Goal: Task Accomplishment & Management: Complete application form

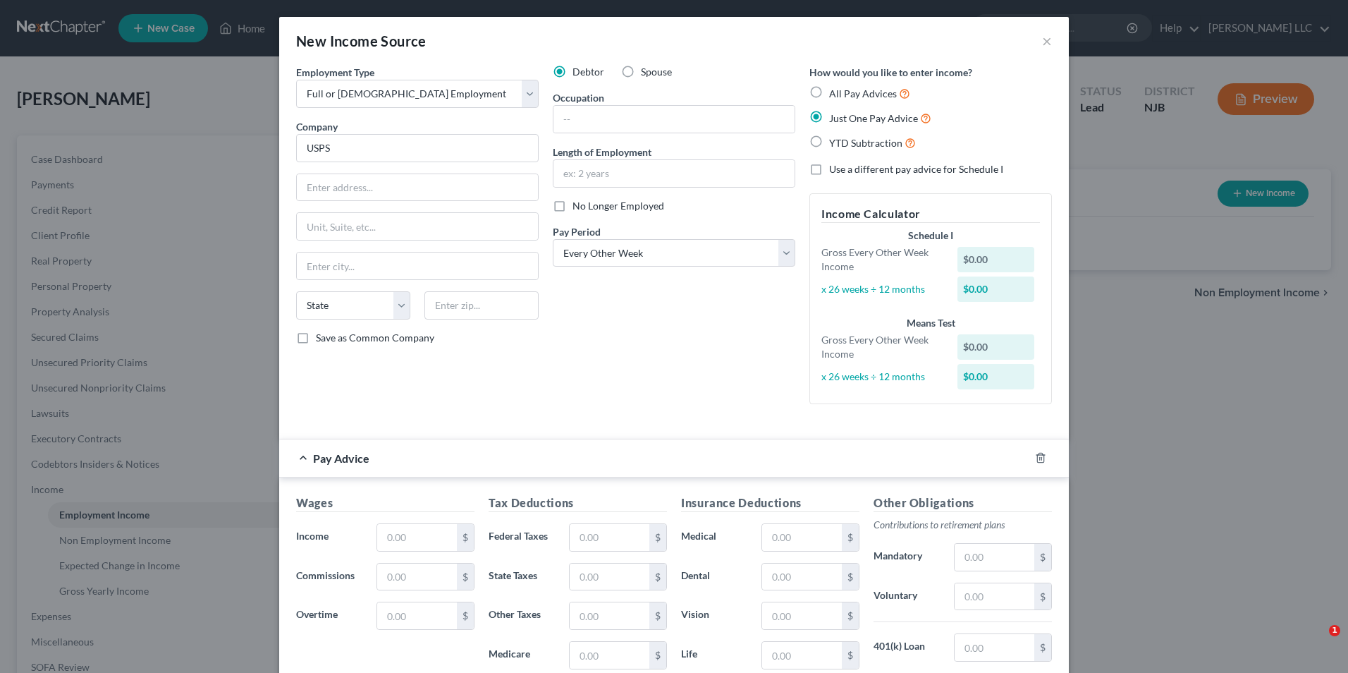
select select "0"
select select "2"
click at [1042, 40] on button "×" at bounding box center [1047, 40] width 10 height 17
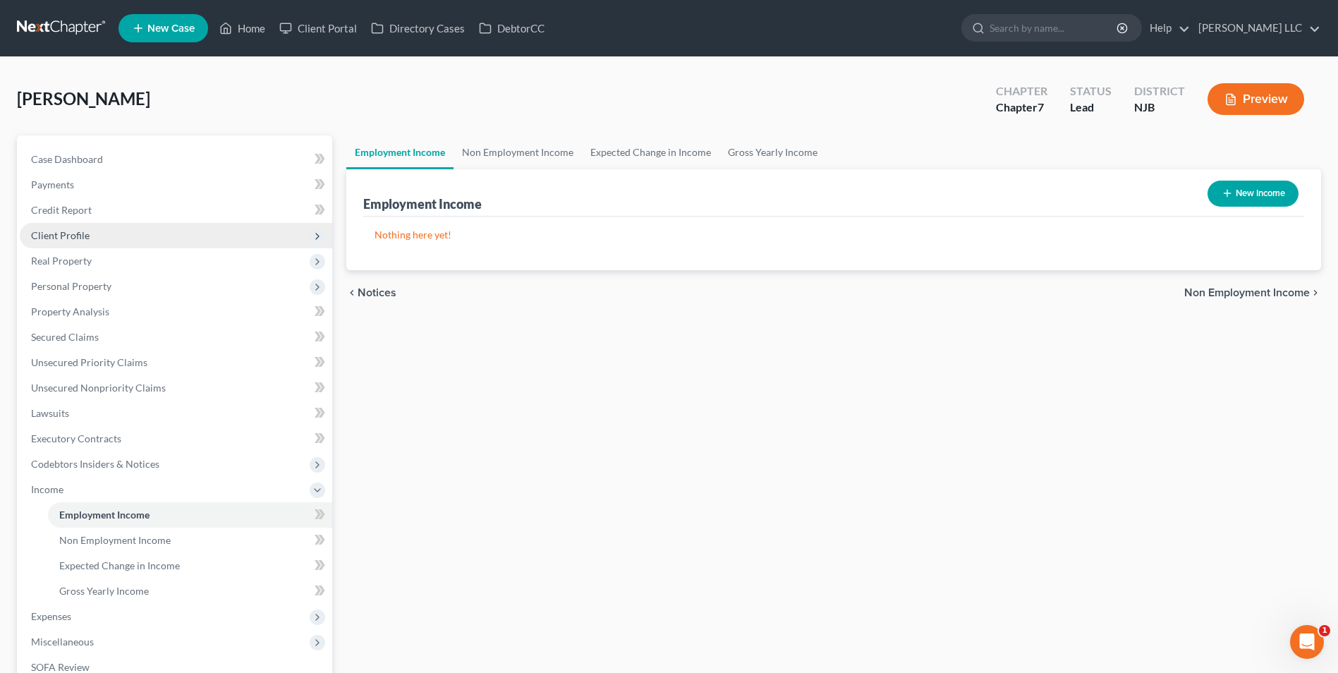
click at [138, 238] on span "Client Profile" at bounding box center [176, 235] width 312 height 25
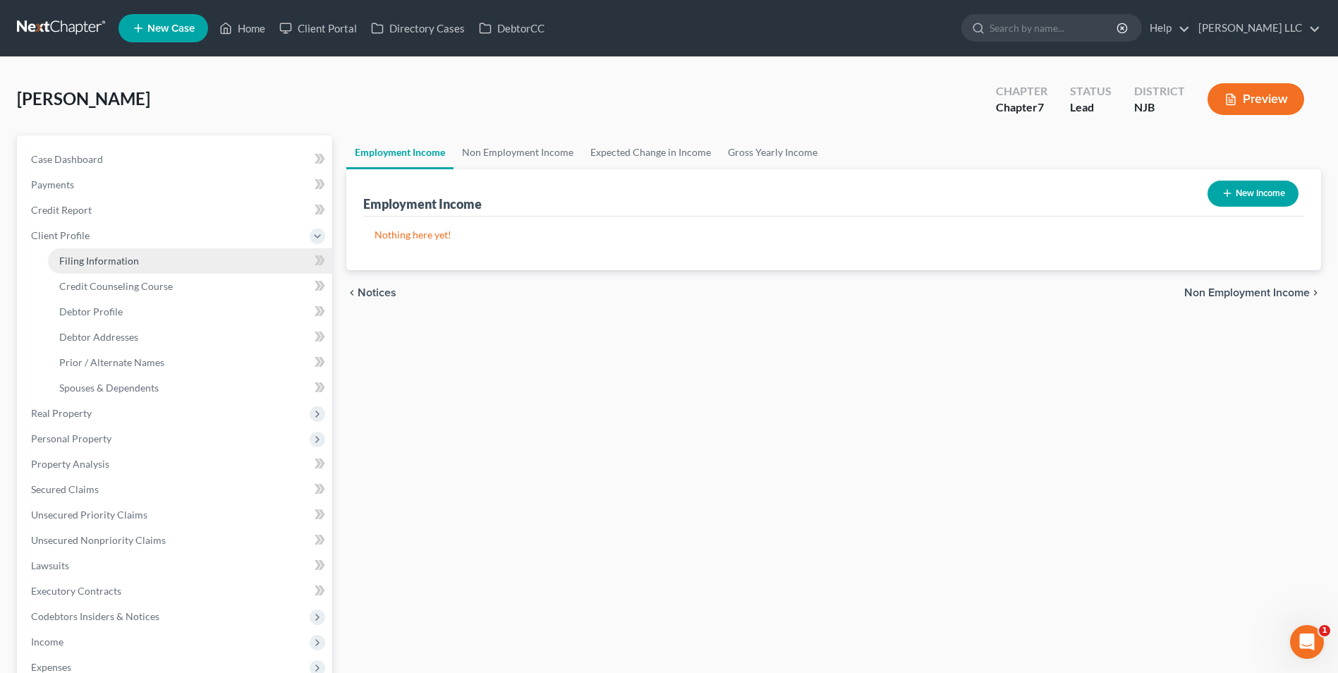
click at [139, 261] on link "Filing Information" at bounding box center [190, 260] width 284 height 25
select select "1"
select select "0"
select select "33"
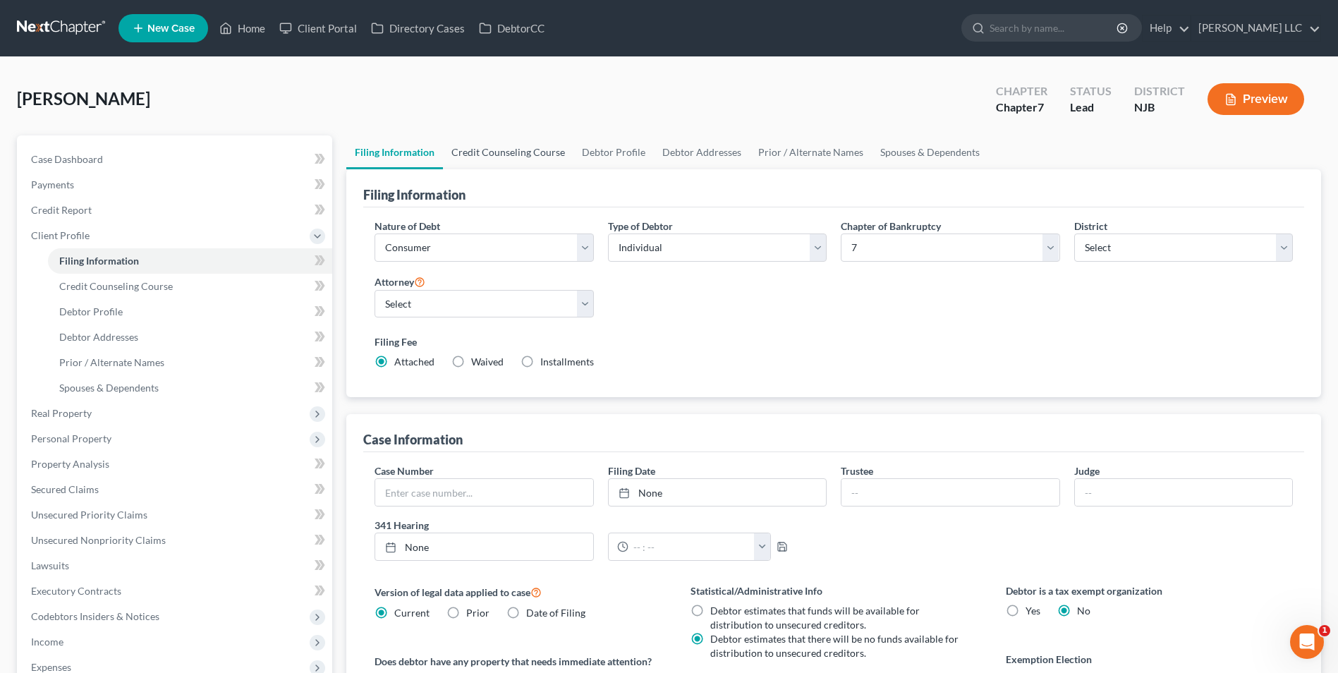
click at [520, 152] on link "Credit Counseling Course" at bounding box center [508, 152] width 130 height 34
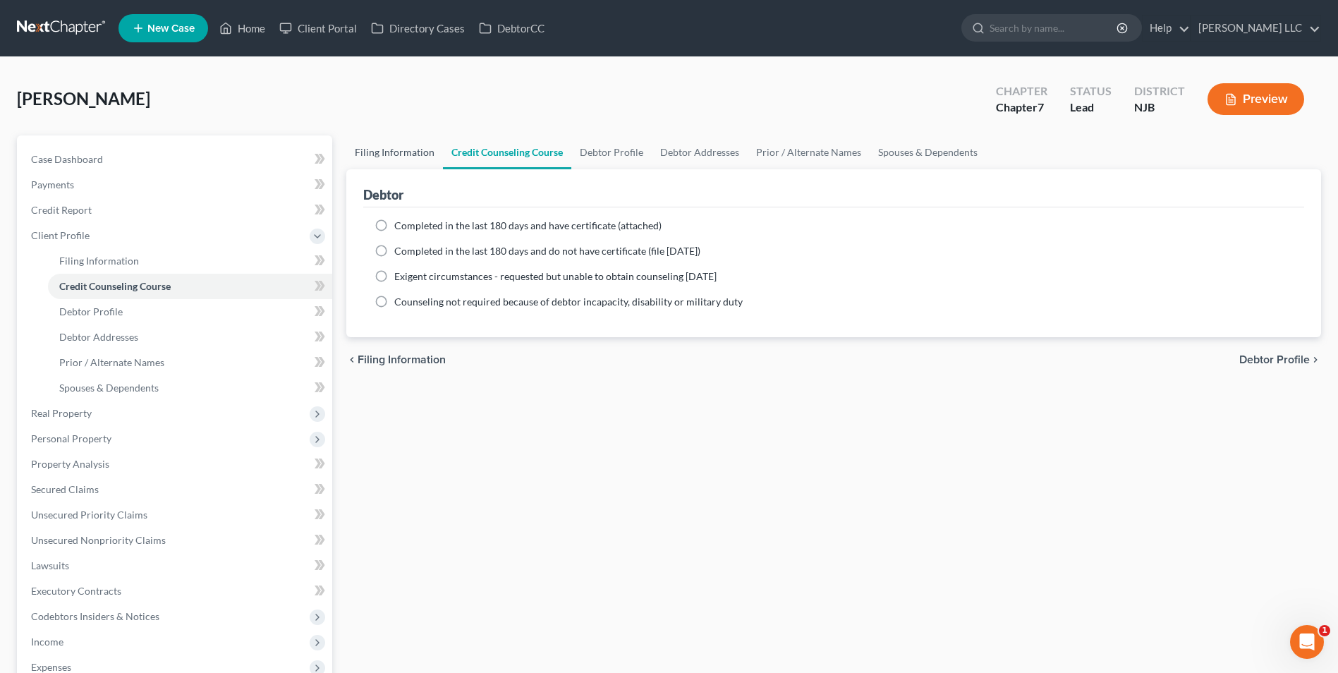
click at [379, 154] on link "Filing Information" at bounding box center [394, 152] width 97 height 34
select select "1"
select select "0"
select select "51"
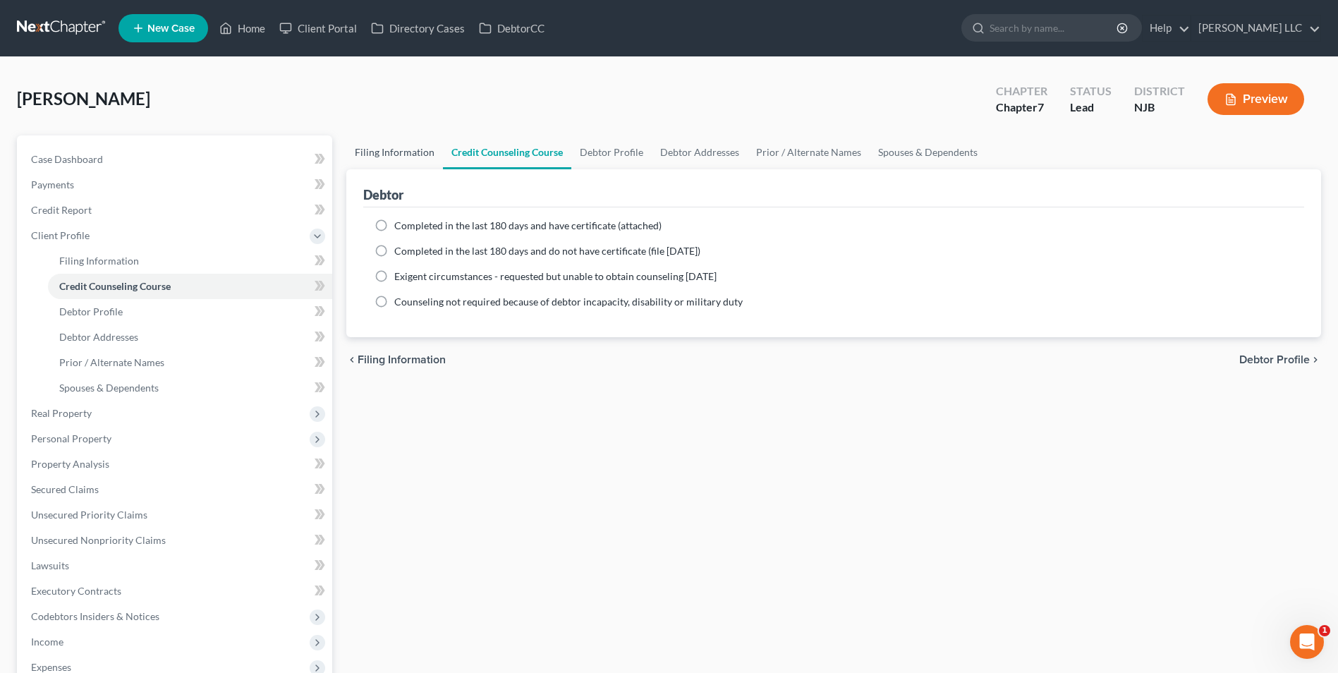
select select "0"
select select "33"
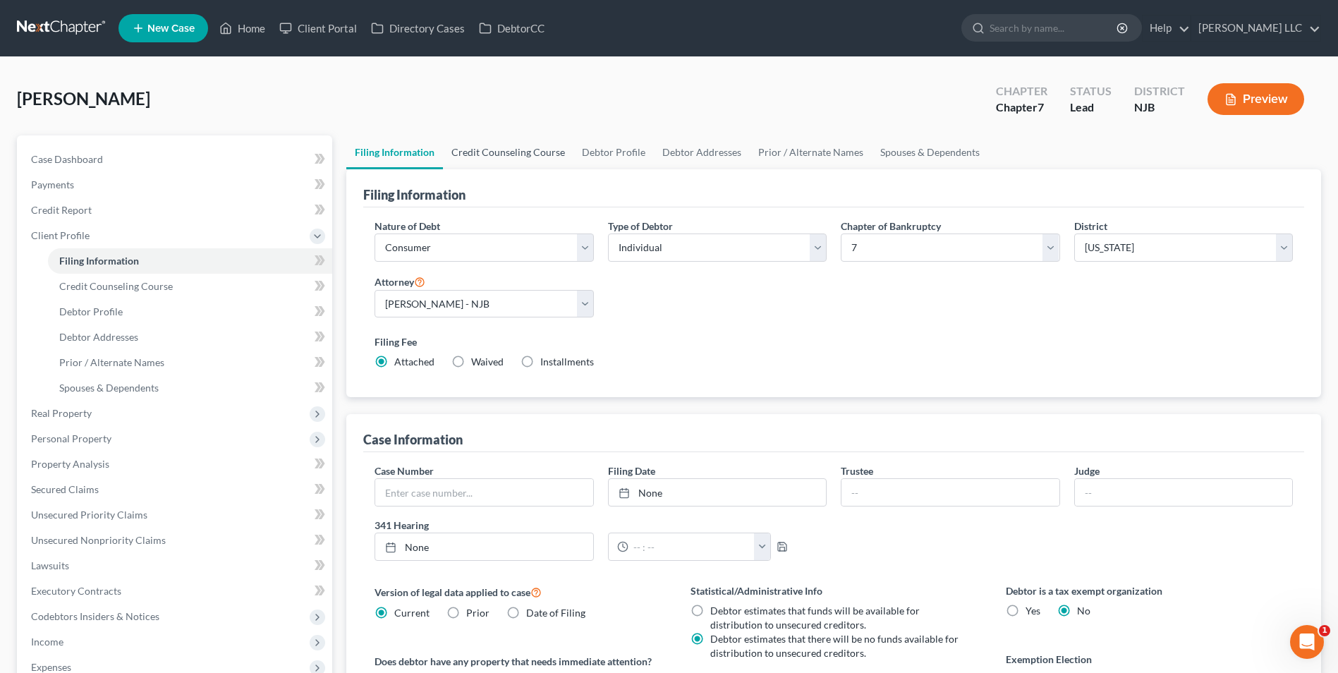
click at [506, 152] on link "Credit Counseling Course" at bounding box center [508, 152] width 130 height 34
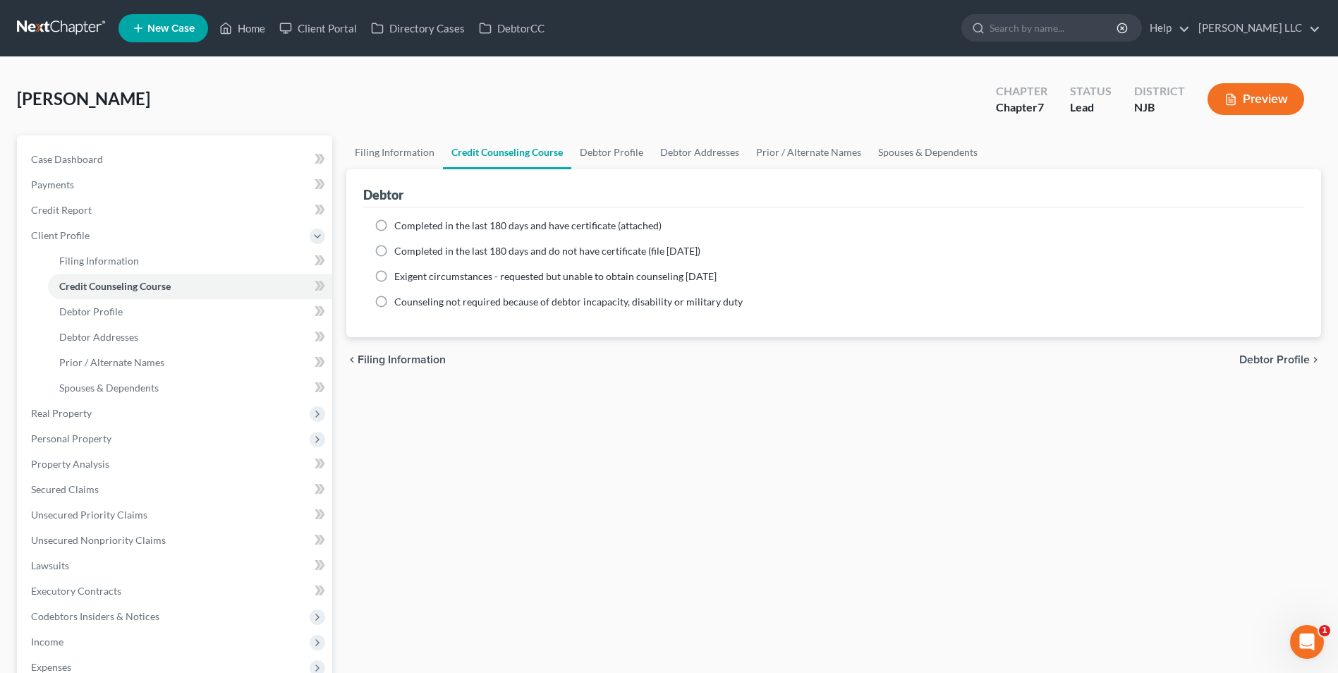
click at [69, 27] on link at bounding box center [62, 28] width 90 height 25
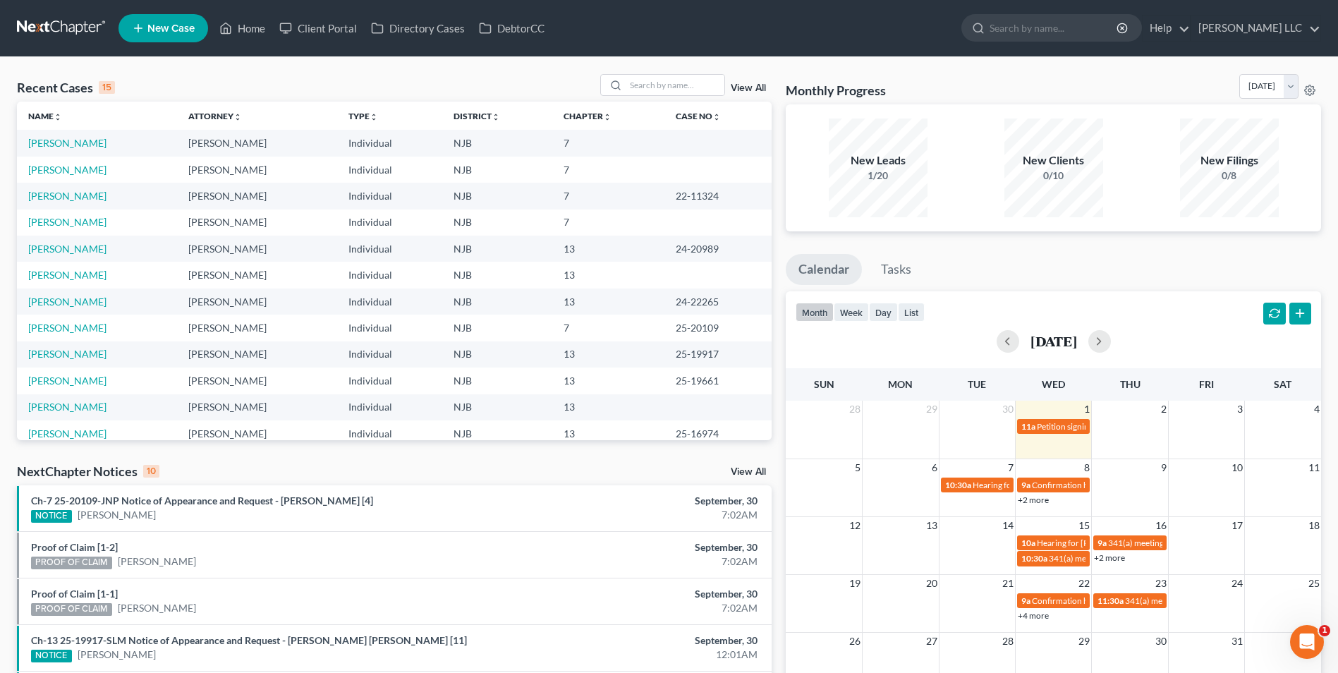
click at [65, 25] on link at bounding box center [62, 28] width 90 height 25
click at [56, 143] on link "[PERSON_NAME]" at bounding box center [67, 143] width 78 height 12
select select "0"
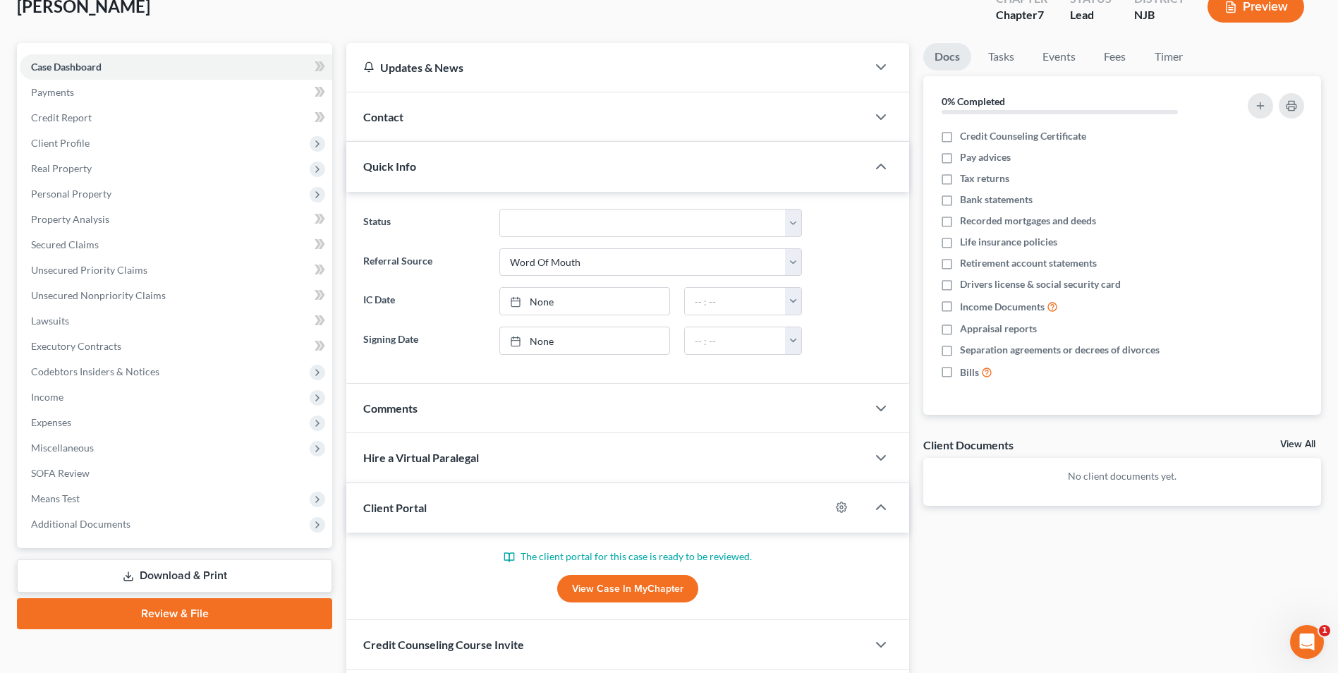
scroll to position [193, 0]
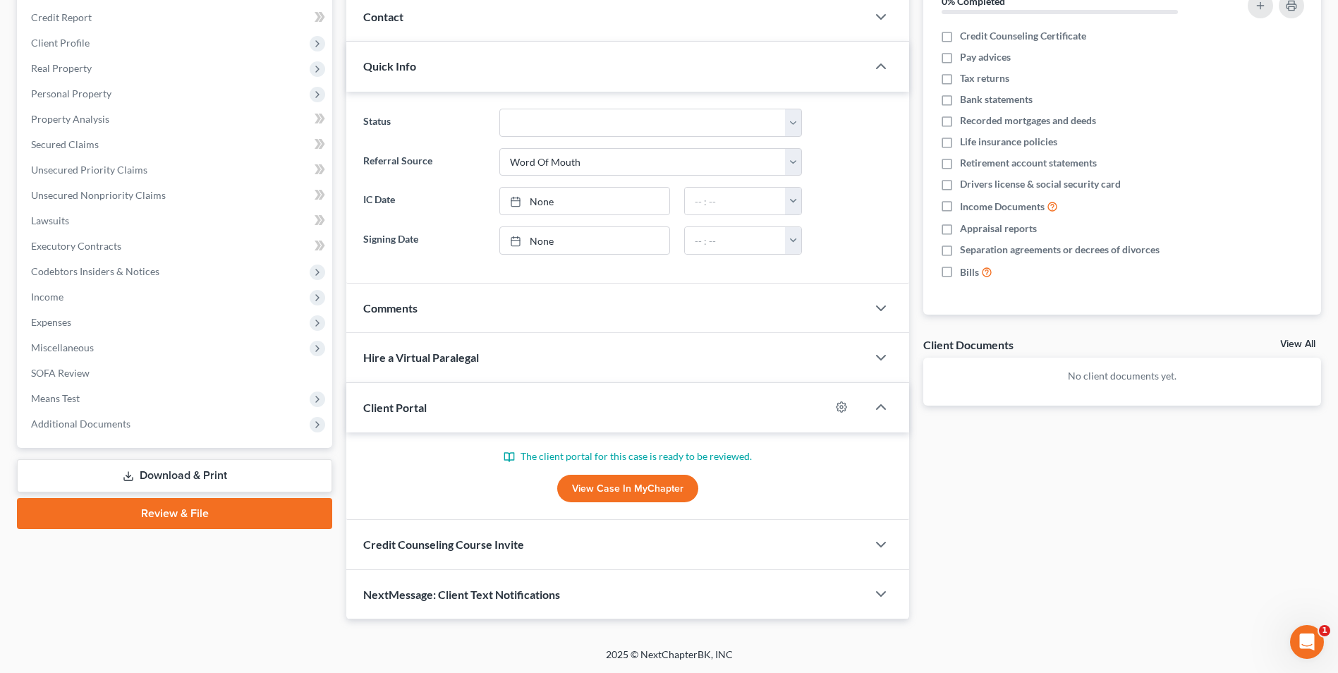
click at [634, 491] on link "View Case in MyChapter" at bounding box center [627, 489] width 141 height 28
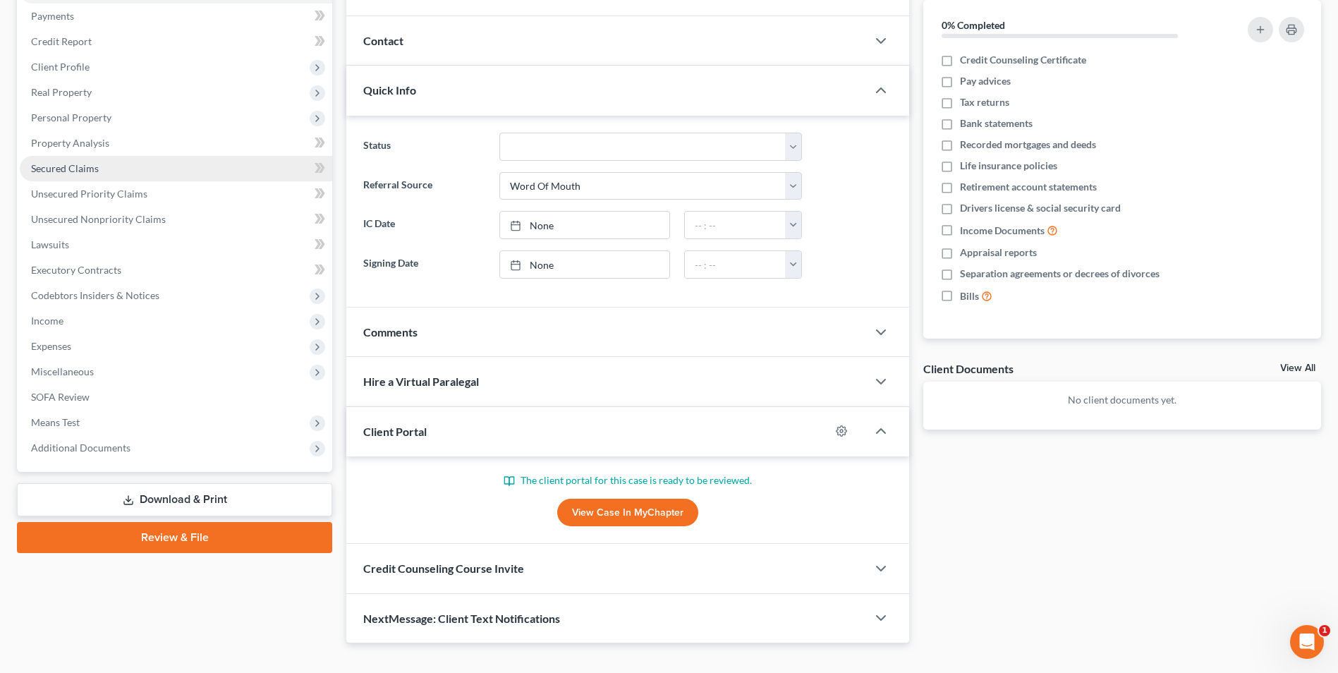
scroll to position [0, 0]
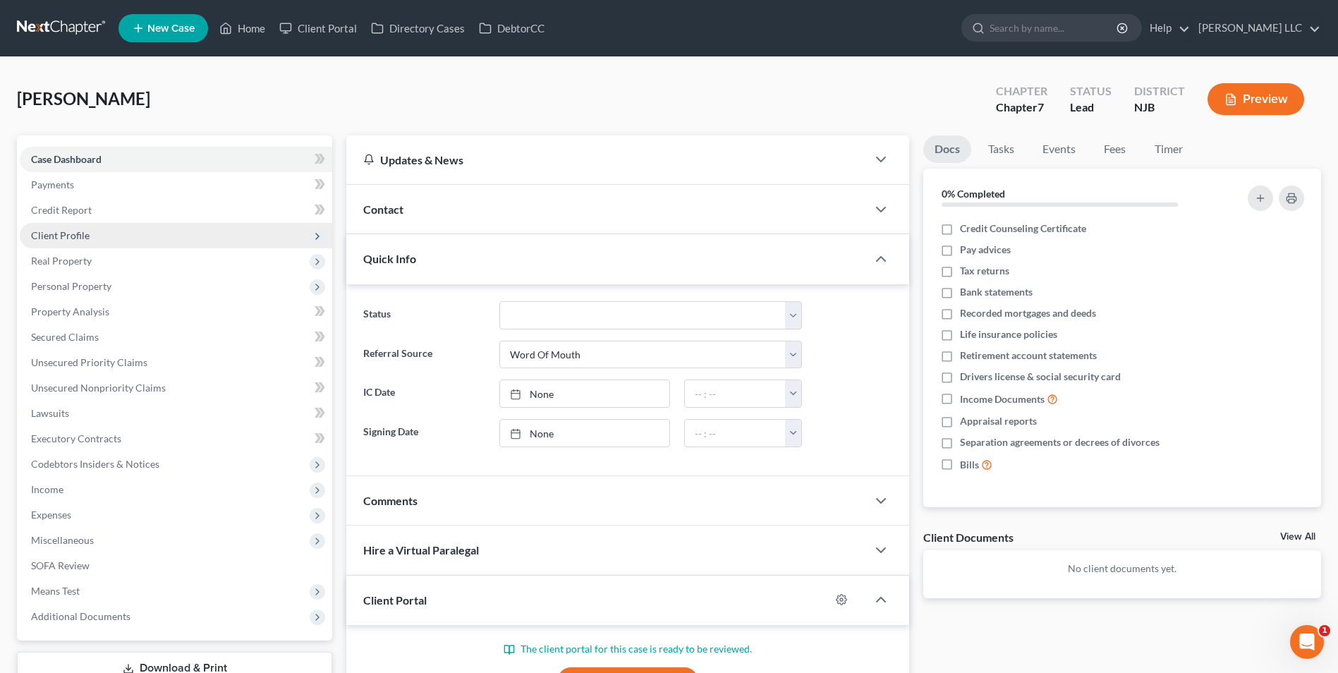
click at [82, 234] on span "Client Profile" at bounding box center [60, 235] width 59 height 12
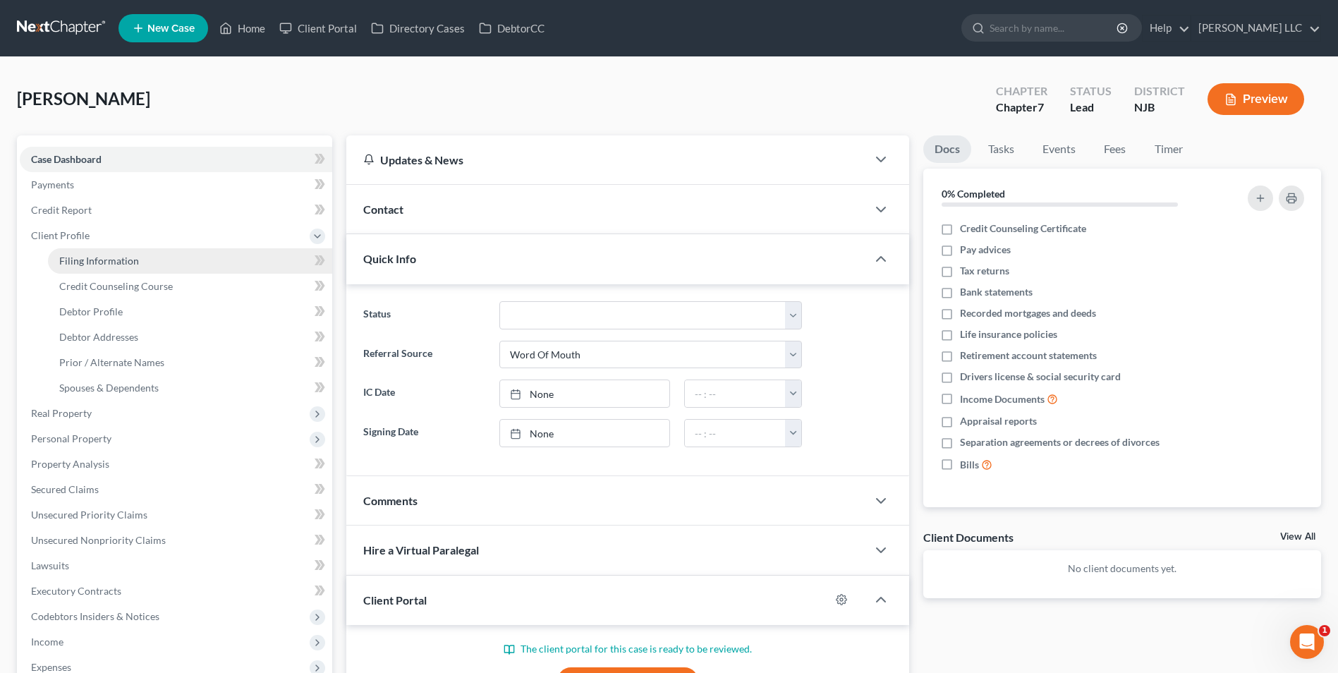
click at [86, 256] on span "Filing Information" at bounding box center [99, 261] width 80 height 12
select select "1"
select select "0"
select select "33"
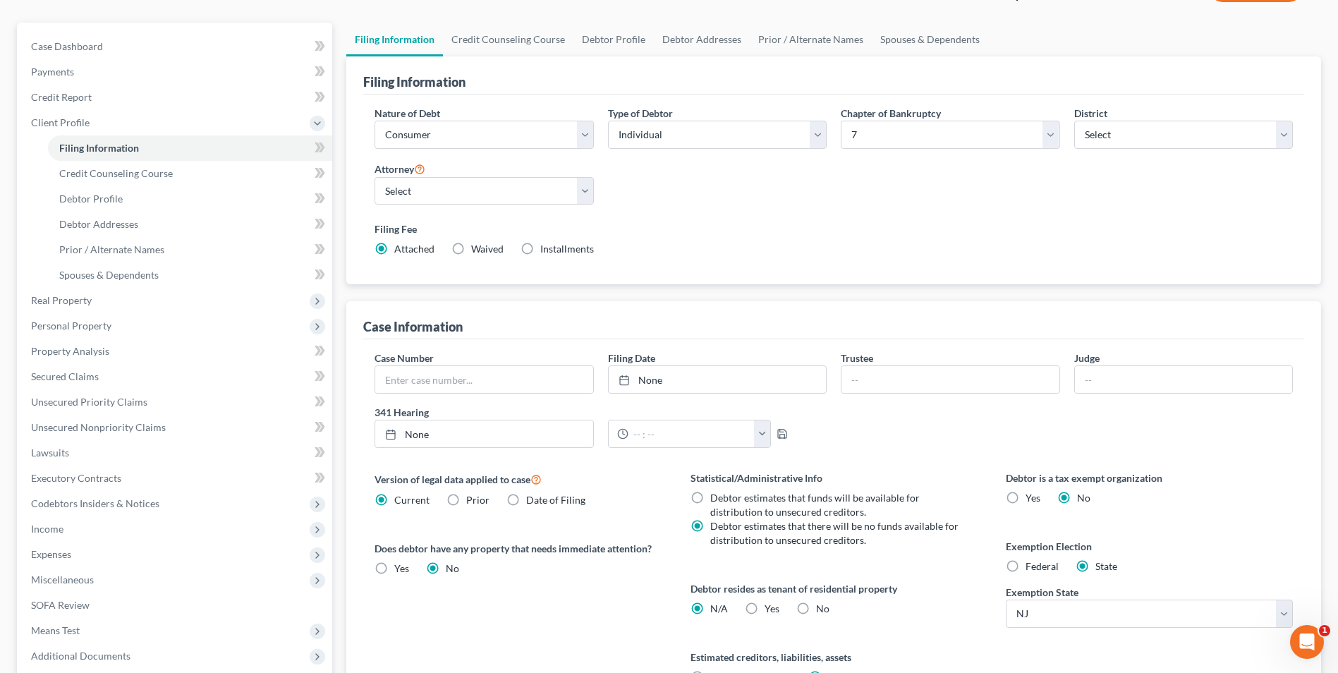
scroll to position [257, 0]
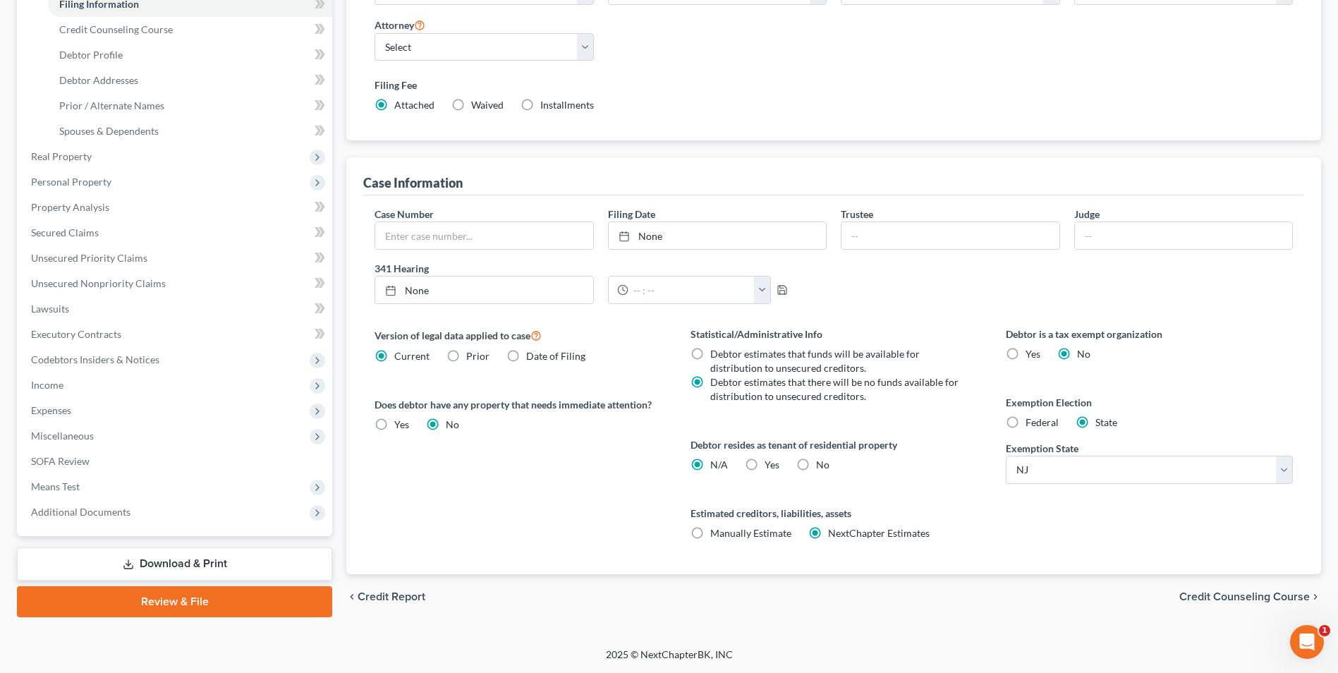
click at [1025, 423] on label "Federal" at bounding box center [1041, 422] width 33 height 14
click at [1031, 423] on input "Federal" at bounding box center [1035, 419] width 9 height 9
radio input "true"
radio input "false"
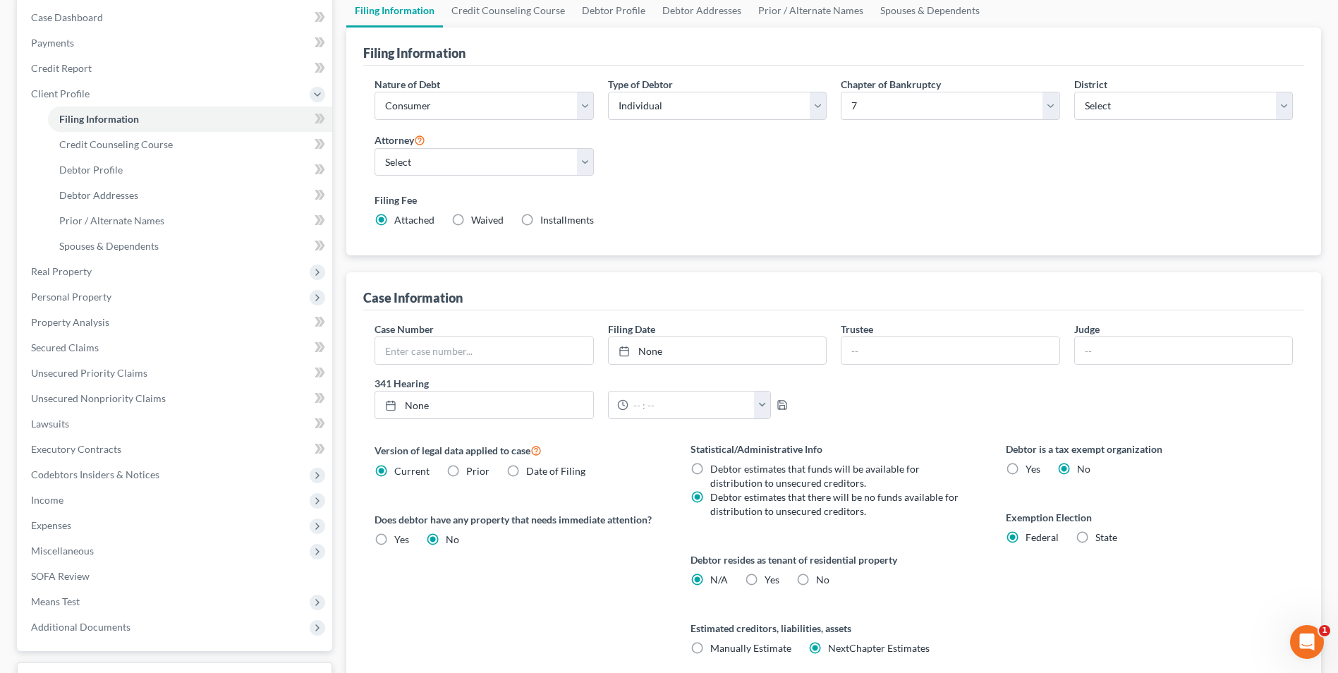
scroll to position [0, 0]
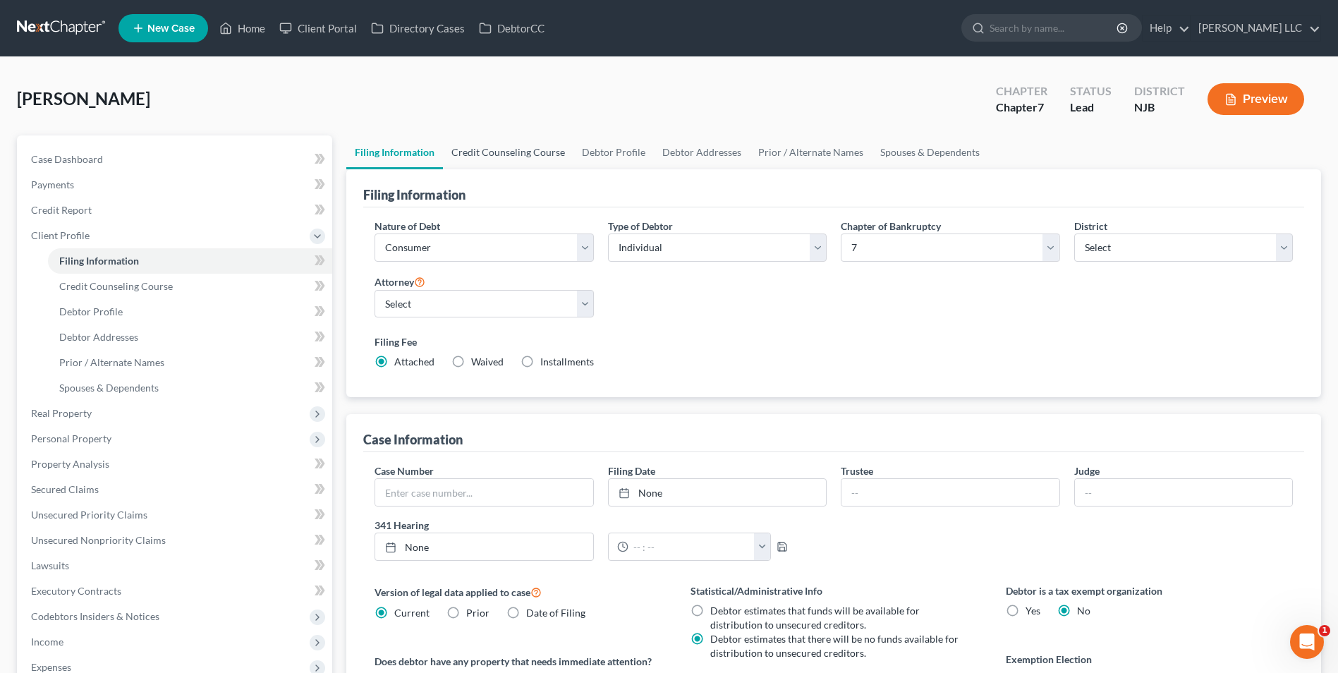
click at [511, 154] on link "Credit Counseling Course" at bounding box center [508, 152] width 130 height 34
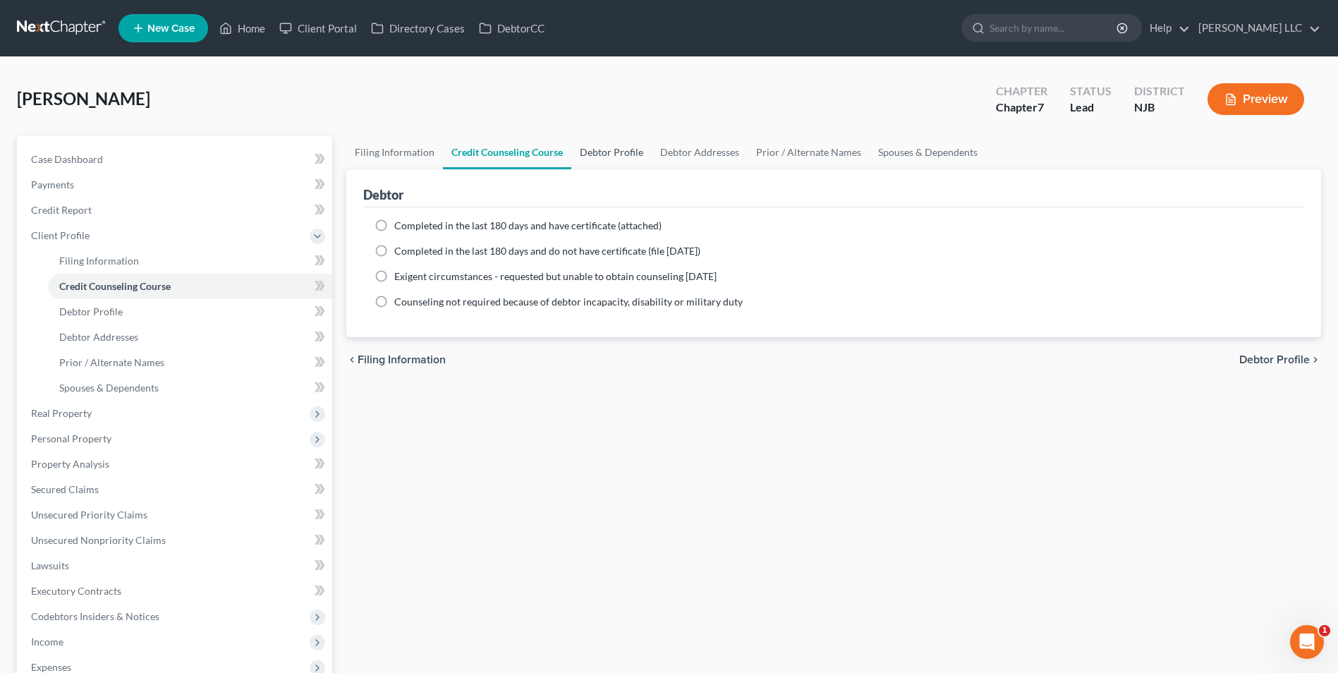
click at [611, 153] on link "Debtor Profile" at bounding box center [611, 152] width 80 height 34
select select "0"
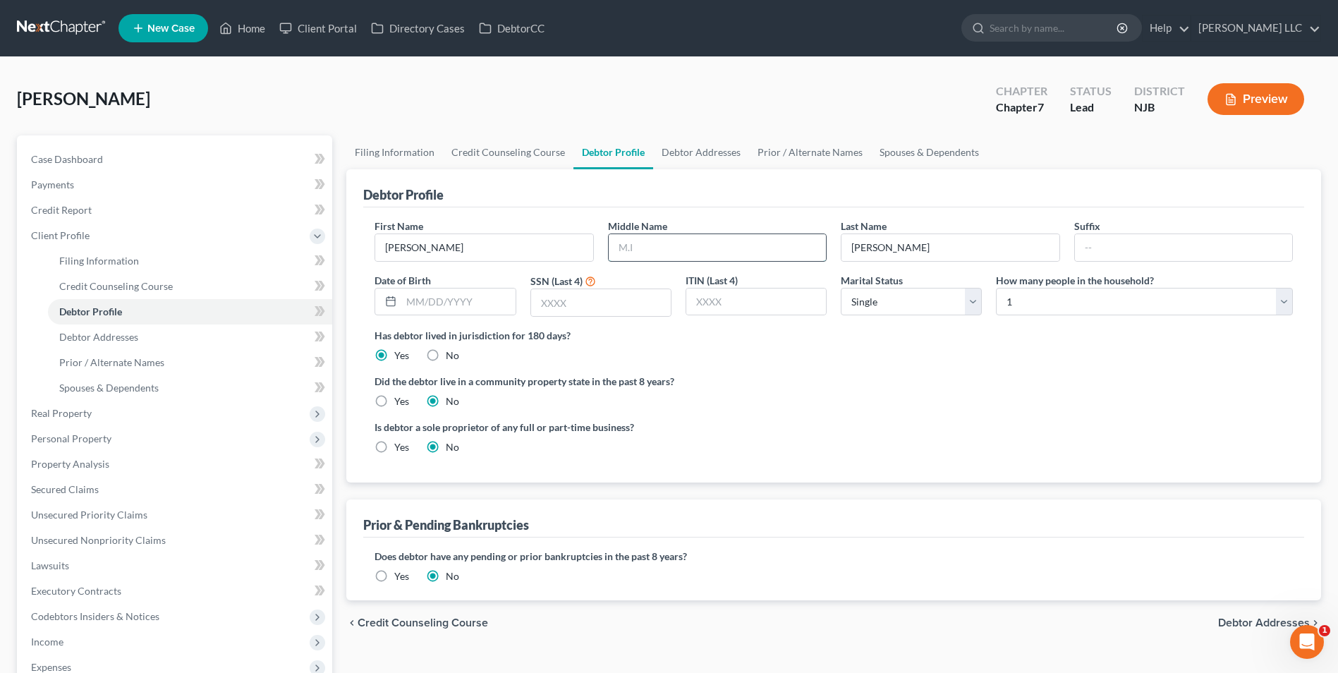
click at [721, 254] on input "text" at bounding box center [717, 247] width 217 height 27
type input "Alejandro"
type input "01/21/1983"
click at [972, 305] on select "Select Single Married Separated Divorced Widowed" at bounding box center [911, 302] width 141 height 28
click at [841, 288] on select "Select Single Married Separated Divorced Widowed" at bounding box center [911, 302] width 141 height 28
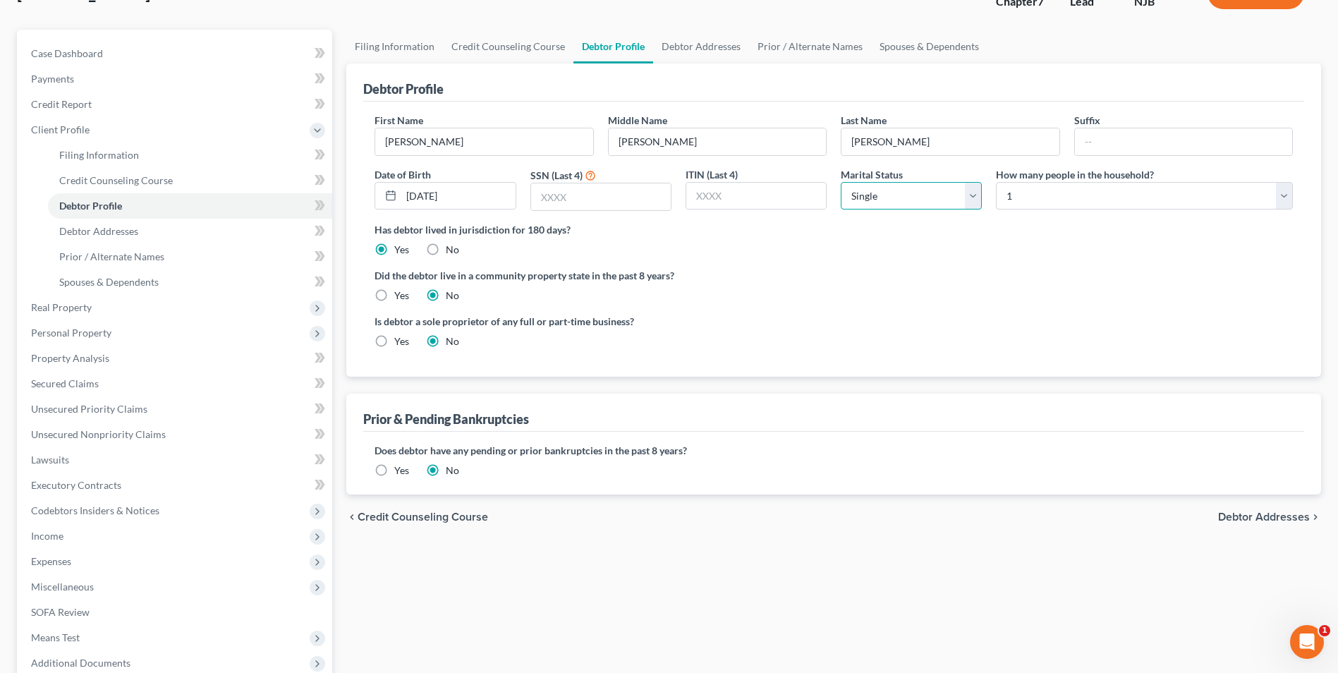
scroll to position [141, 0]
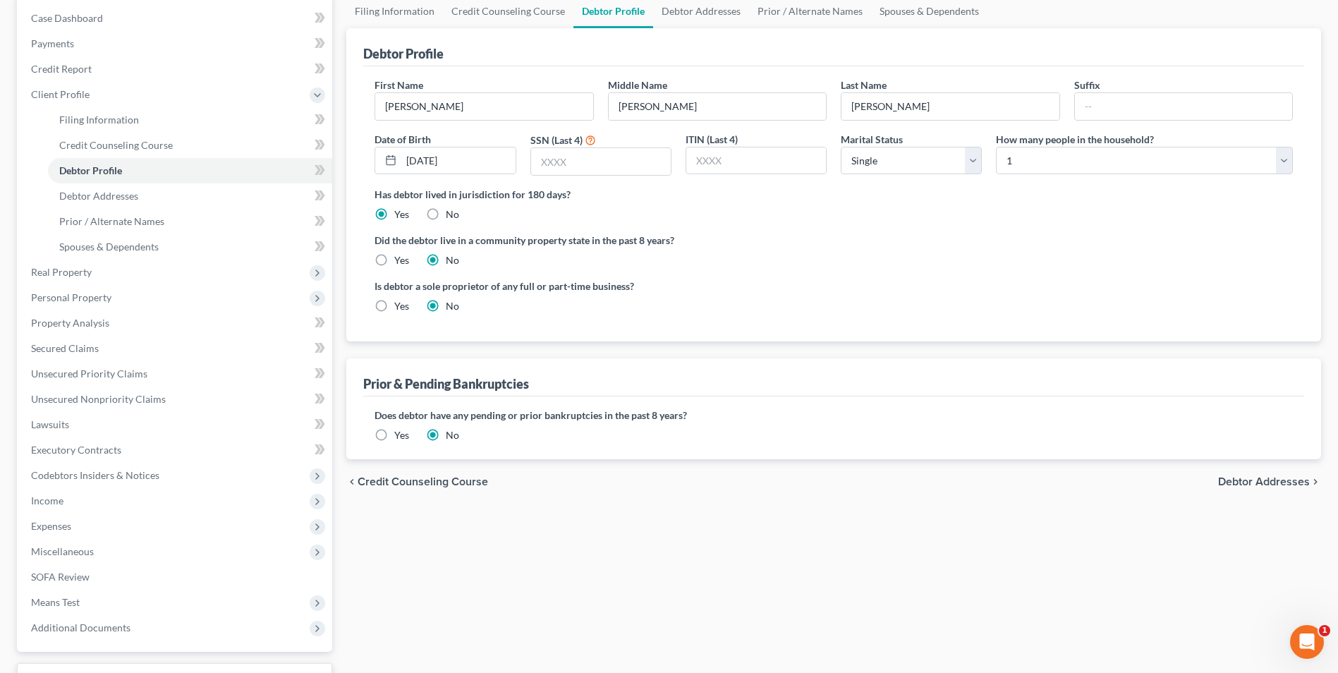
click at [1263, 480] on span "Debtor Addresses" at bounding box center [1264, 481] width 92 height 11
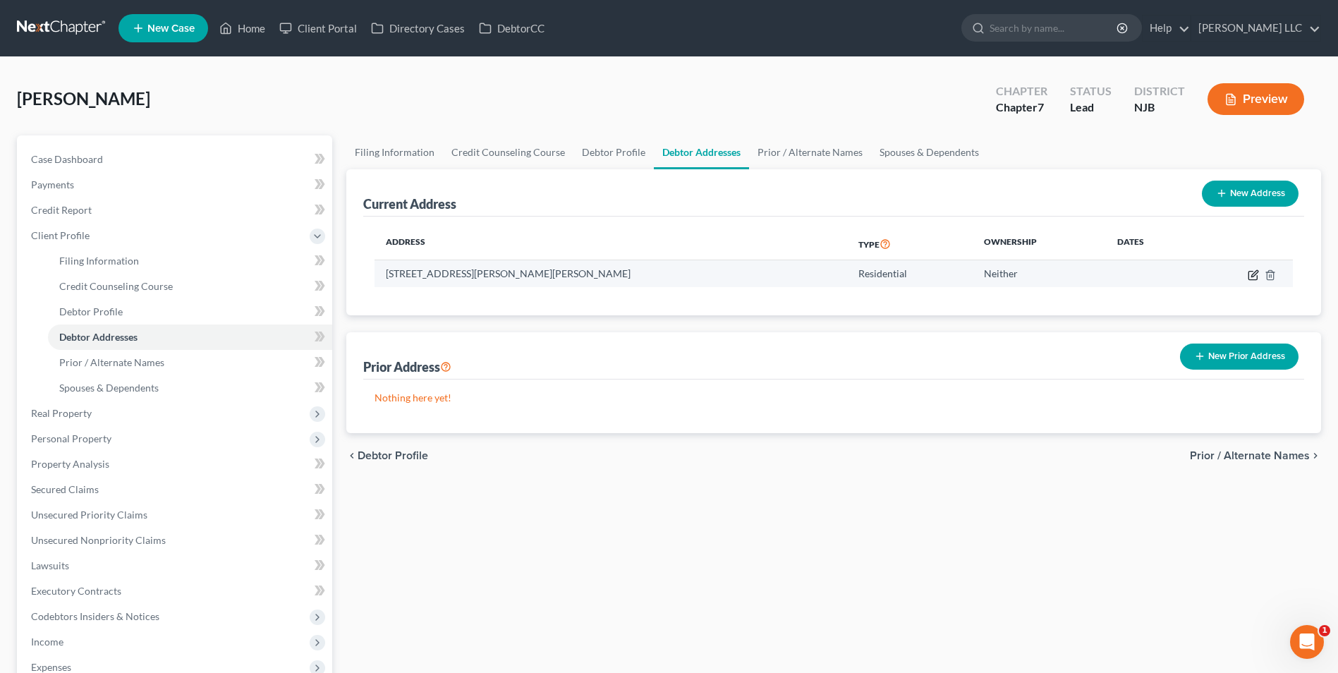
click at [1252, 274] on icon "button" at bounding box center [1254, 273] width 6 height 6
select select "33"
select select "3"
select select "0"
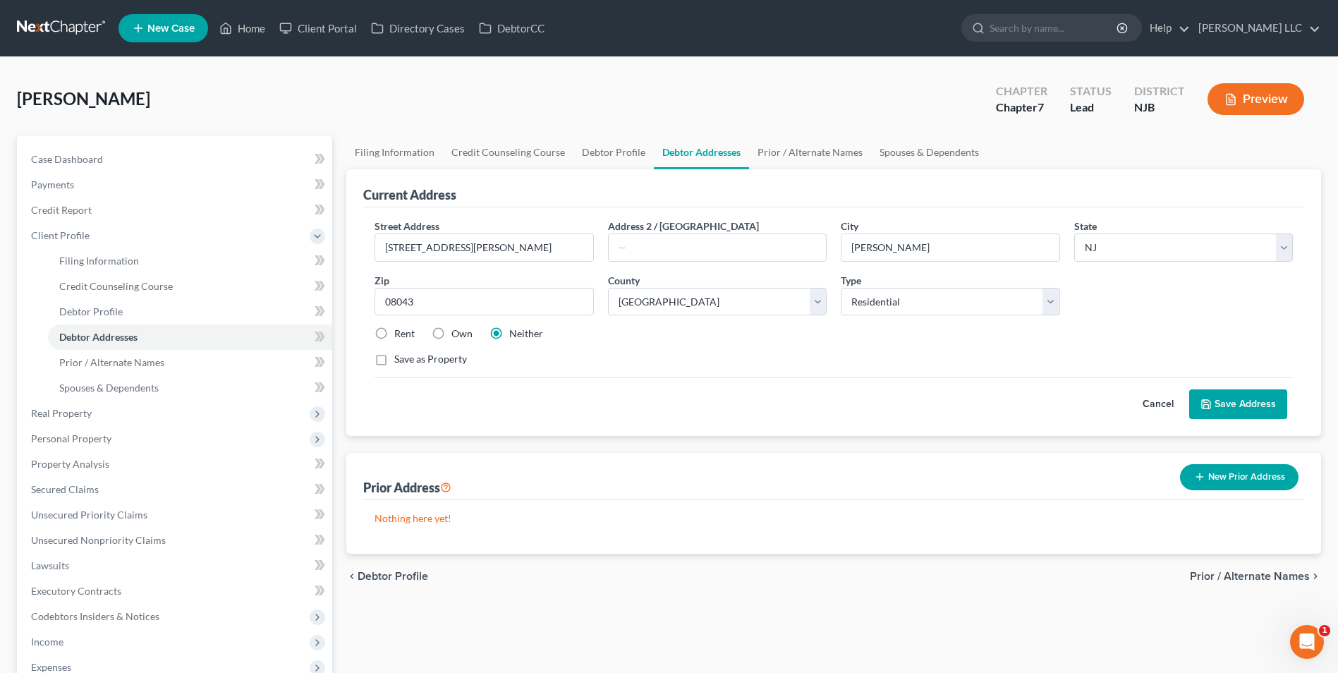
click at [394, 333] on label "Rent" at bounding box center [404, 333] width 20 height 14
click at [400, 333] on input "Rent" at bounding box center [404, 330] width 9 height 9
radio input "true"
click at [1225, 400] on button "Save Address" at bounding box center [1238, 404] width 98 height 30
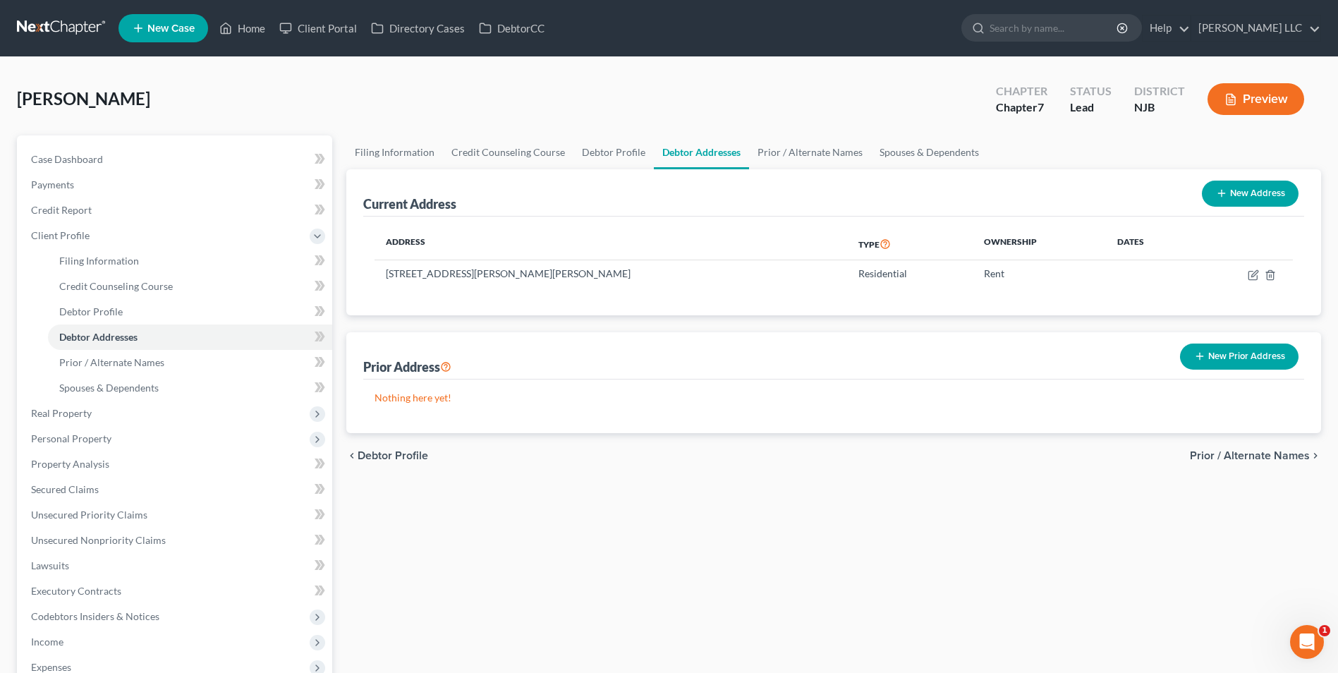
click at [1245, 457] on span "Prior / Alternate Names" at bounding box center [1250, 455] width 120 height 11
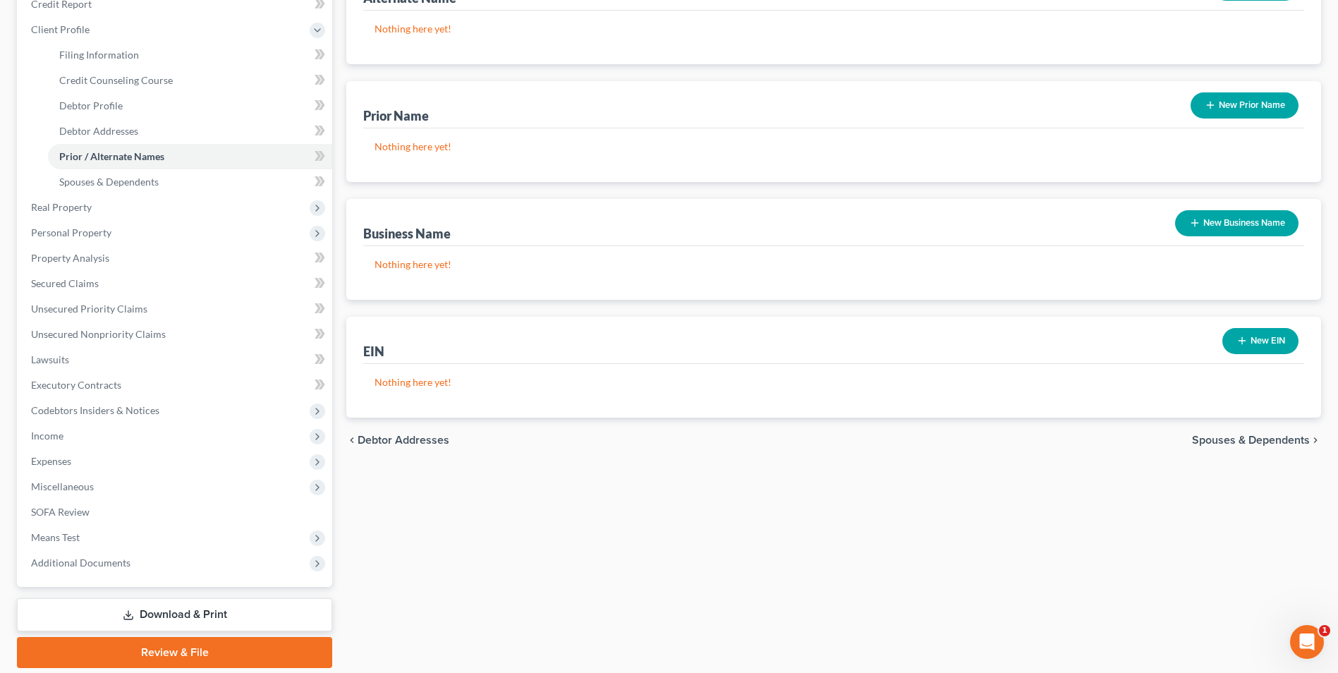
scroll to position [212, 0]
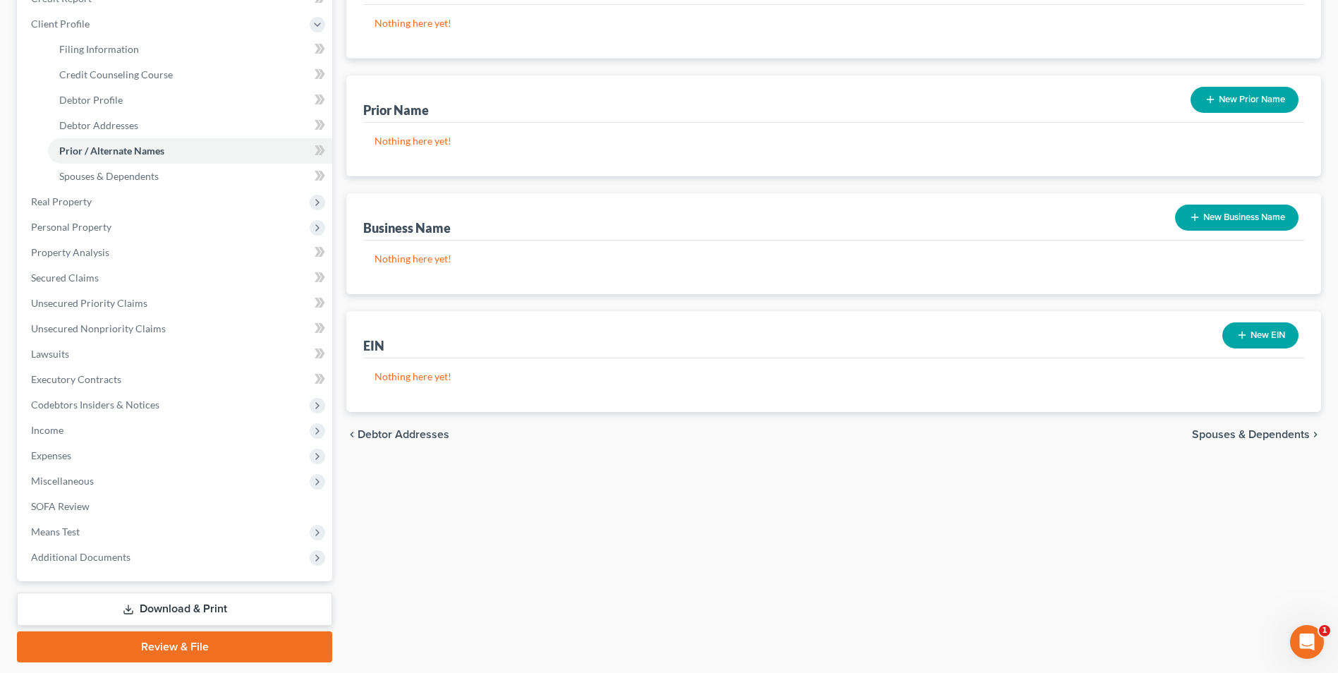
click at [1223, 434] on span "Spouses & Dependents" at bounding box center [1251, 434] width 118 height 11
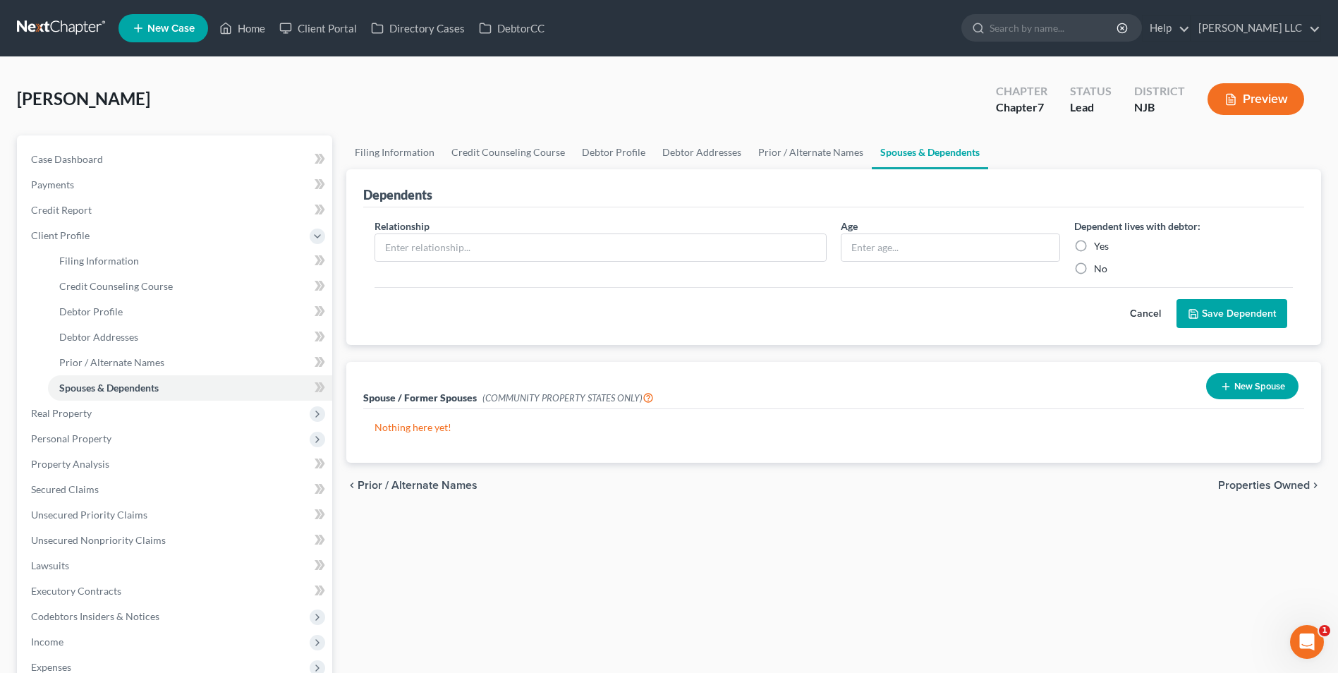
click at [1272, 486] on span "Properties Owned" at bounding box center [1264, 485] width 92 height 11
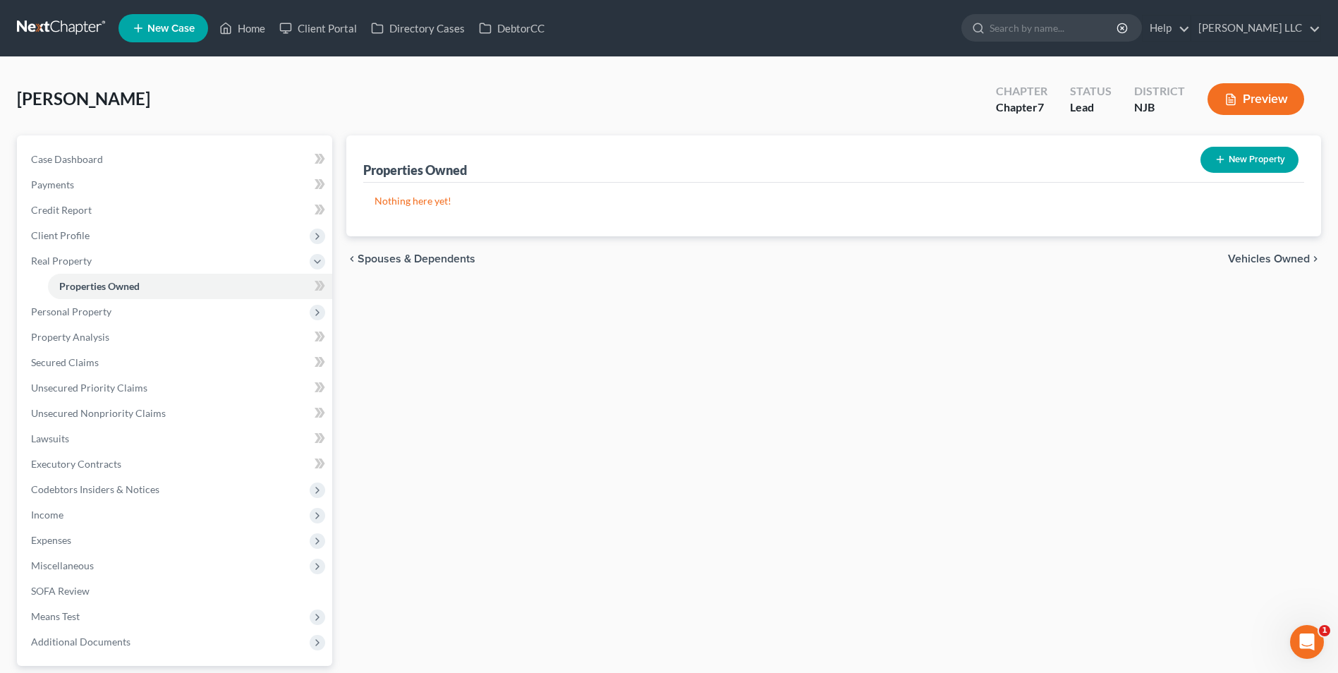
click at [1254, 260] on span "Vehicles Owned" at bounding box center [1269, 258] width 82 height 11
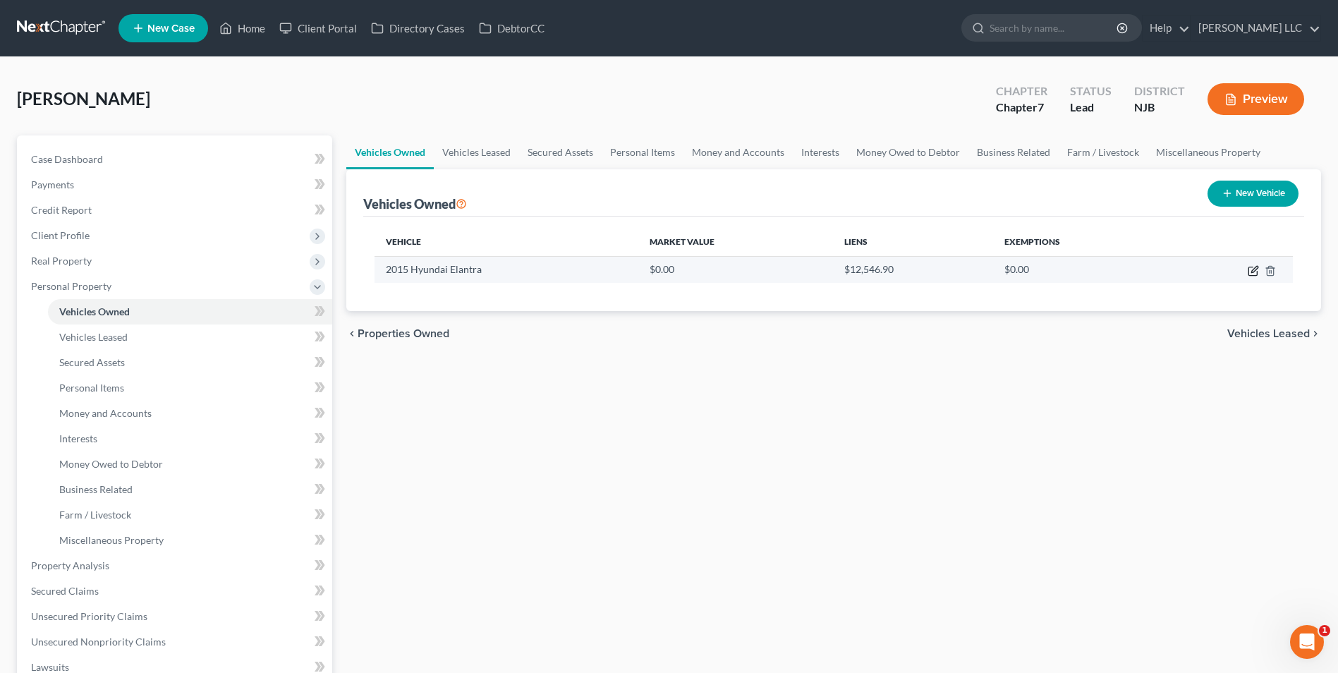
click at [1256, 269] on icon "button" at bounding box center [1254, 269] width 6 height 6
select select "0"
select select "11"
select select "2"
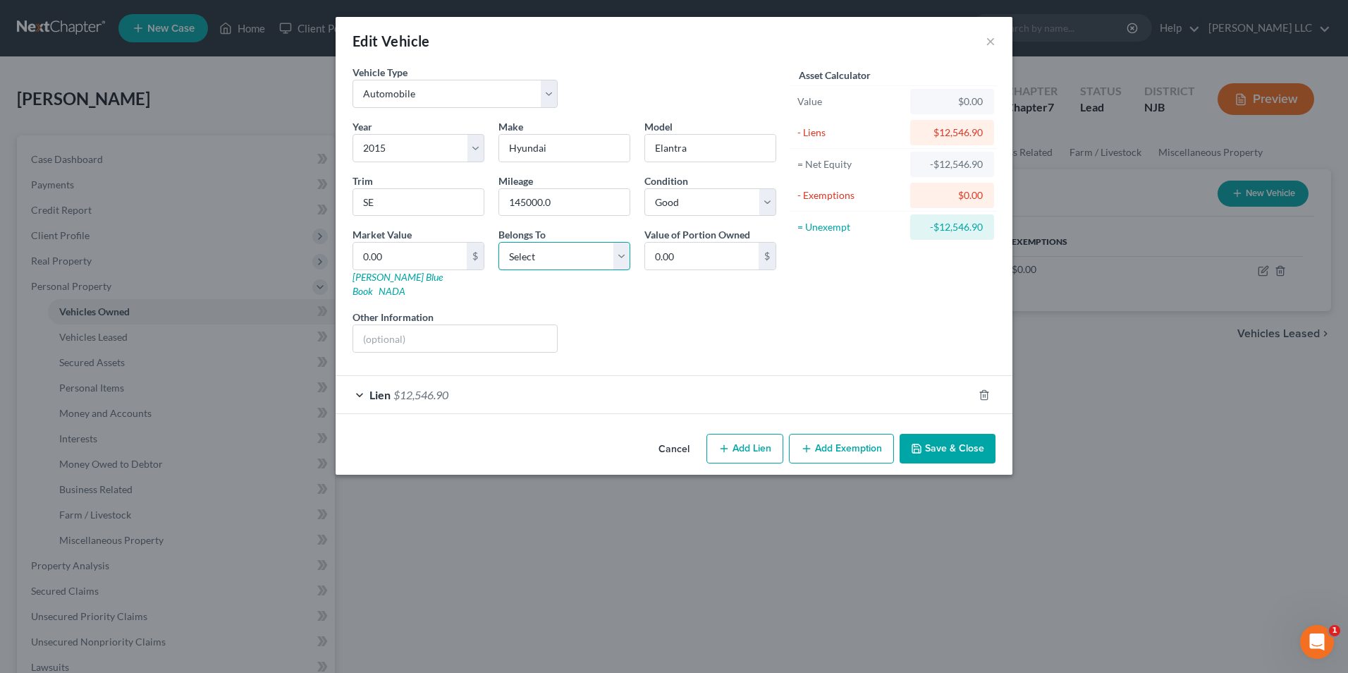
click at [624, 262] on select "Select Debtor 1 Only Debtor 2 Only Debtor 1 And Debtor 2 Only At Least One Of T…" at bounding box center [565, 256] width 132 height 28
select select "0"
click at [499, 242] on select "Select Debtor 1 Only Debtor 2 Only Debtor 1 And Debtor 2 Only At Least One Of T…" at bounding box center [565, 256] width 132 height 28
click at [364, 252] on input "0.00" at bounding box center [410, 256] width 114 height 27
type input "1"
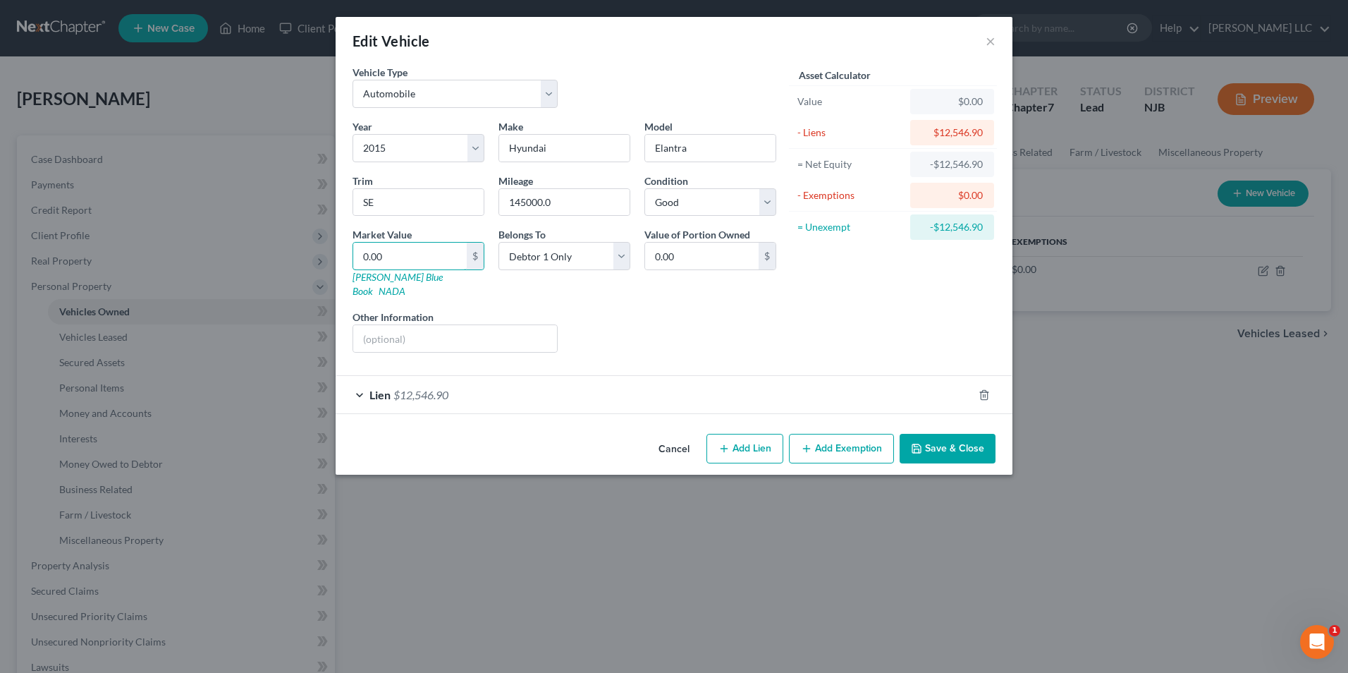
type input "1.00"
type input "10"
type input "10.00"
type input "100"
type input "100.00"
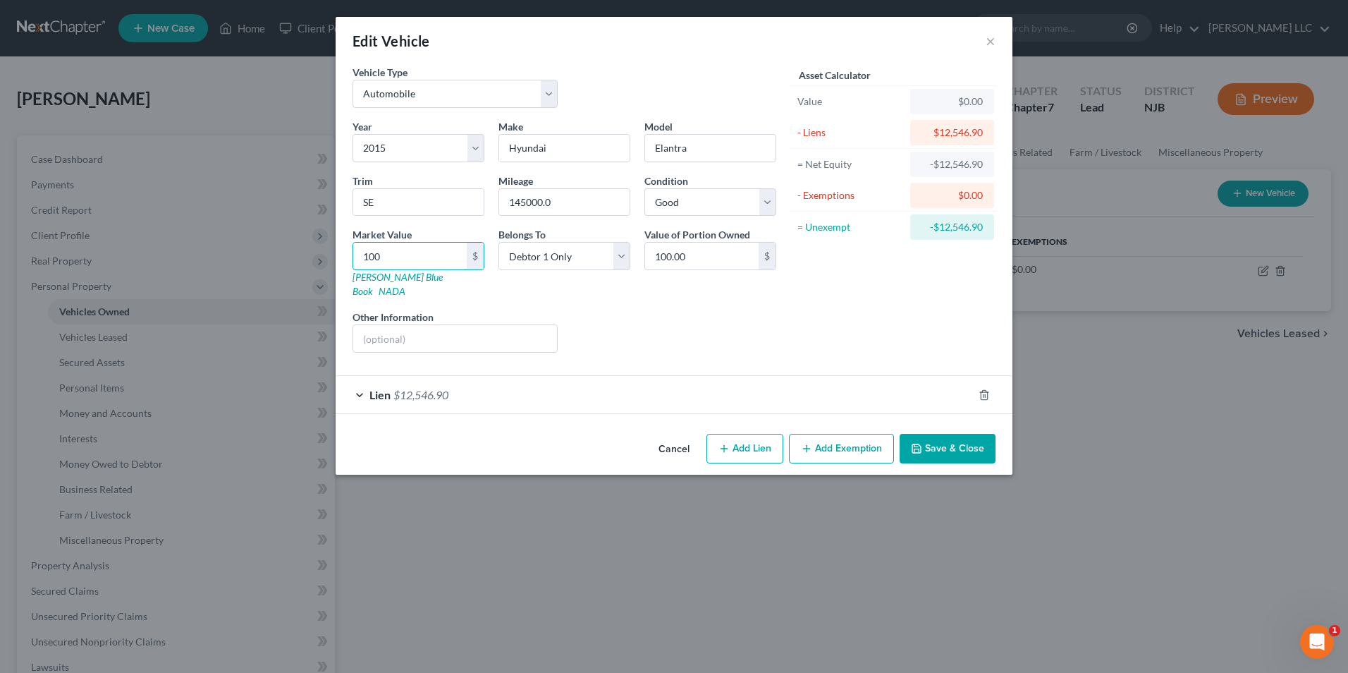
type input "1000"
type input "1,000.00"
type input "1,0000"
type input "10,000.00"
type input "10,000"
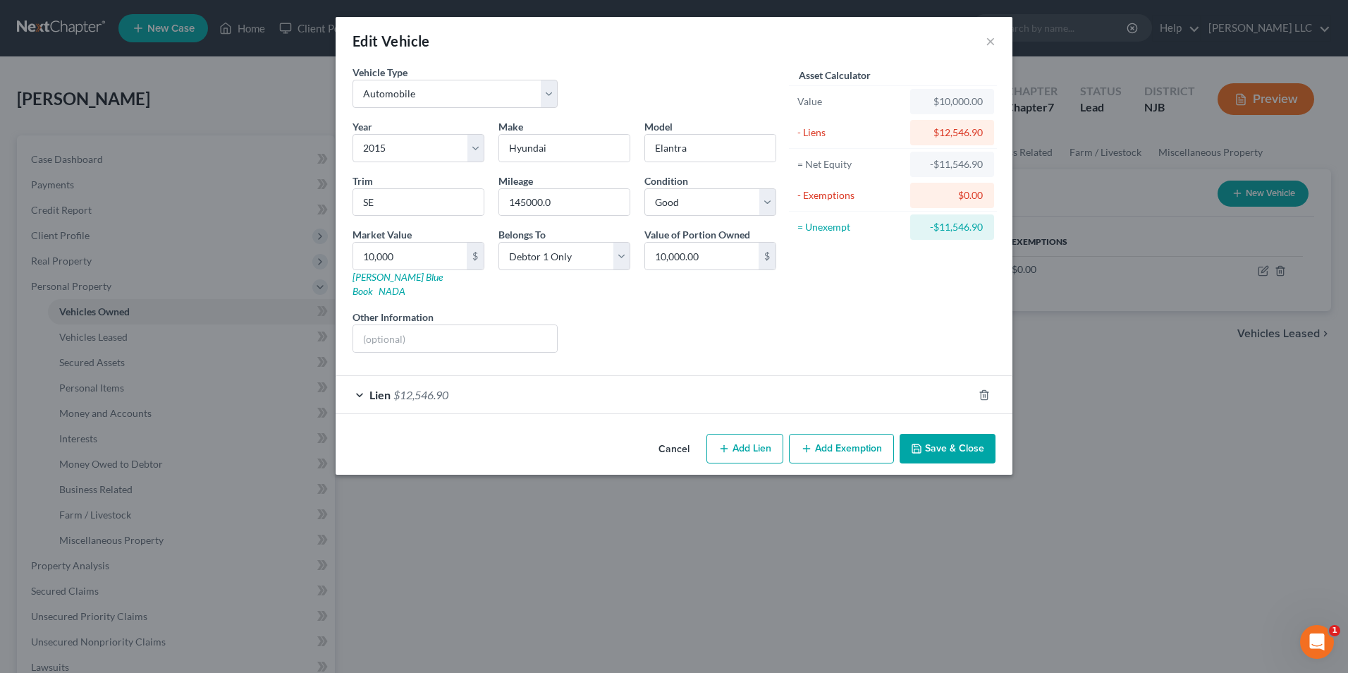
click at [955, 434] on button "Save & Close" at bounding box center [948, 449] width 96 height 30
click at [359, 385] on div "Lien $12,546.90" at bounding box center [654, 394] width 637 height 37
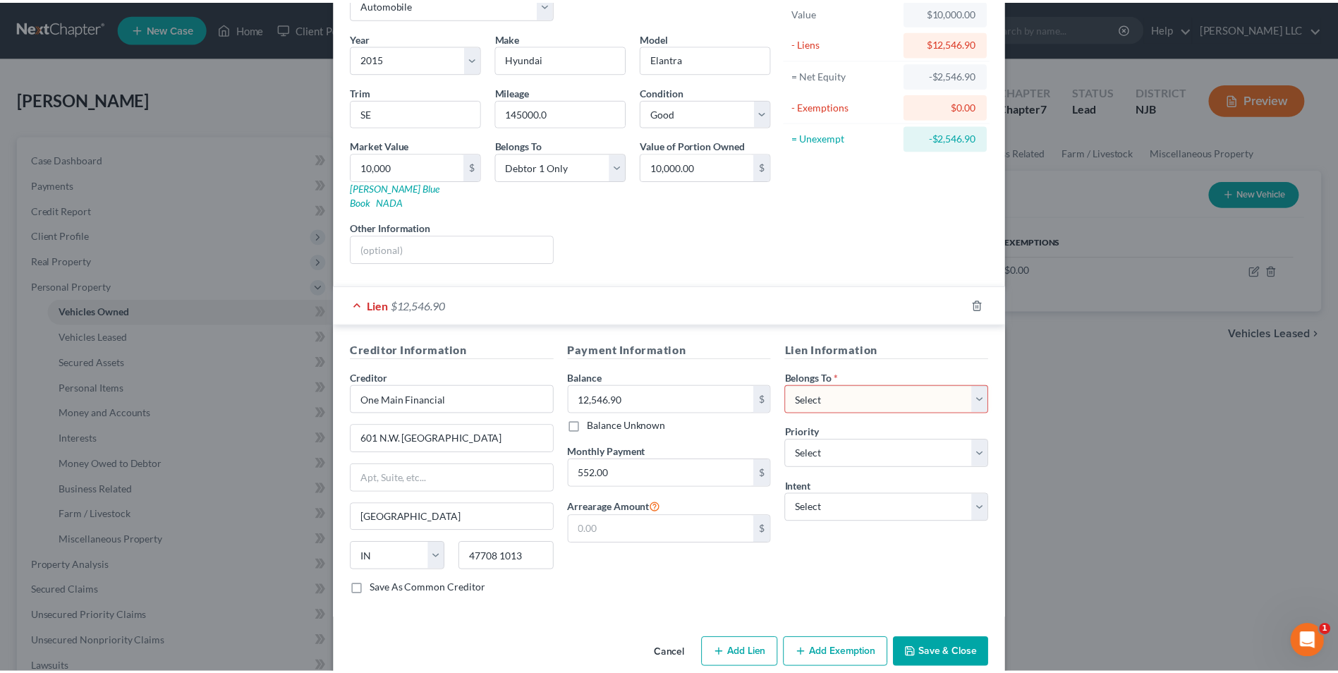
scroll to position [99, 0]
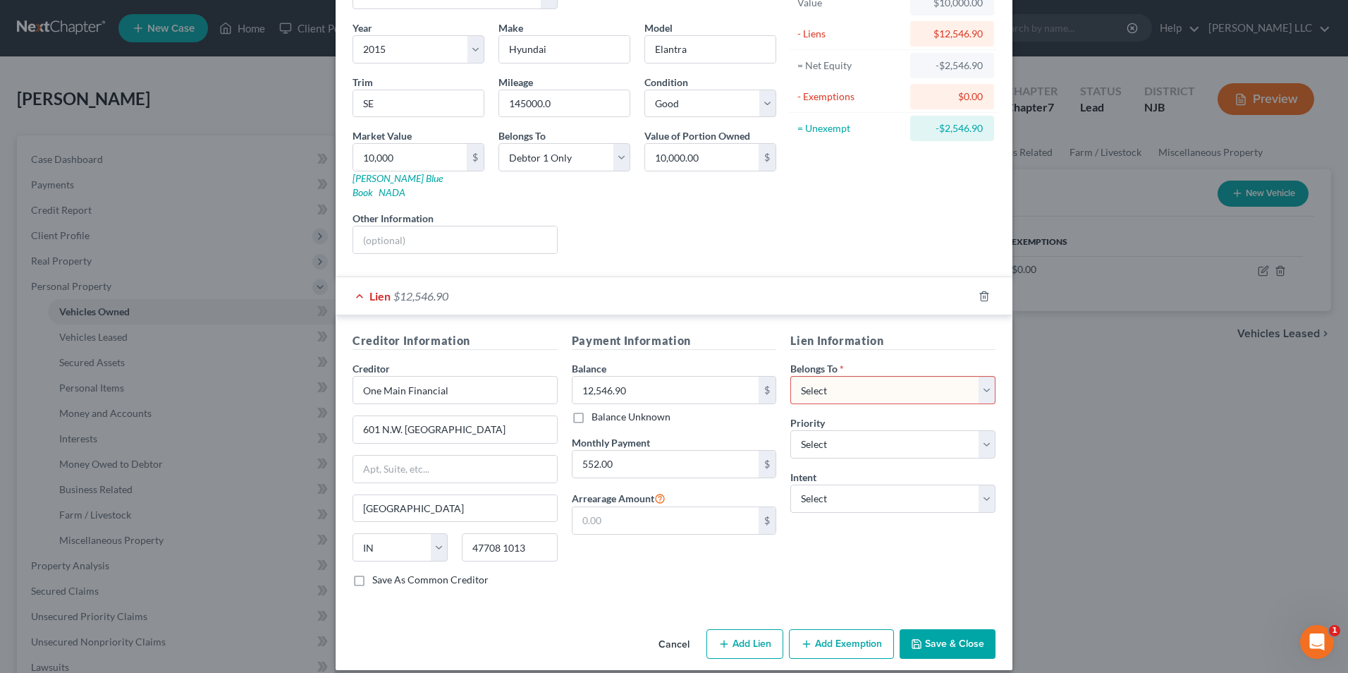
drag, startPoint x: 881, startPoint y: 376, endPoint x: 879, endPoint y: 384, distance: 7.9
click at [881, 376] on select "Select Debtor 1 Only Debtor 2 Only Debtor 1 And Debtor 2 Only At Least One Of T…" at bounding box center [892, 390] width 205 height 28
select select "0"
click at [790, 376] on select "Select Debtor 1 Only Debtor 2 Only Debtor 1 And Debtor 2 Only At Least One Of T…" at bounding box center [892, 390] width 205 height 28
click at [943, 629] on button "Save & Close" at bounding box center [948, 644] width 96 height 30
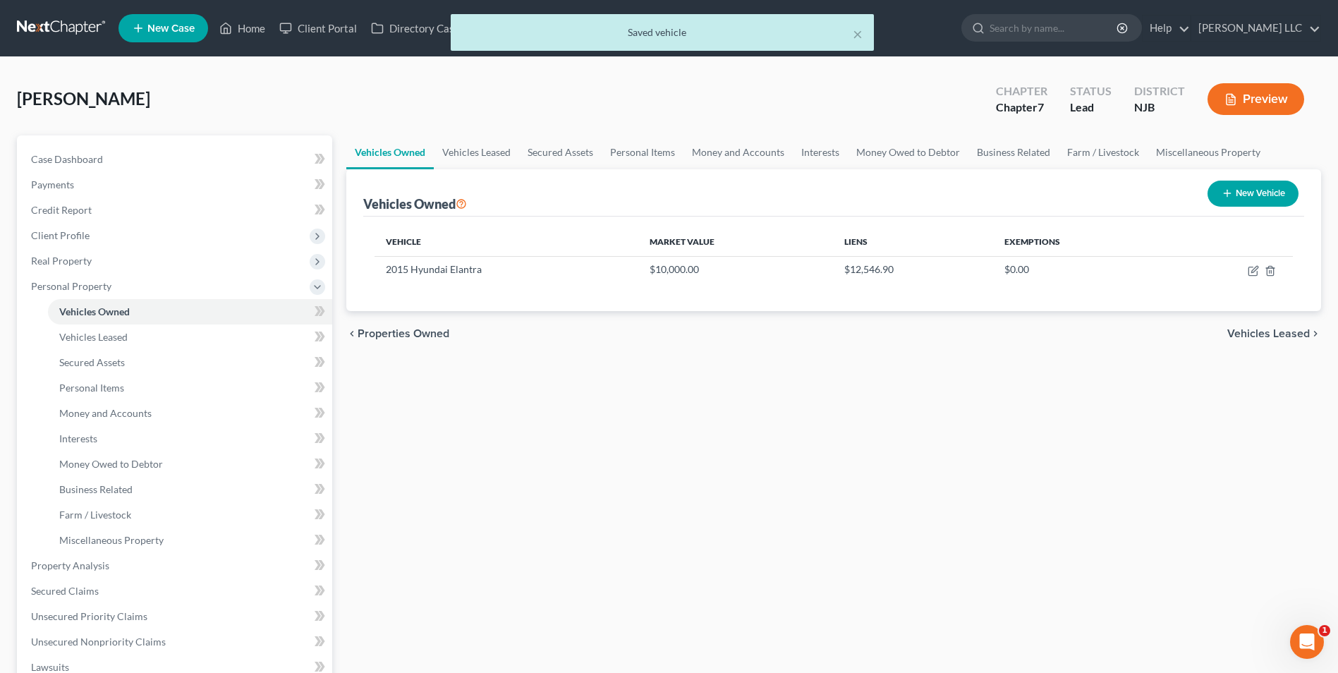
click at [1270, 331] on span "Vehicles Leased" at bounding box center [1268, 333] width 83 height 11
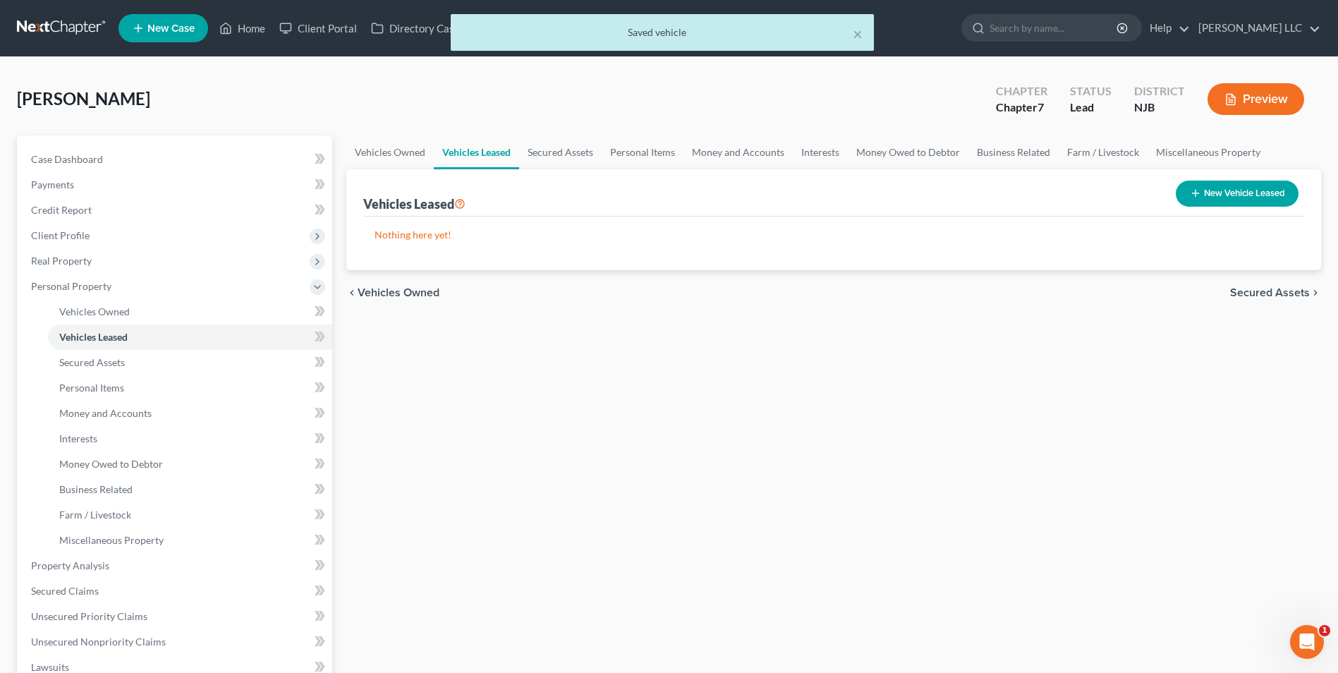
click at [1266, 295] on span "Secured Assets" at bounding box center [1270, 292] width 80 height 11
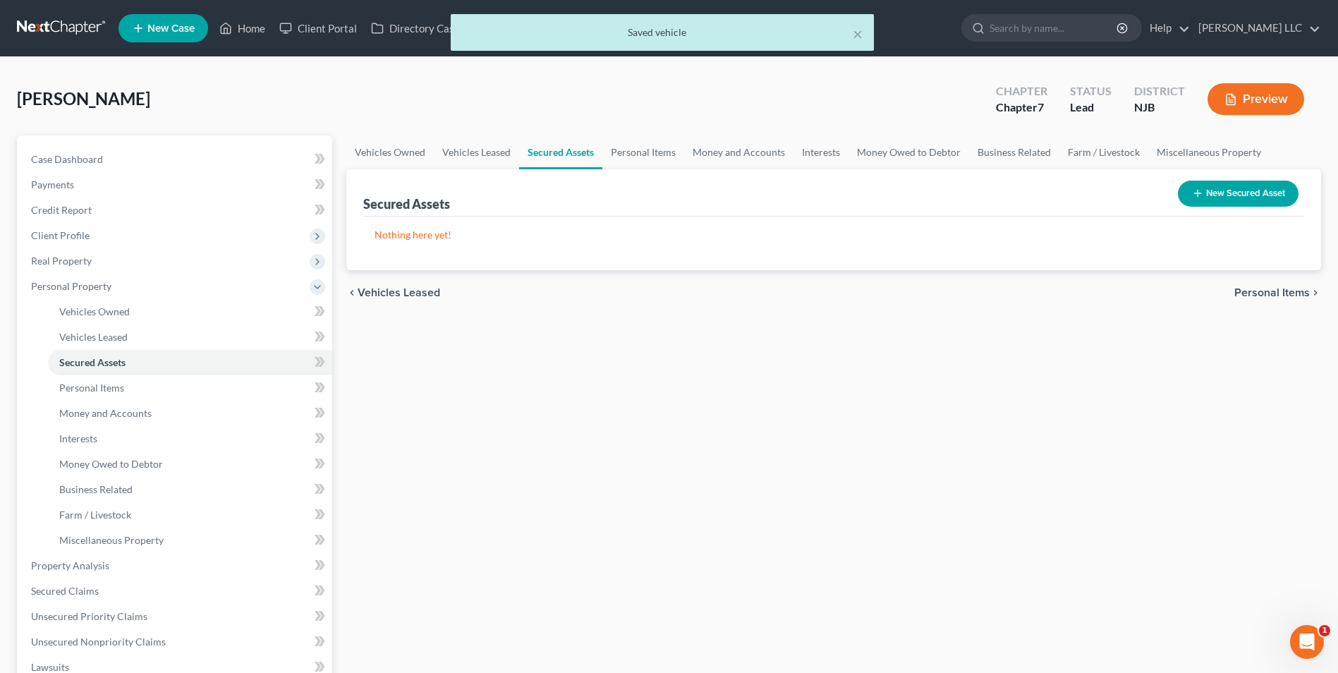
click at [1266, 279] on div "chevron_left Vehicles Leased Personal Items chevron_right" at bounding box center [833, 292] width 975 height 45
click at [1268, 290] on span "Personal Items" at bounding box center [1271, 292] width 75 height 11
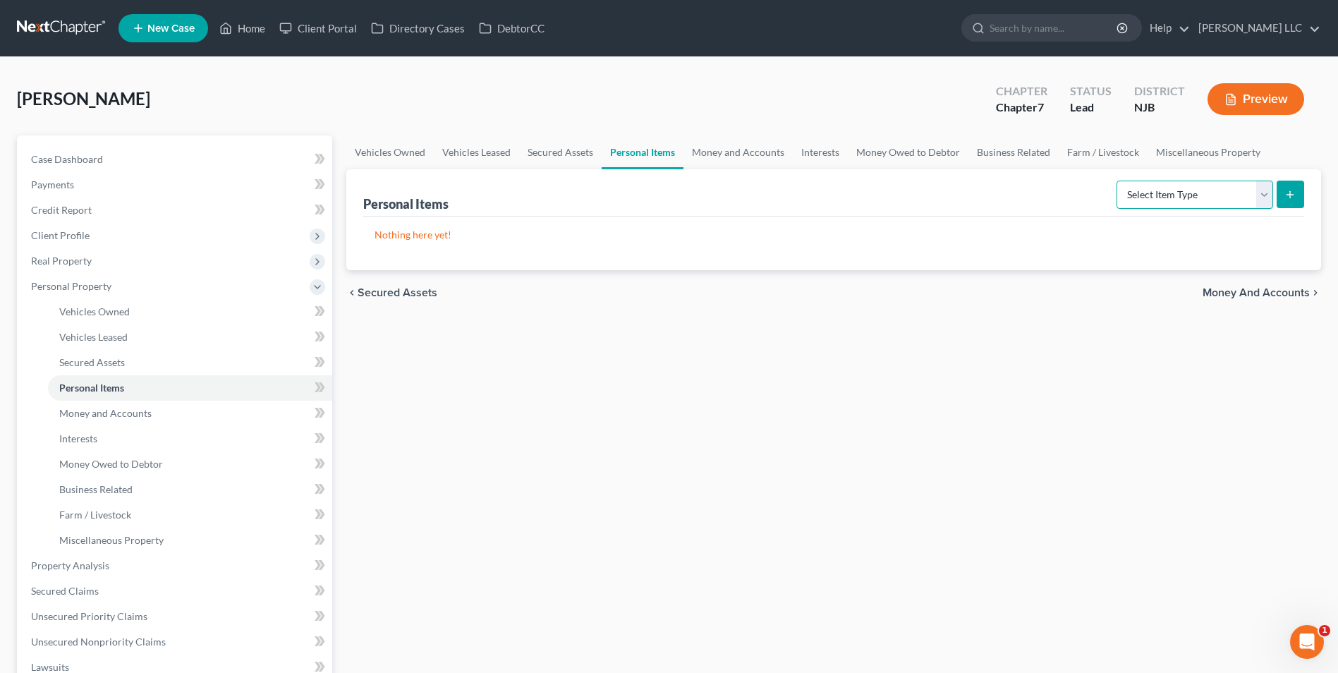
click at [1159, 191] on select "Select Item Type Clothing Collectibles Of Value Electronics Firearms Household …" at bounding box center [1194, 195] width 157 height 28
click at [1118, 181] on select "Select Item Type Clothing Collectibles Of Value Electronics Firearms Household …" at bounding box center [1194, 195] width 157 height 28
click at [1172, 190] on select "Select Item Type Clothing Collectibles Of Value Electronics Firearms Household …" at bounding box center [1194, 195] width 157 height 28
select select "sports_and_hobby_equipment"
click at [1118, 181] on select "Select Item Type Clothing Collectibles Of Value Electronics Firearms Household …" at bounding box center [1194, 195] width 157 height 28
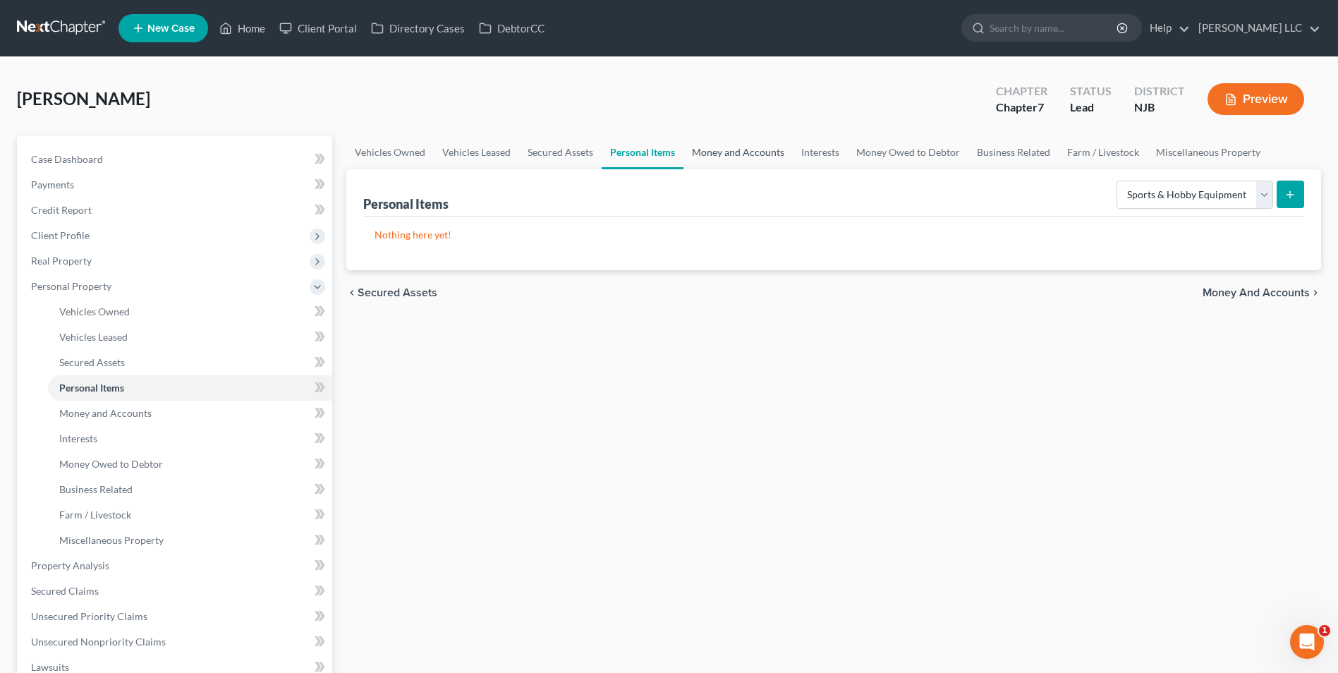
click at [741, 157] on link "Money and Accounts" at bounding box center [737, 152] width 109 height 34
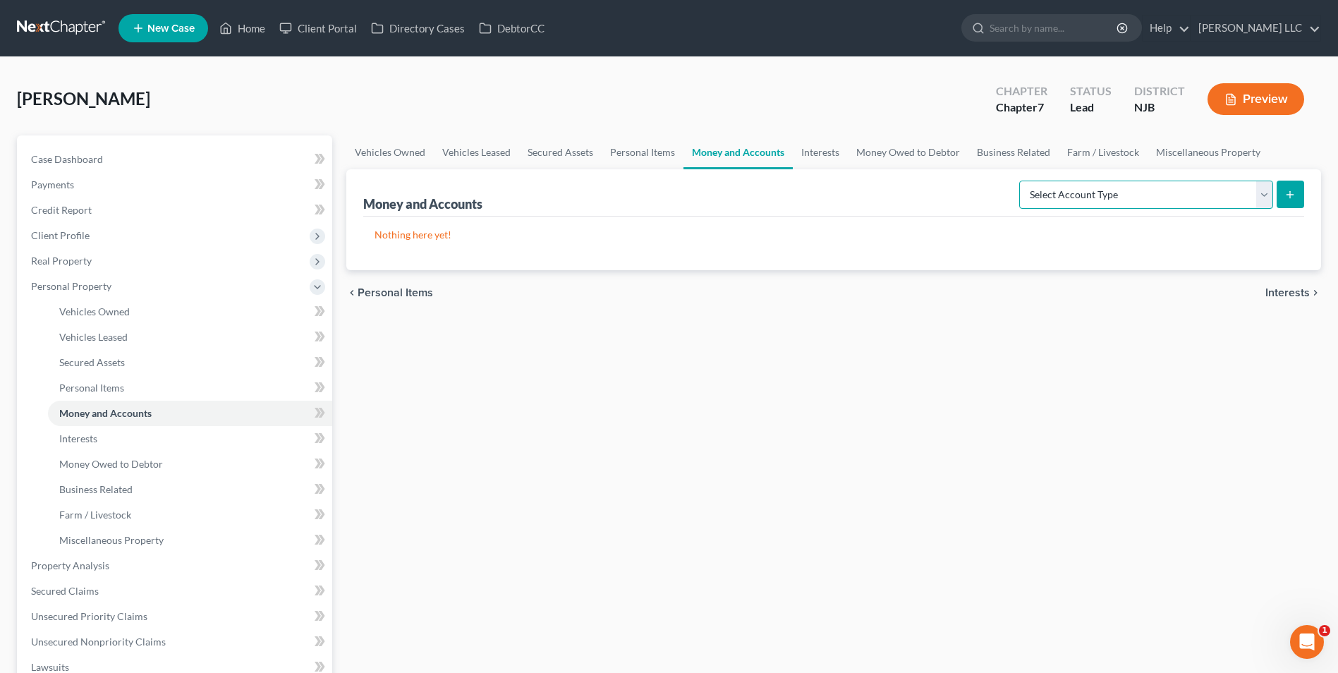
click at [1143, 207] on select "Select Account Type Brokerage Cash on Hand Certificates of Deposit Checking Acc…" at bounding box center [1146, 195] width 254 height 28
click at [825, 155] on link "Interests" at bounding box center [820, 152] width 55 height 34
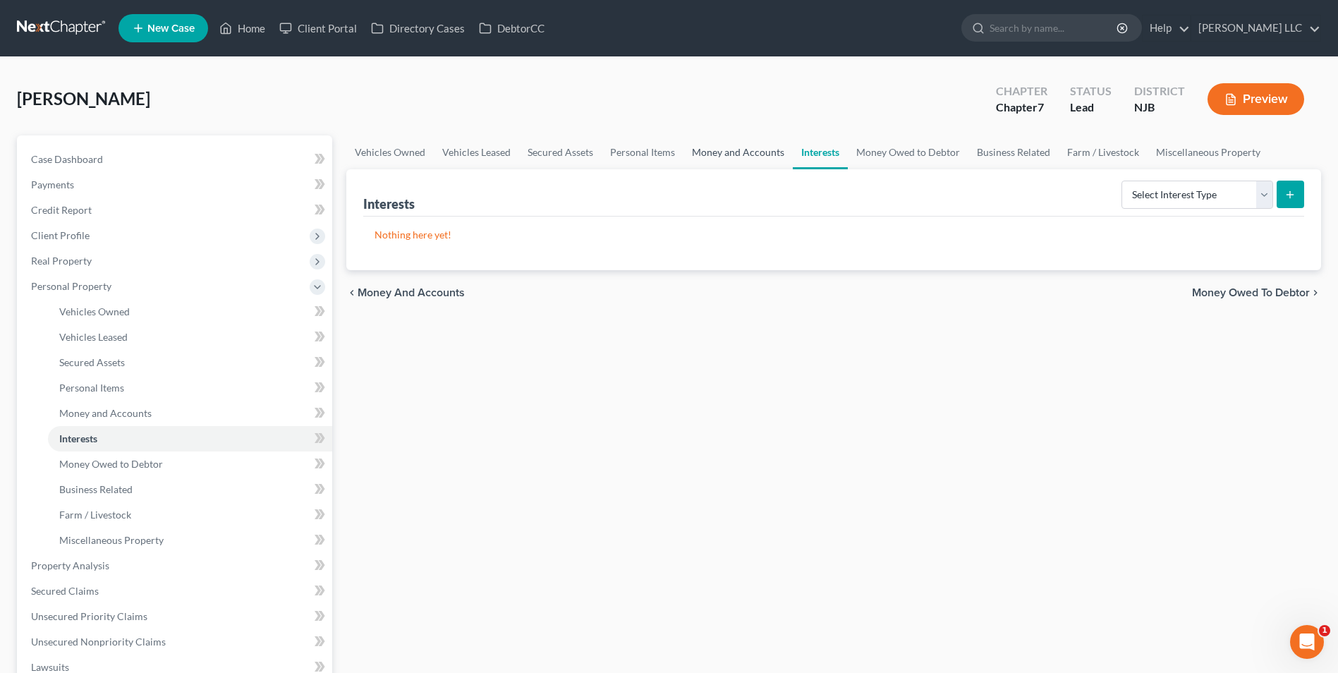
click at [734, 152] on link "Money and Accounts" at bounding box center [737, 152] width 109 height 34
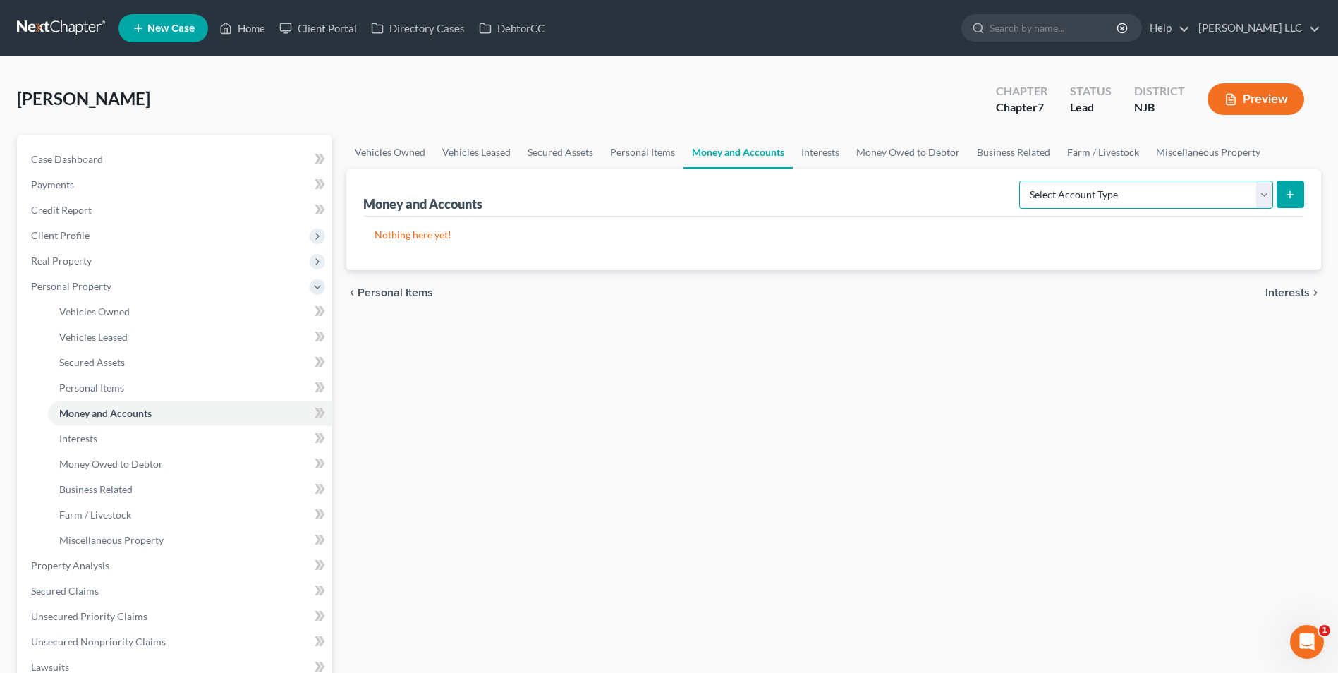
click at [1144, 199] on select "Select Account Type Brokerage Cash on Hand Certificates of Deposit Checking Acc…" at bounding box center [1146, 195] width 254 height 28
click at [829, 152] on link "Interests" at bounding box center [820, 152] width 55 height 34
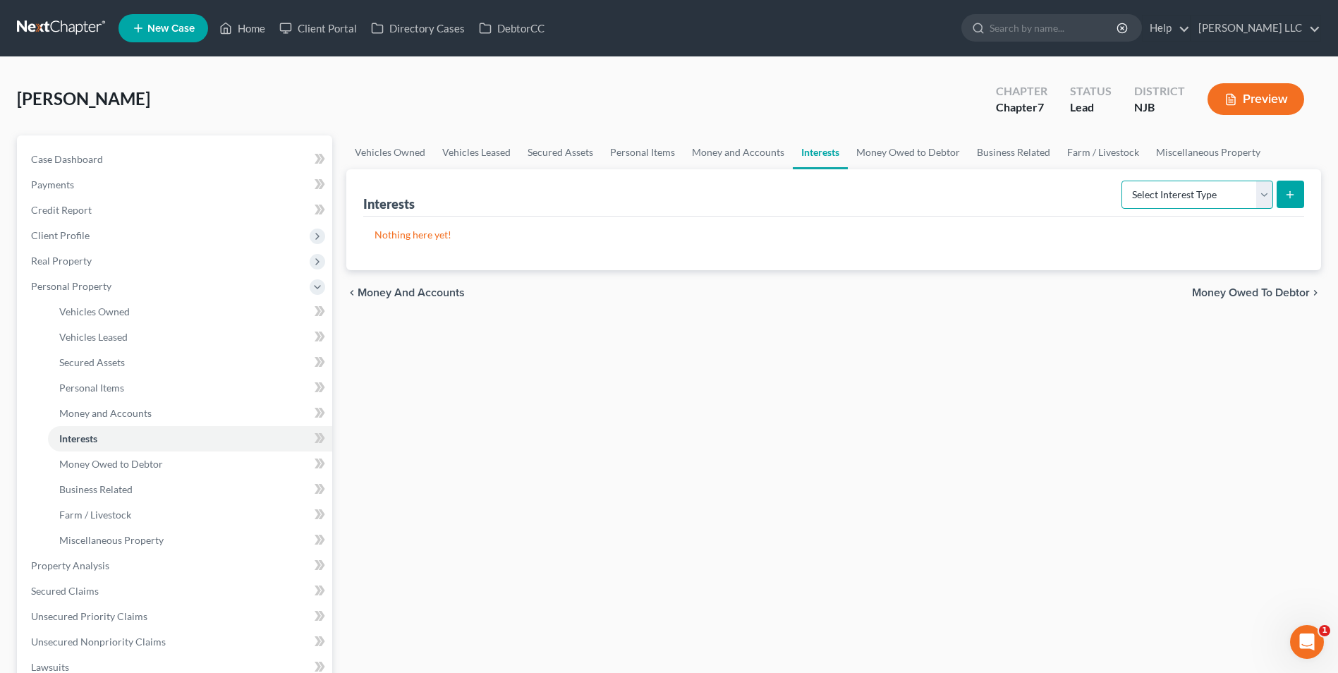
click at [1228, 195] on select "Select Interest Type 401K Annuity Bond Education IRA Government Bond Government…" at bounding box center [1197, 195] width 152 height 28
click at [912, 154] on link "Money Owed to Debtor" at bounding box center [908, 152] width 121 height 34
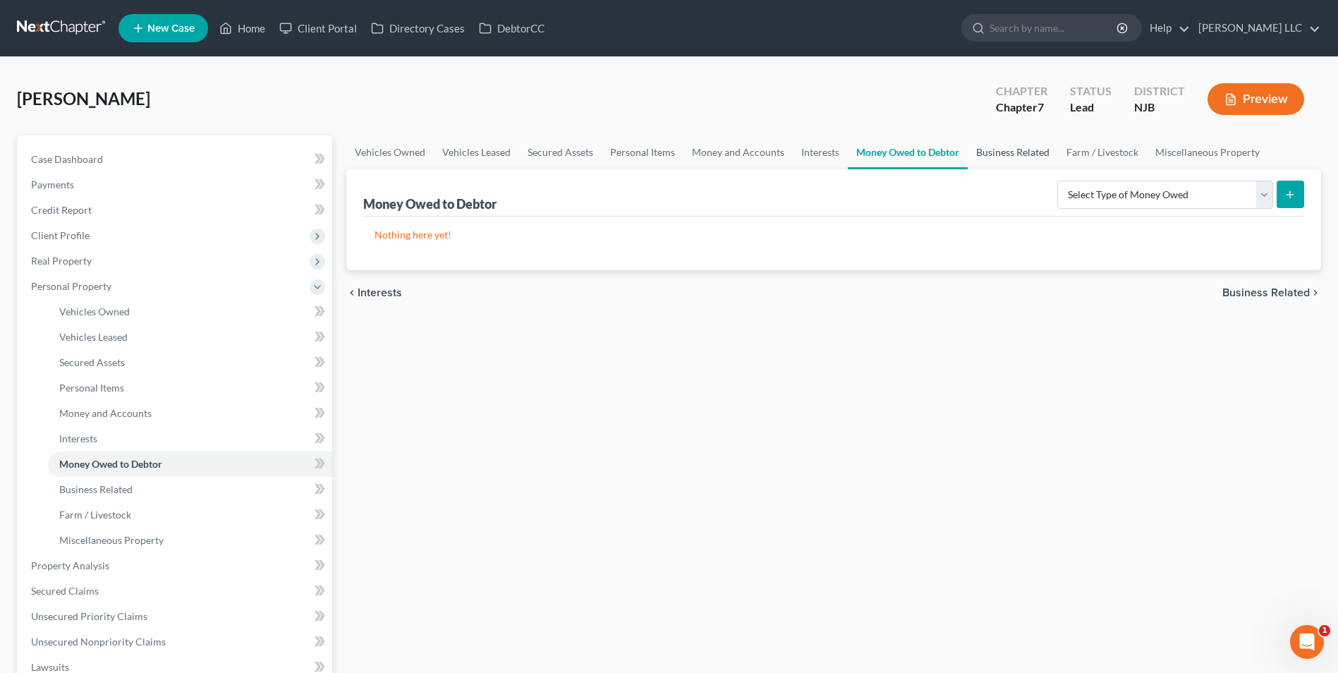
click at [991, 152] on link "Business Related" at bounding box center [1012, 152] width 90 height 34
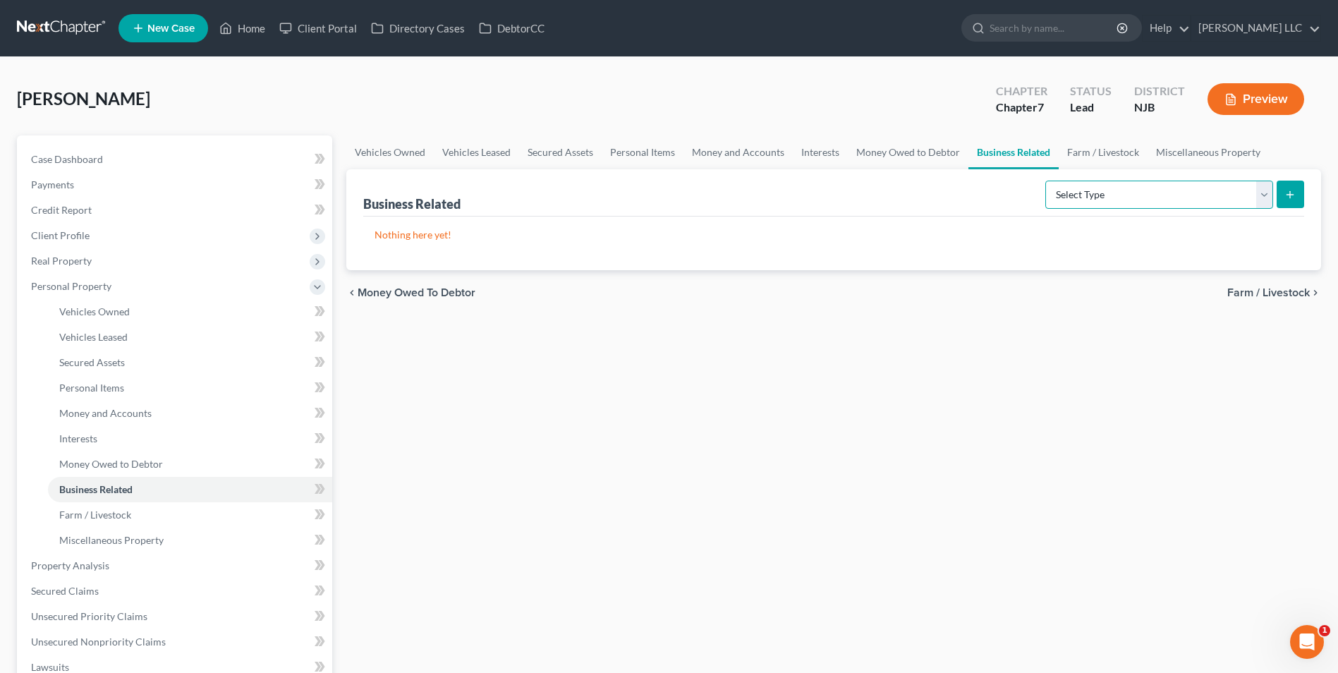
click at [1266, 200] on select "Select Type Customer Lists Franchises Inventory Licenses Machinery Office Equip…" at bounding box center [1159, 195] width 228 height 28
click at [769, 326] on div "Vehicles Owned Vehicles Leased Secured Assets Personal Items Money and Accounts…" at bounding box center [833, 555] width 989 height 840
click at [1260, 298] on span "Farm / Livestock" at bounding box center [1268, 292] width 83 height 11
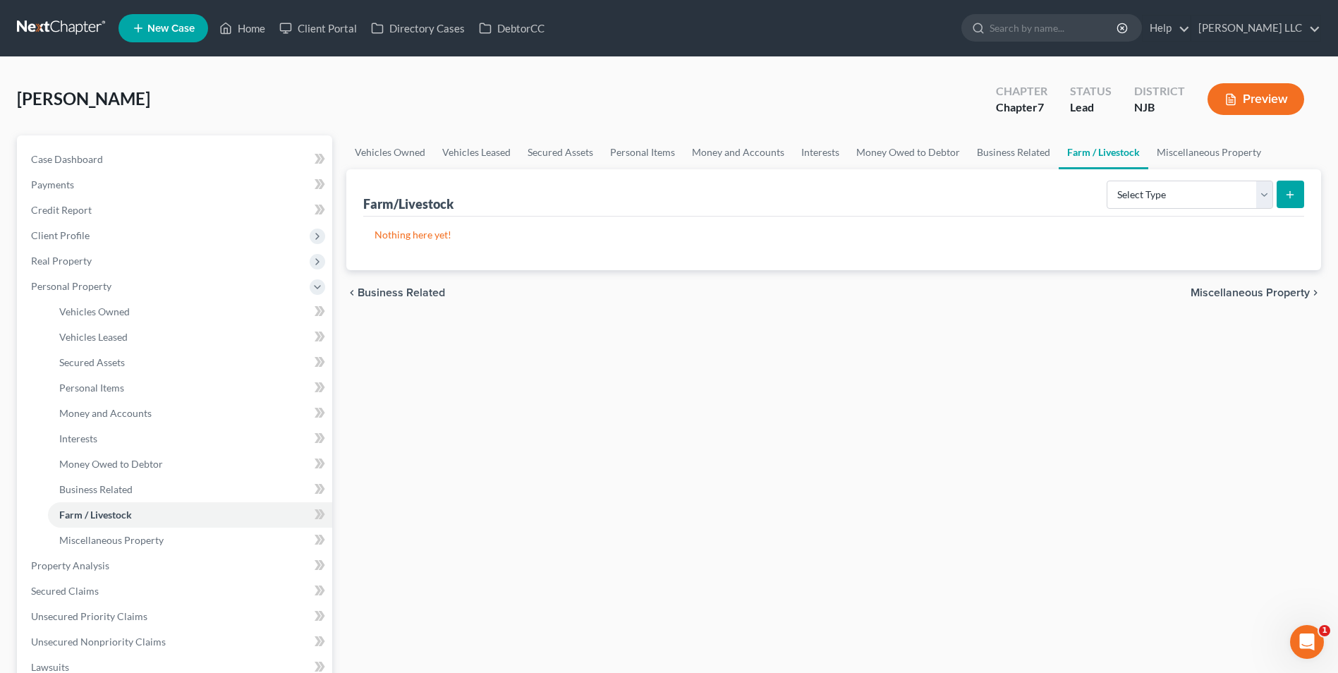
click at [1260, 298] on span "Miscellaneous Property" at bounding box center [1249, 292] width 119 height 11
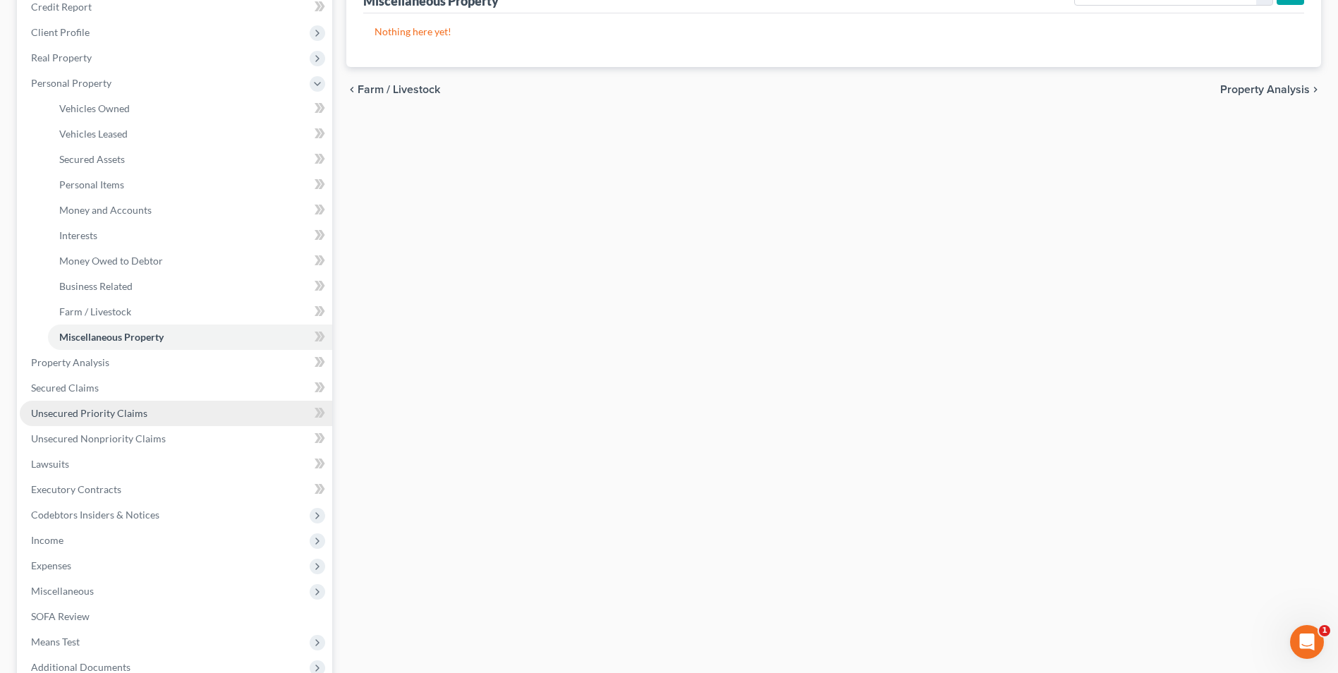
scroll to position [282, 0]
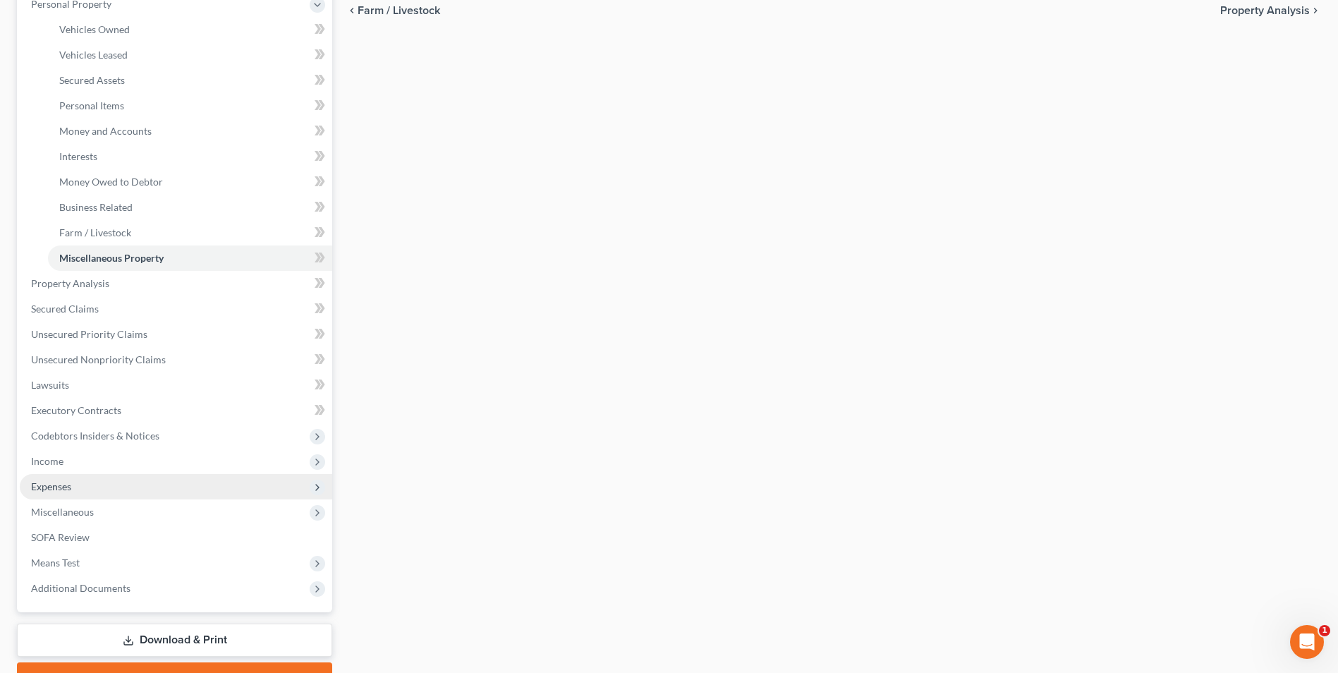
click at [75, 488] on span "Expenses" at bounding box center [176, 486] width 312 height 25
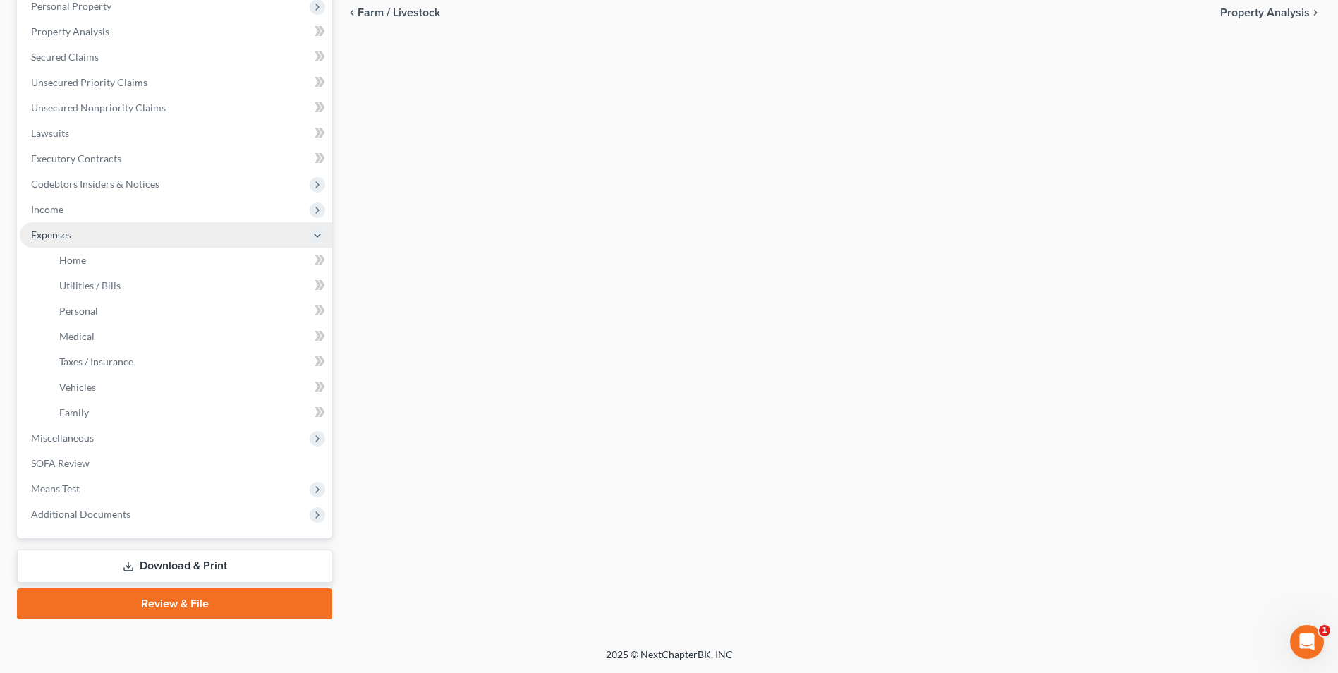
scroll to position [280, 0]
click at [106, 263] on link "Home" at bounding box center [190, 260] width 284 height 25
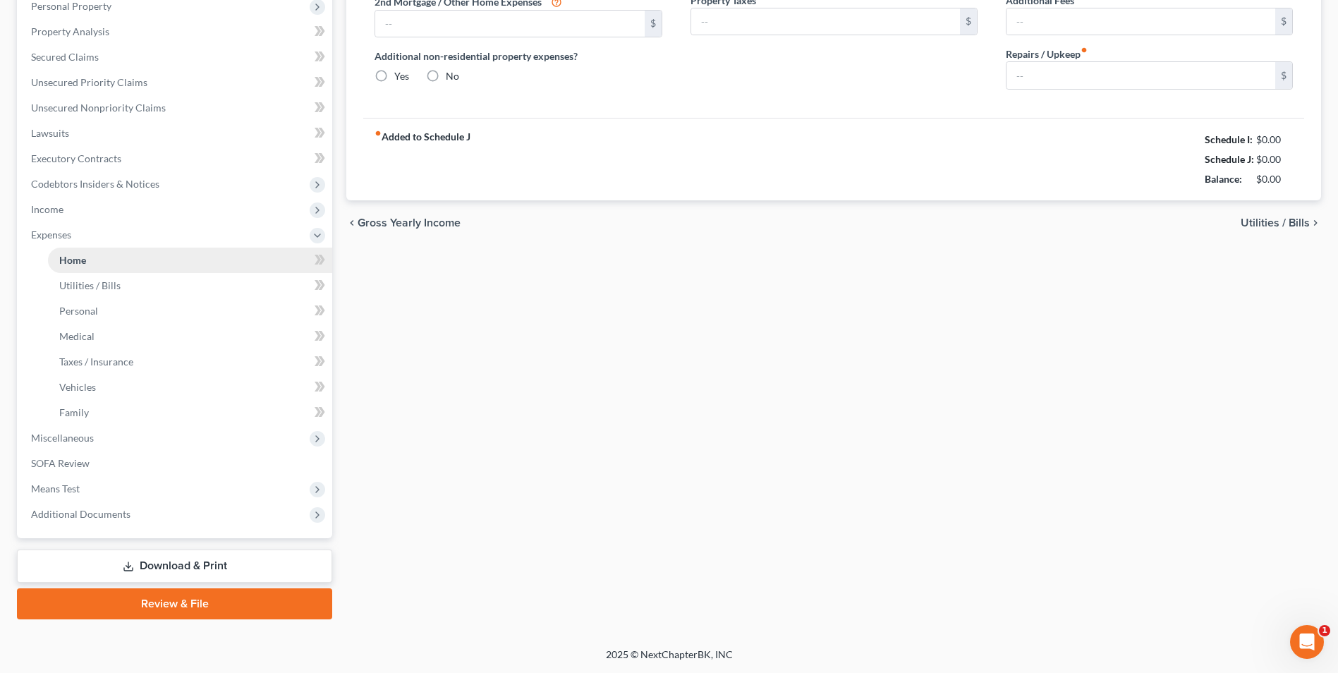
radio input "true"
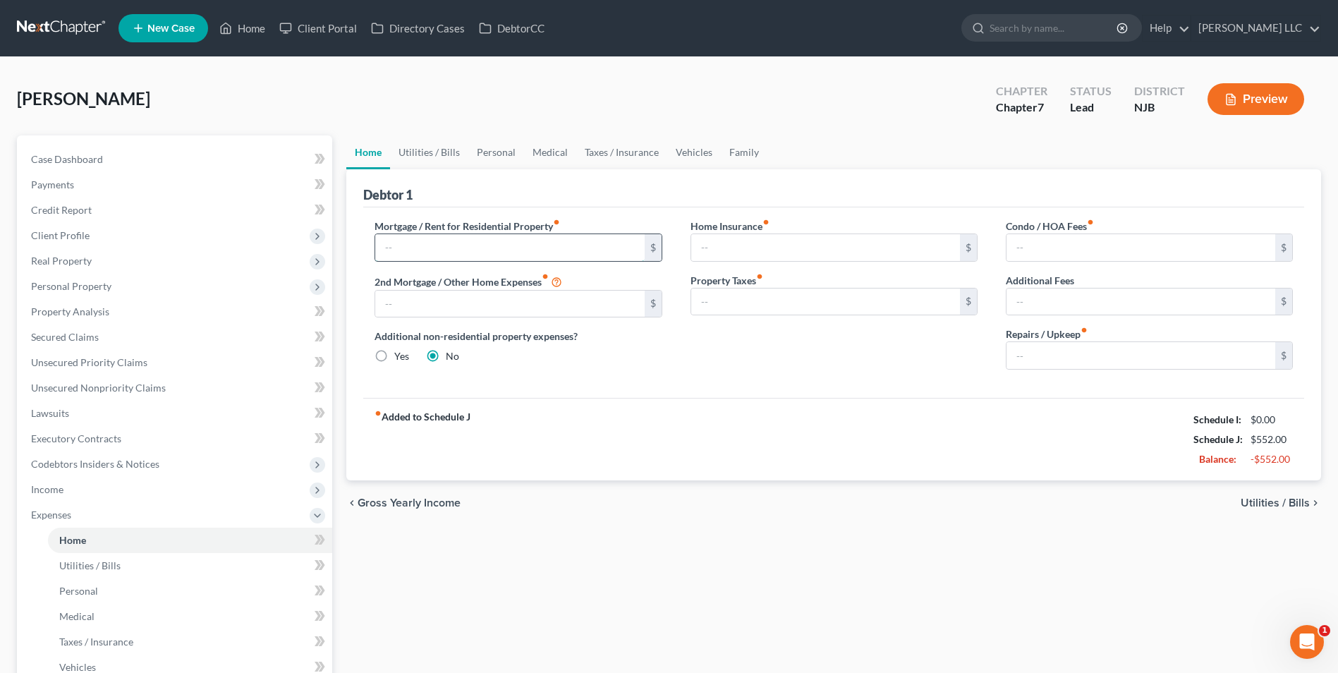
click at [494, 254] on input "text" at bounding box center [509, 247] width 269 height 27
type input "1,675"
click at [1128, 348] on input "text" at bounding box center [1140, 355] width 269 height 27
type input "100"
click at [422, 152] on link "Utilities / Bills" at bounding box center [429, 152] width 78 height 34
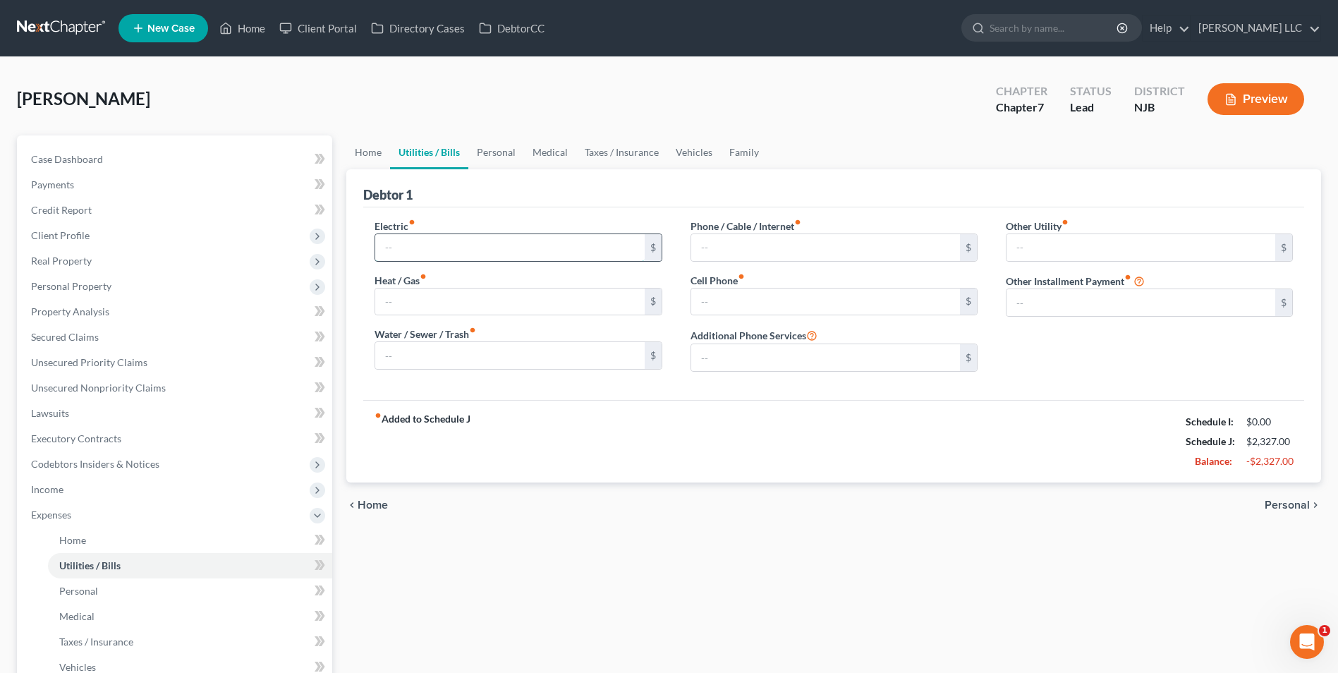
click at [416, 251] on input "text" at bounding box center [509, 247] width 269 height 27
click at [867, 454] on div "fiber_manual_record Added to Schedule J Schedule I: $0.00 Schedule J: $2,327.00…" at bounding box center [833, 441] width 941 height 83
click at [501, 152] on link "Personal" at bounding box center [496, 152] width 56 height 34
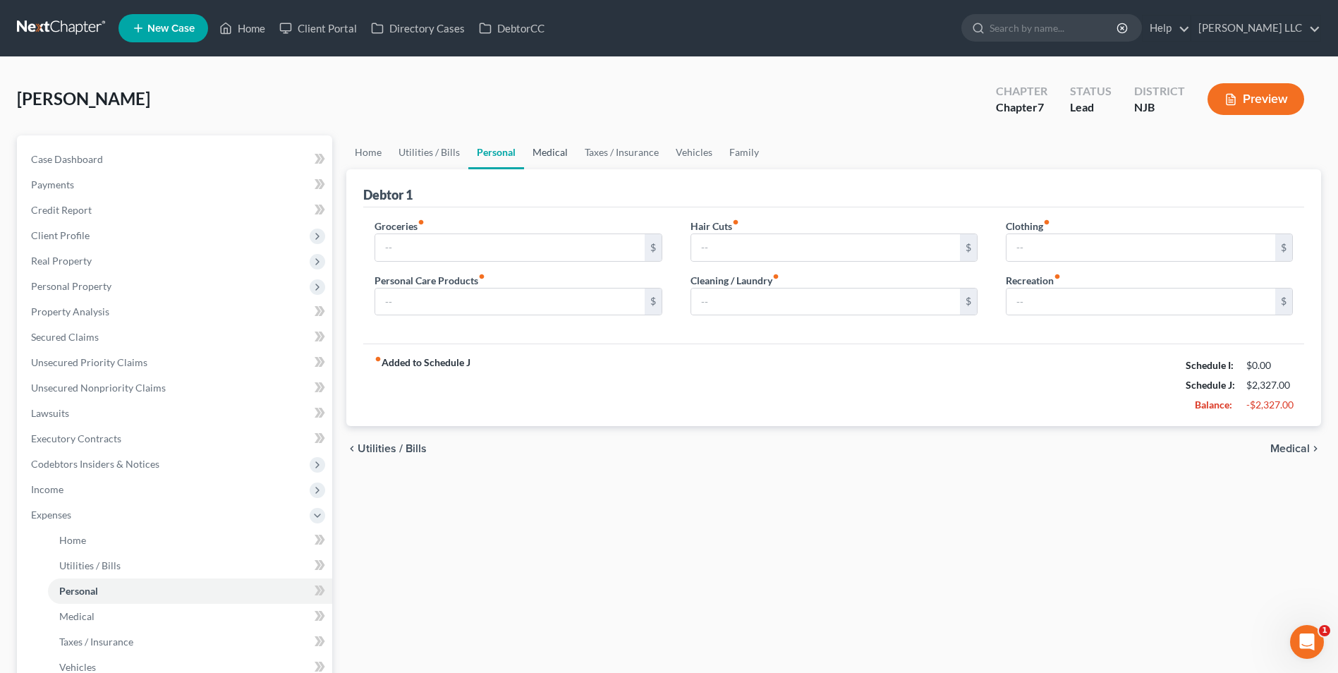
click at [540, 152] on link "Medical" at bounding box center [550, 152] width 52 height 34
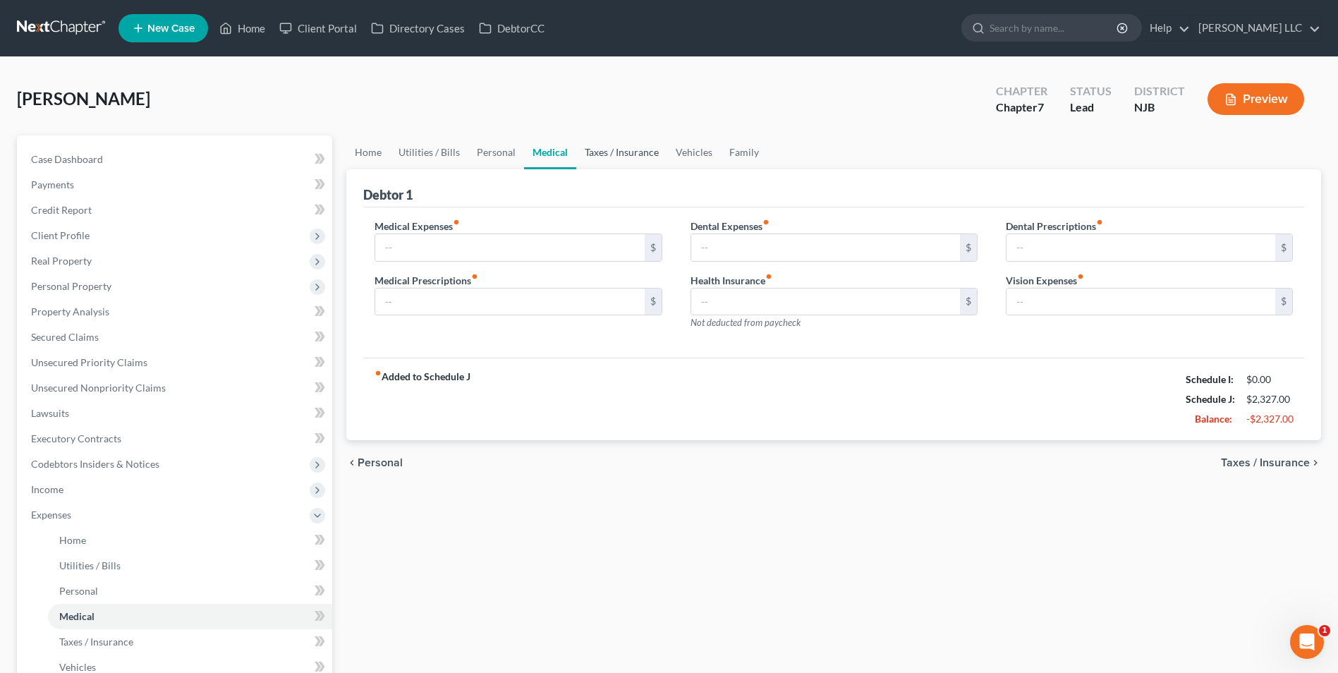
click at [618, 152] on link "Taxes / Insurance" at bounding box center [621, 152] width 91 height 34
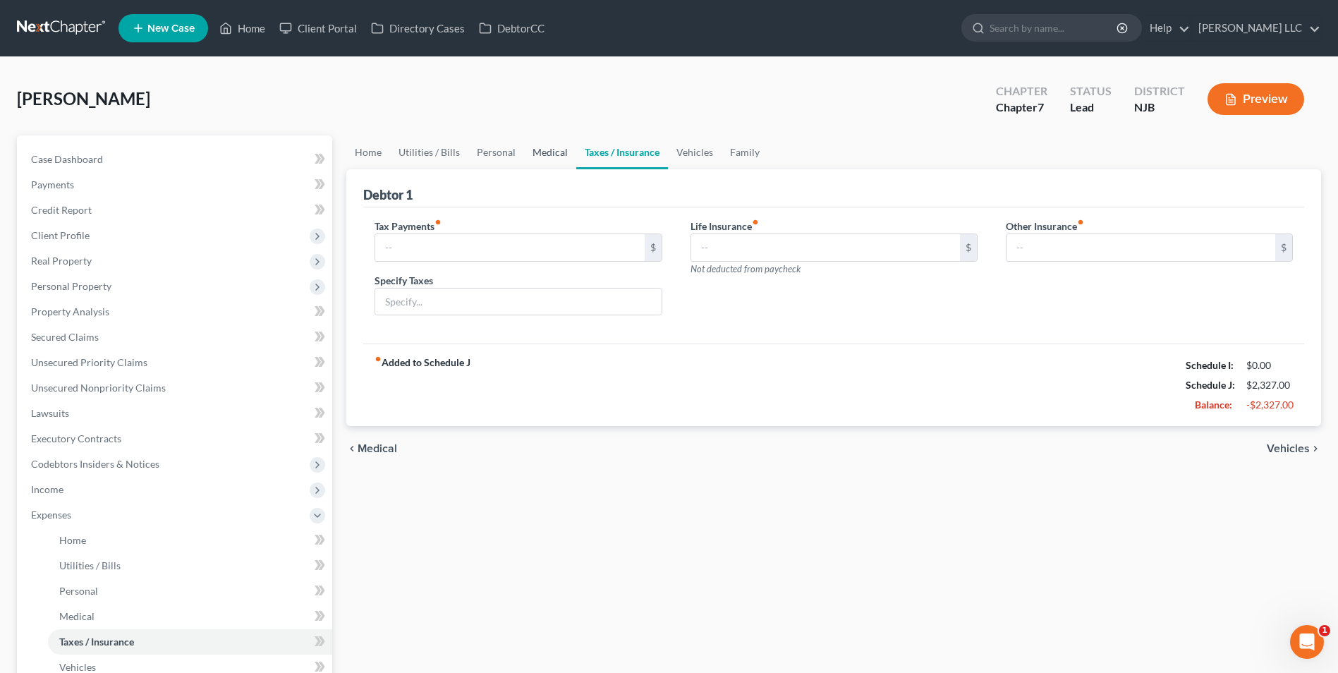
click at [548, 154] on link "Medical" at bounding box center [550, 152] width 52 height 34
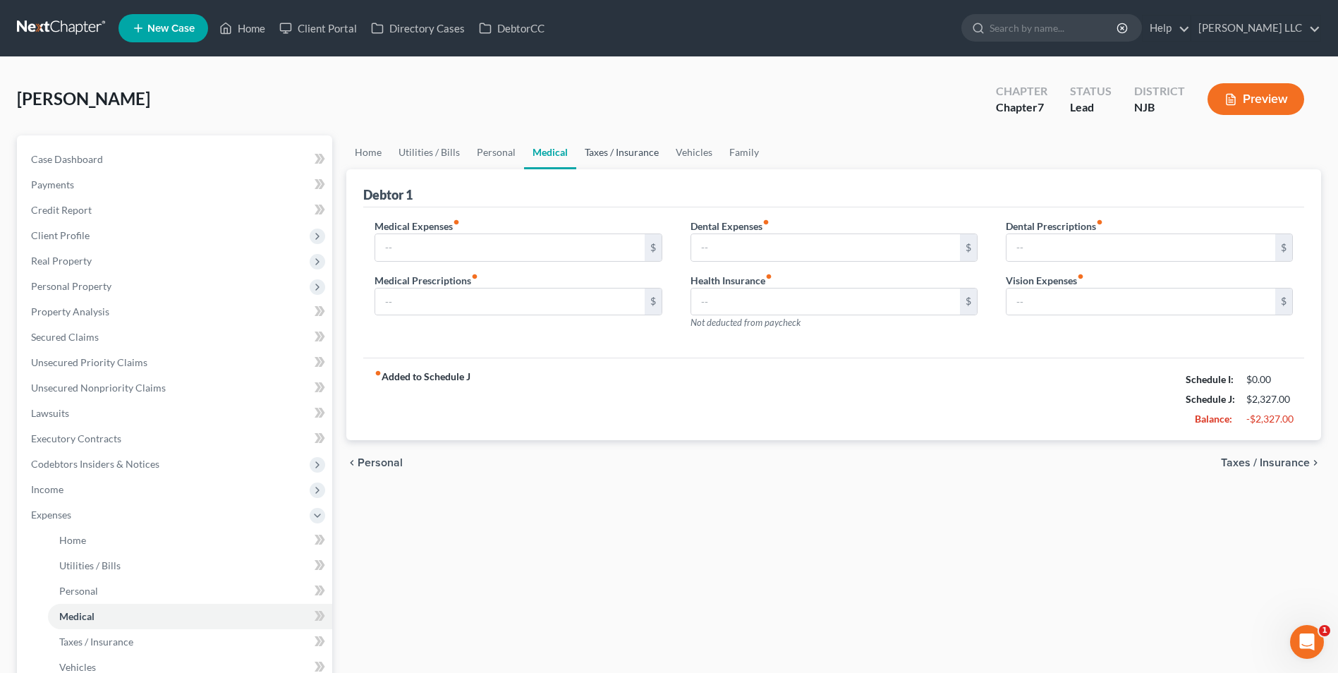
click at [622, 154] on link "Taxes / Insurance" at bounding box center [621, 152] width 91 height 34
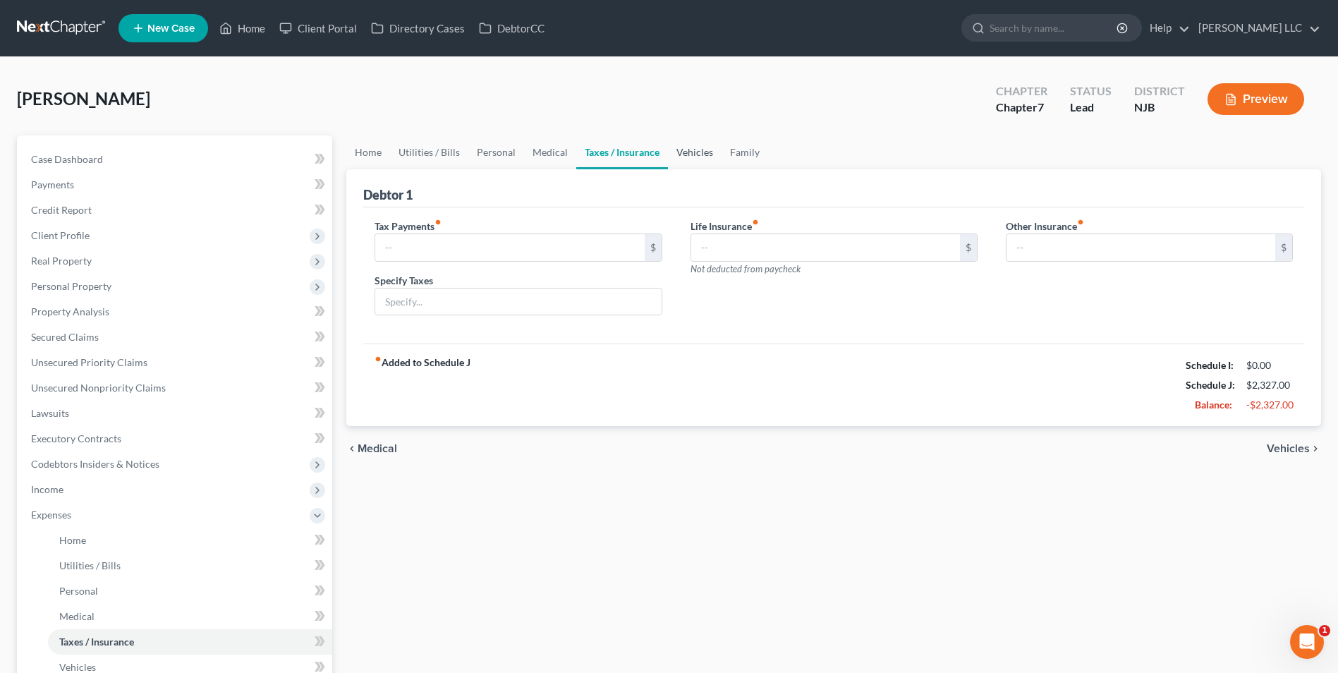
click at [682, 149] on link "Vehicles" at bounding box center [695, 152] width 54 height 34
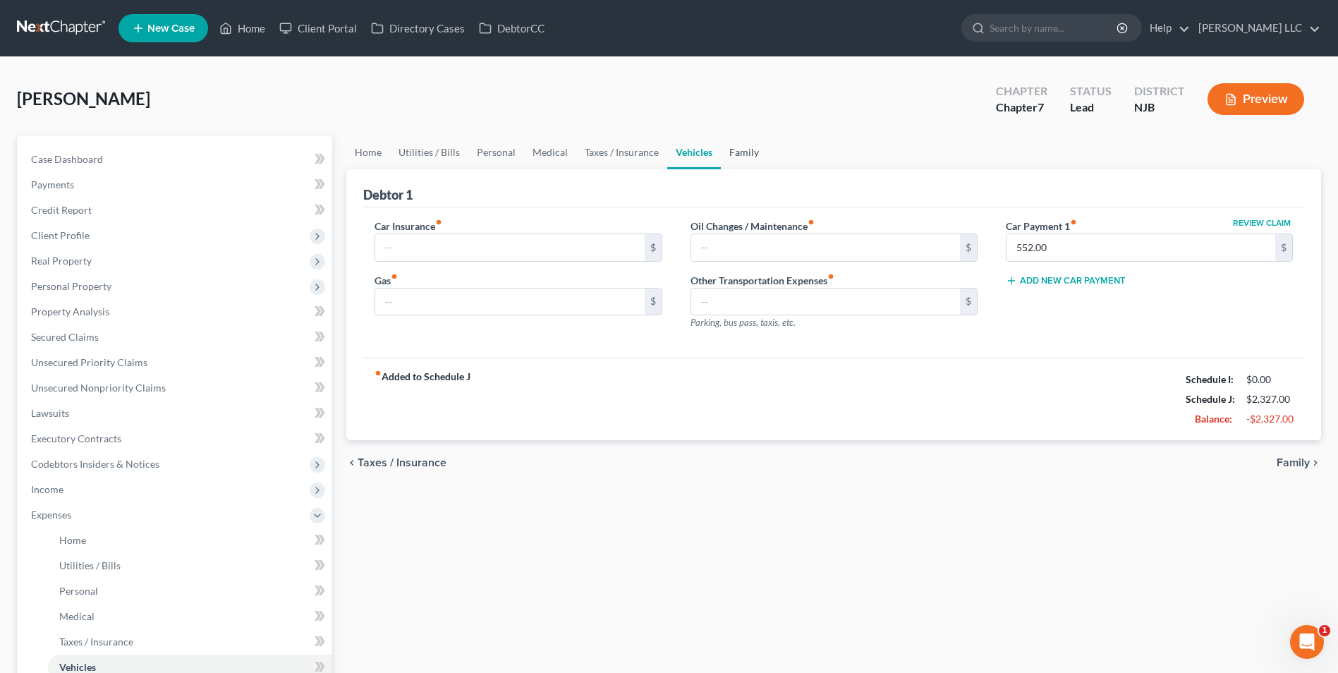
click at [744, 158] on link "Family" at bounding box center [744, 152] width 47 height 34
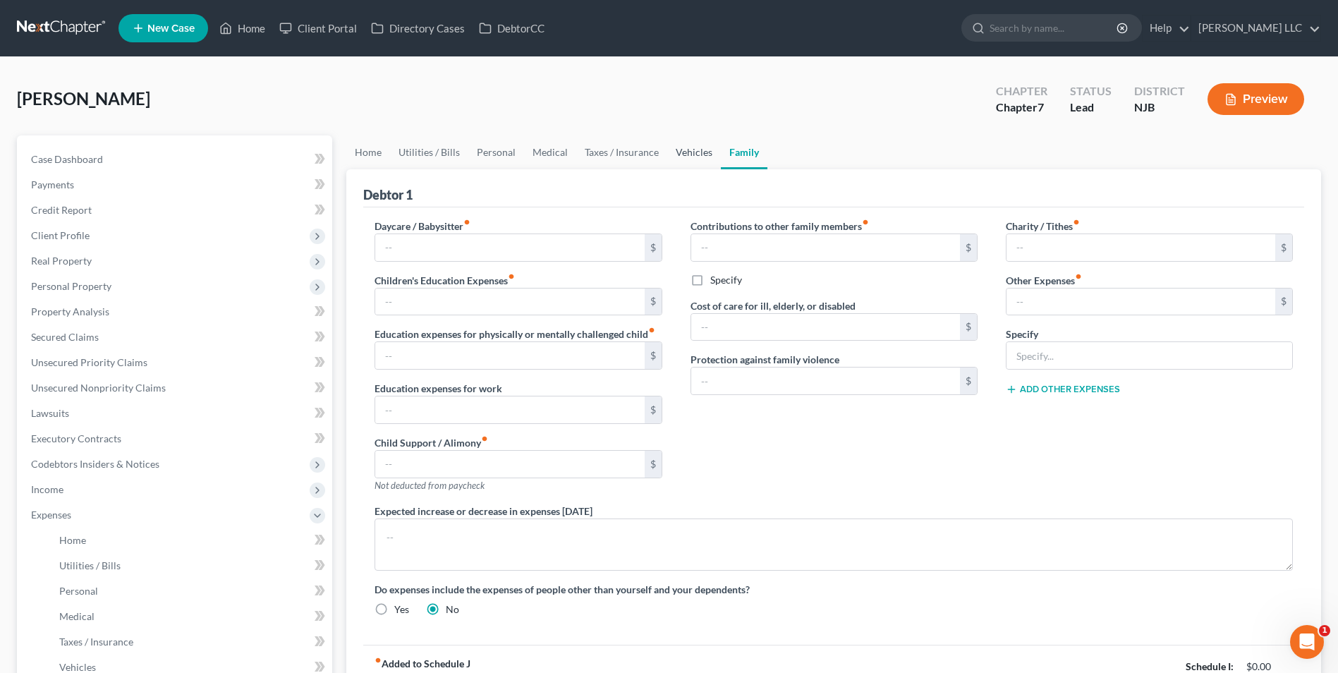
click at [676, 156] on link "Vehicles" at bounding box center [694, 152] width 54 height 34
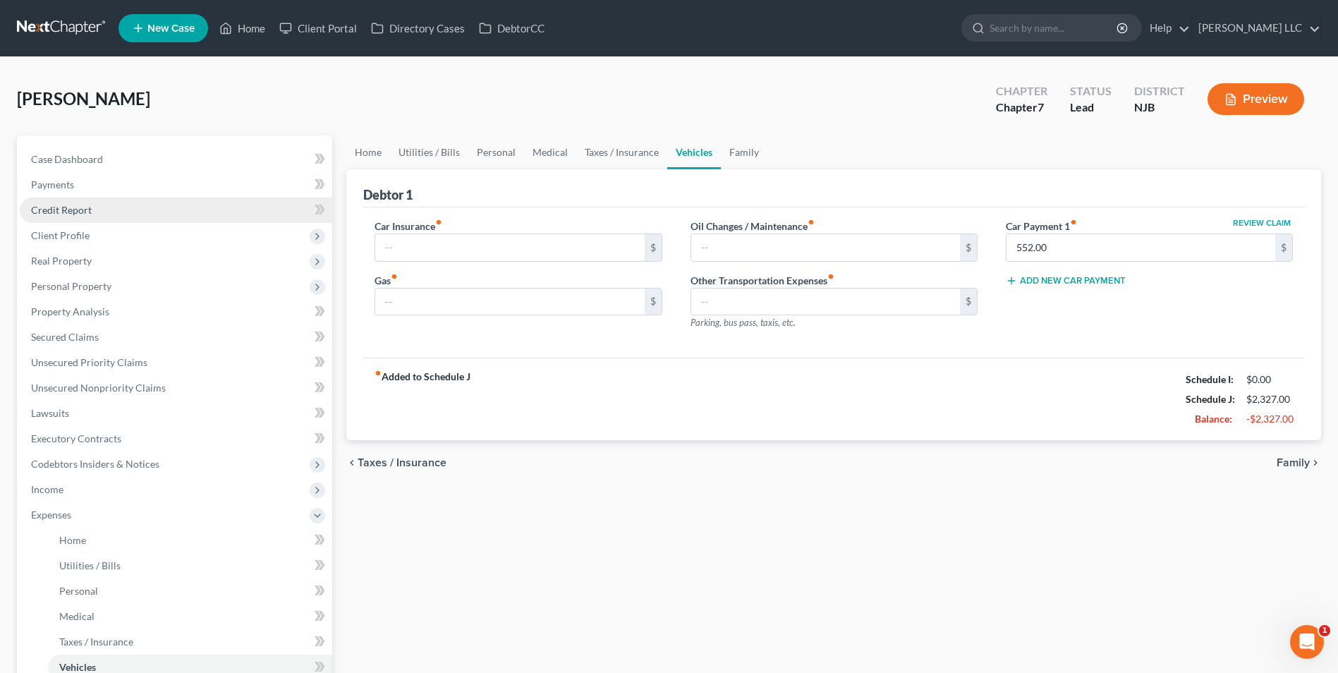
click at [108, 214] on link "Credit Report" at bounding box center [176, 209] width 312 height 25
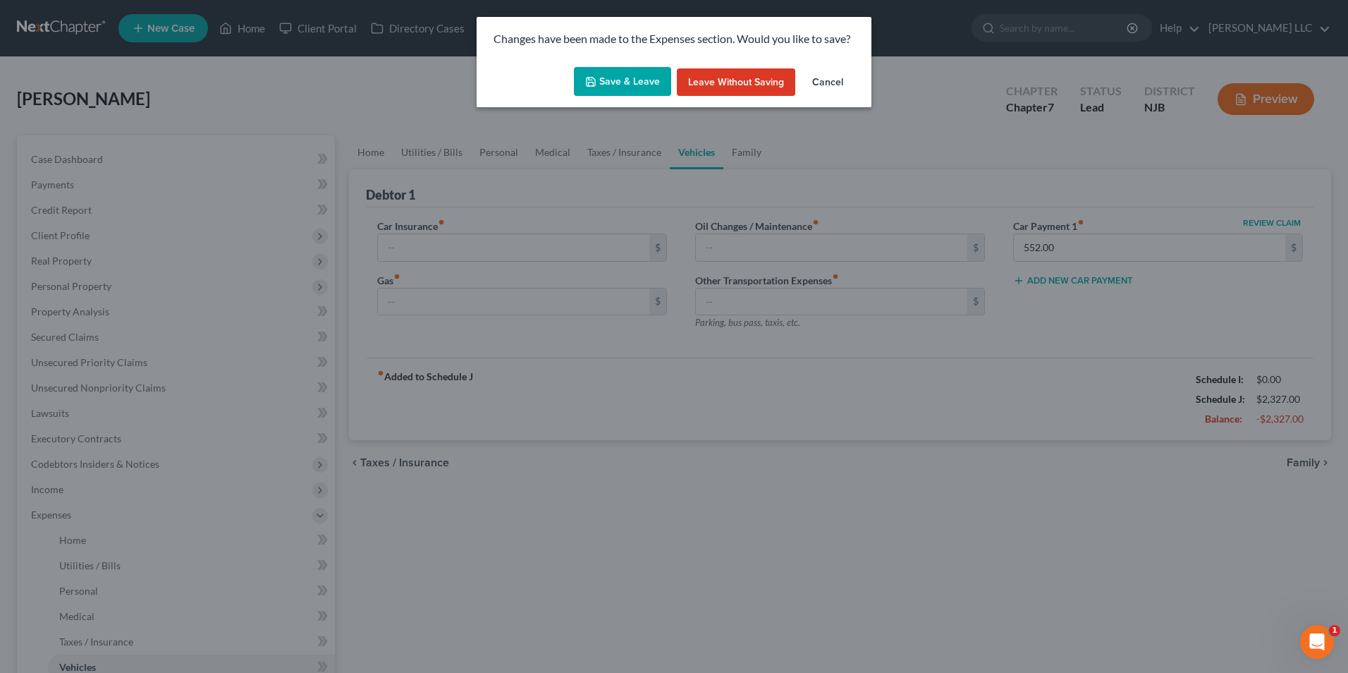
click at [623, 527] on div "Changes have been made to the Expenses section. Would you like to save? Save & …" at bounding box center [674, 336] width 1348 height 673
click at [627, 74] on button "Save & Leave" at bounding box center [622, 82] width 97 height 30
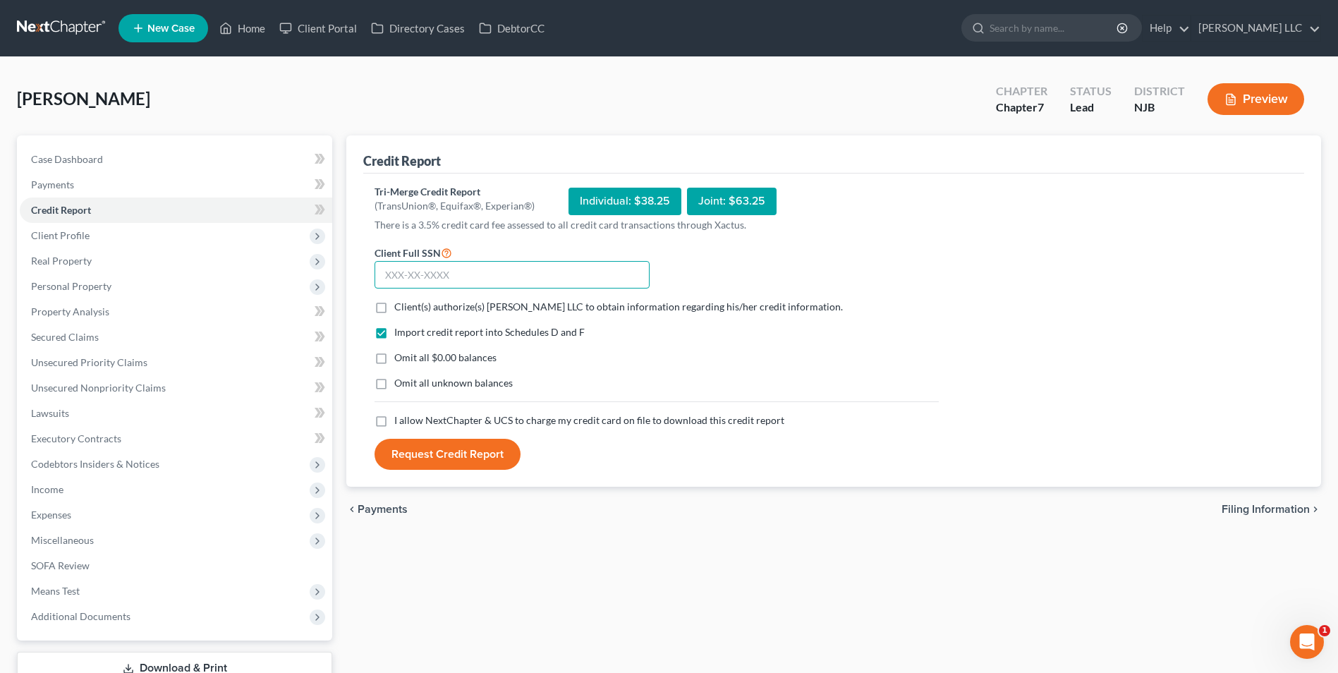
click at [394, 279] on input "text" at bounding box center [511, 275] width 275 height 28
type input "090-68-6211"
click at [394, 312] on label "Client(s) authorize(s) ROBERT H JOHNSON LLC to obtain information regarding his…" at bounding box center [618, 307] width 448 height 14
click at [400, 309] on input "Client(s) authorize(s) ROBERT H JOHNSON LLC to obtain information regarding his…" at bounding box center [404, 304] width 9 height 9
checkbox input "true"
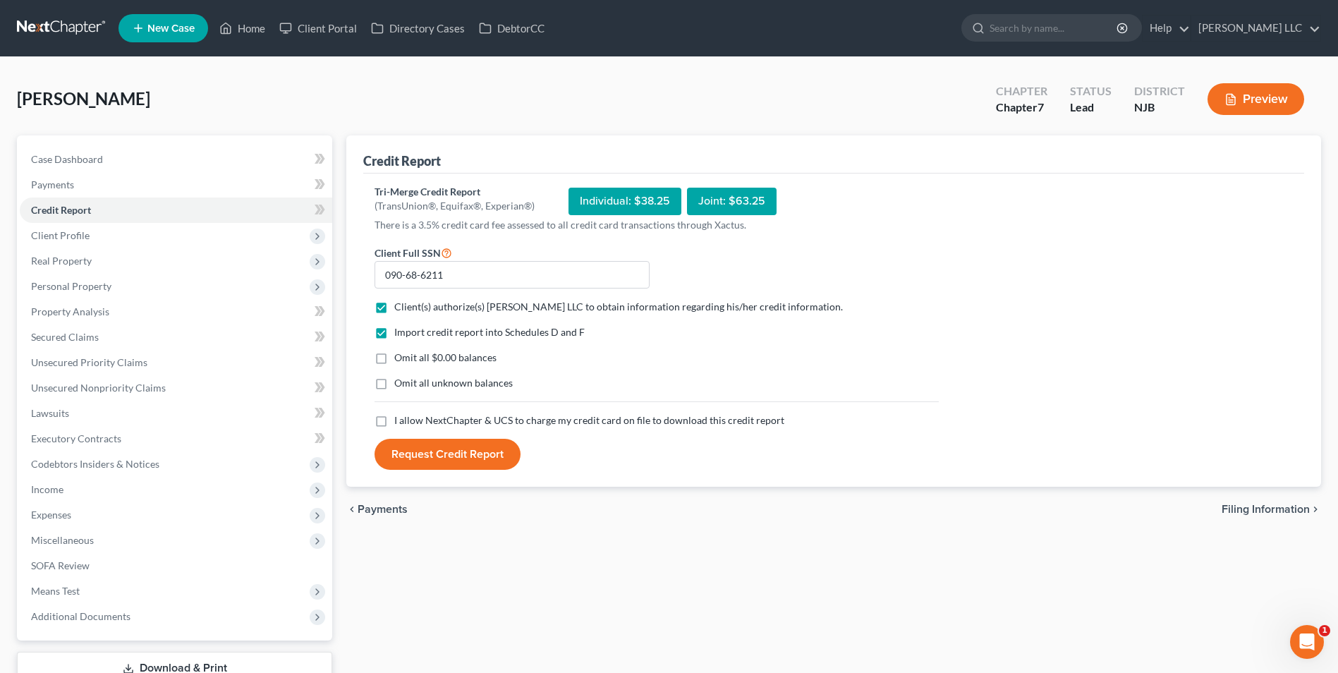
drag, startPoint x: 378, startPoint y: 361, endPoint x: 379, endPoint y: 373, distance: 12.0
click at [394, 362] on label "Omit all $0.00 balances" at bounding box center [445, 357] width 102 height 14
click at [400, 360] on input "Omit all $0.00 balances" at bounding box center [404, 354] width 9 height 9
checkbox input "true"
click at [394, 422] on label "I allow NextChapter & UCS to charge my credit card on file to download this cre…" at bounding box center [589, 420] width 390 height 14
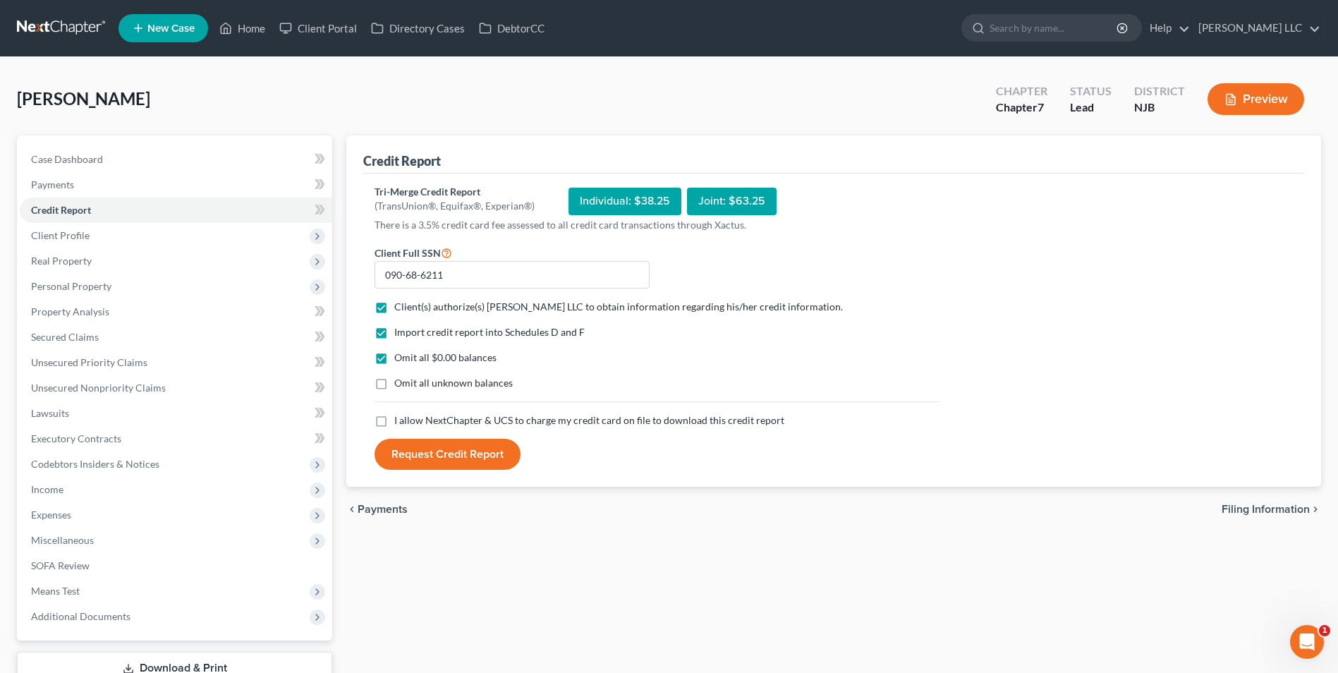
click at [400, 422] on input "I allow NextChapter & UCS to charge my credit card on file to download this cre…" at bounding box center [404, 417] width 9 height 9
checkbox input "true"
click at [444, 453] on button "Request Credit Report" at bounding box center [447, 454] width 146 height 31
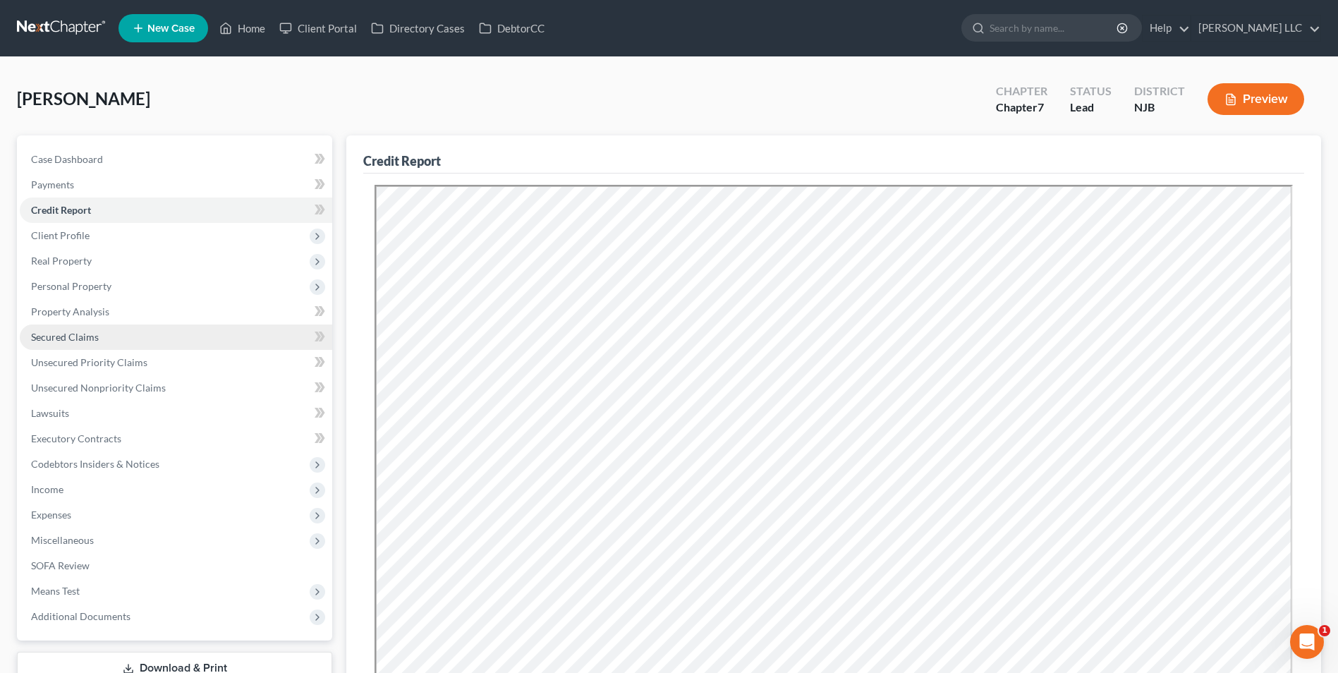
click at [88, 341] on span "Secured Claims" at bounding box center [65, 337] width 68 height 12
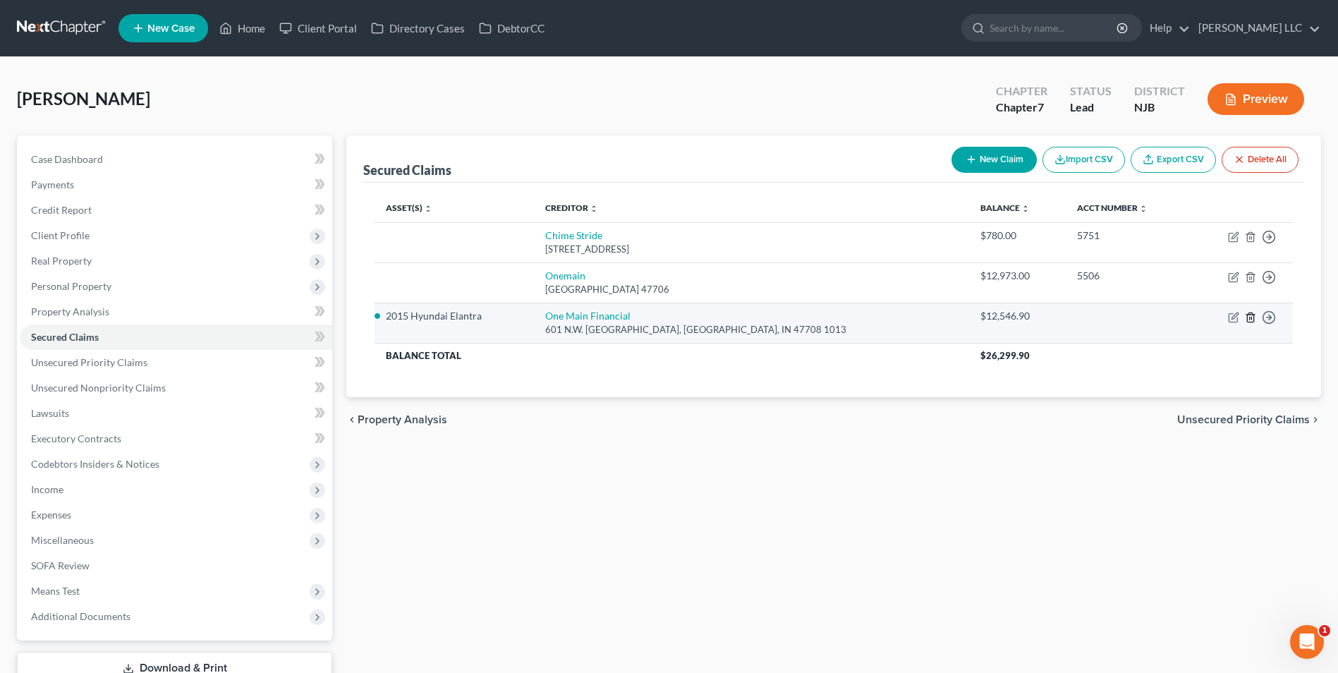
click at [1251, 319] on line "button" at bounding box center [1251, 318] width 0 height 3
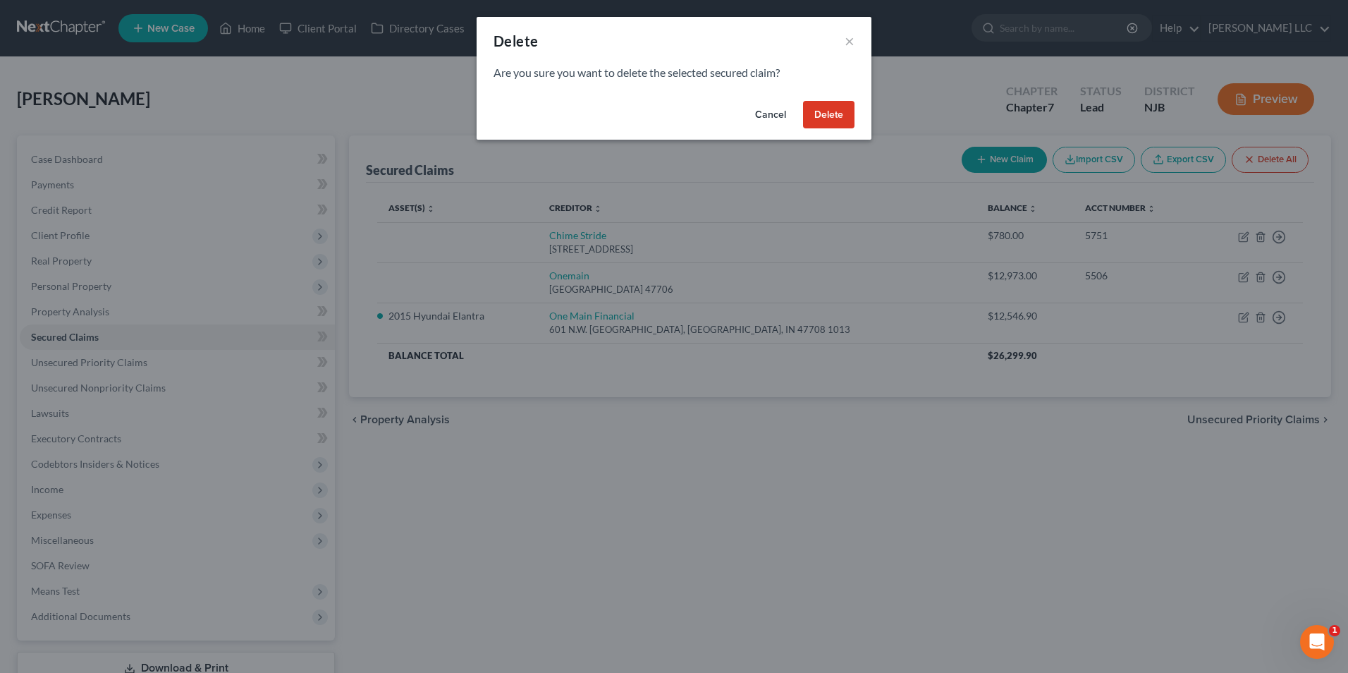
click at [821, 111] on button "Delete" at bounding box center [828, 115] width 51 height 28
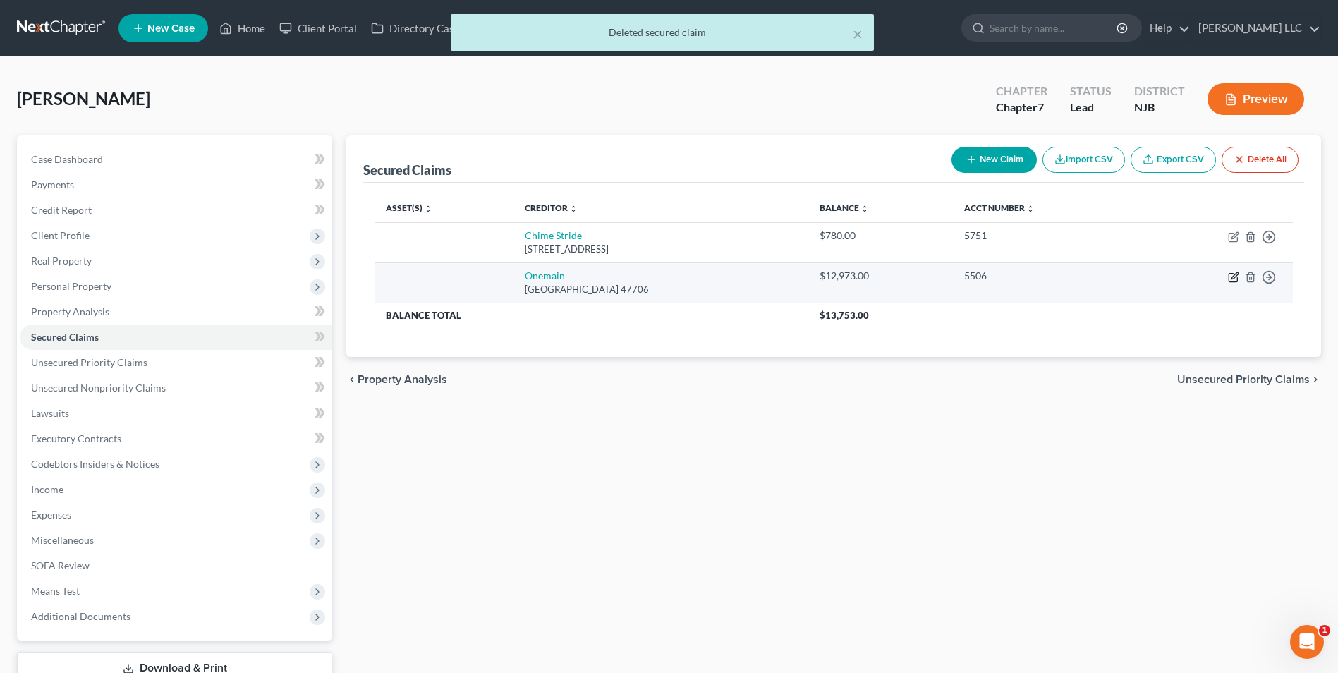
click at [1234, 279] on icon "button" at bounding box center [1233, 276] width 11 height 11
select select "15"
select select "0"
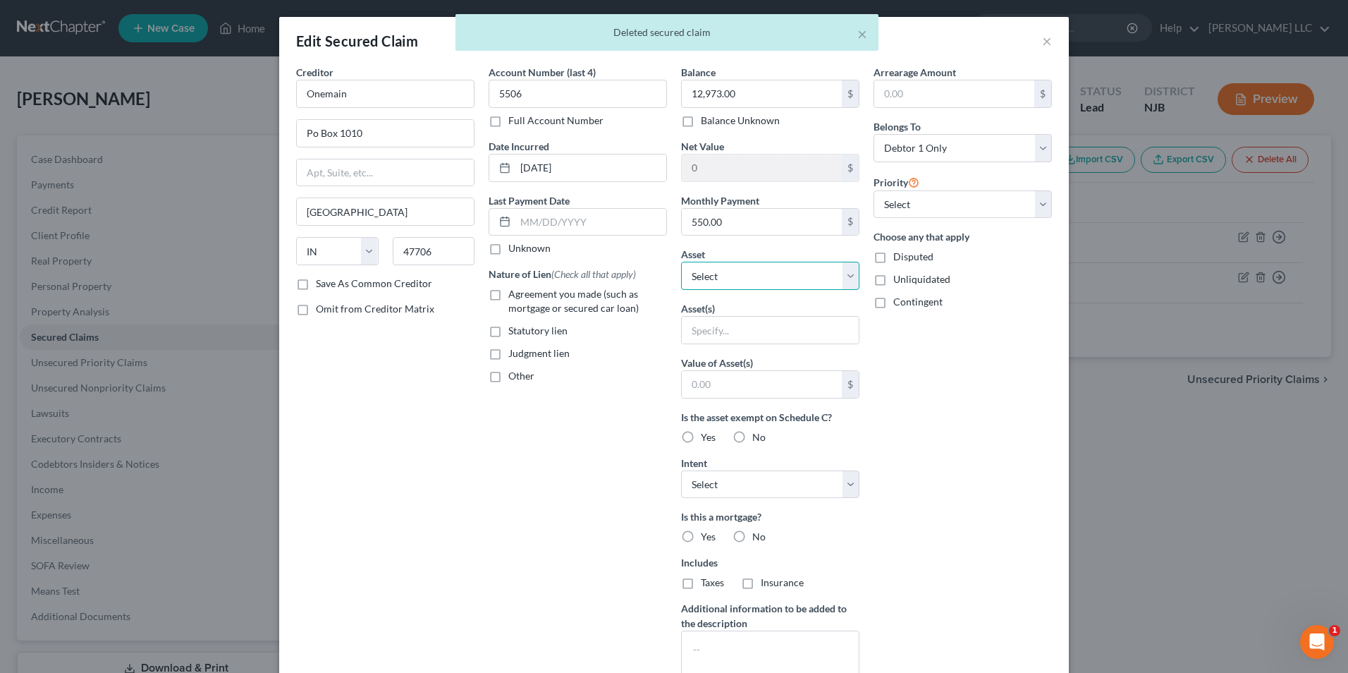
click at [746, 273] on select "Select Other Multiple Assets 2015 Hyundai Elantra - $10000.0" at bounding box center [770, 276] width 178 height 28
select select "2"
click at [681, 262] on select "Select Other Multiple Assets 2015 Hyundai Elantra - $10000.0" at bounding box center [770, 276] width 178 height 28
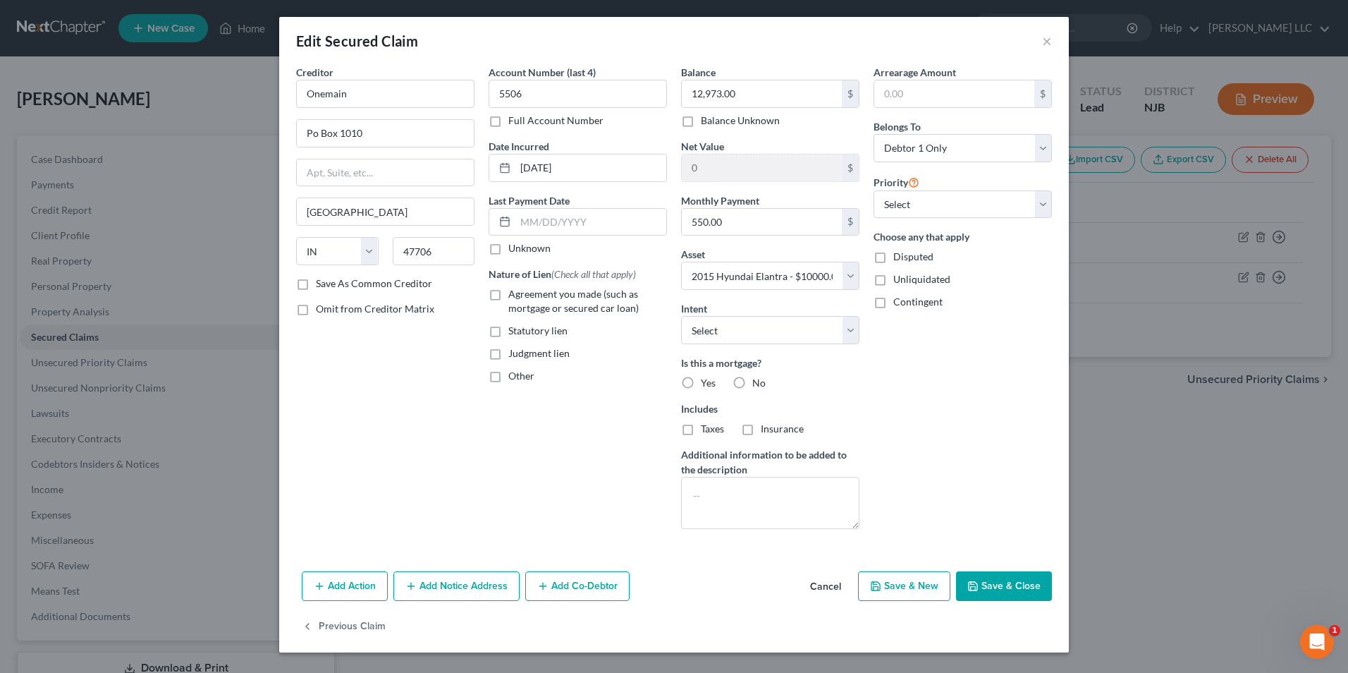
click at [999, 585] on button "Save & Close" at bounding box center [1004, 586] width 96 height 30
select select
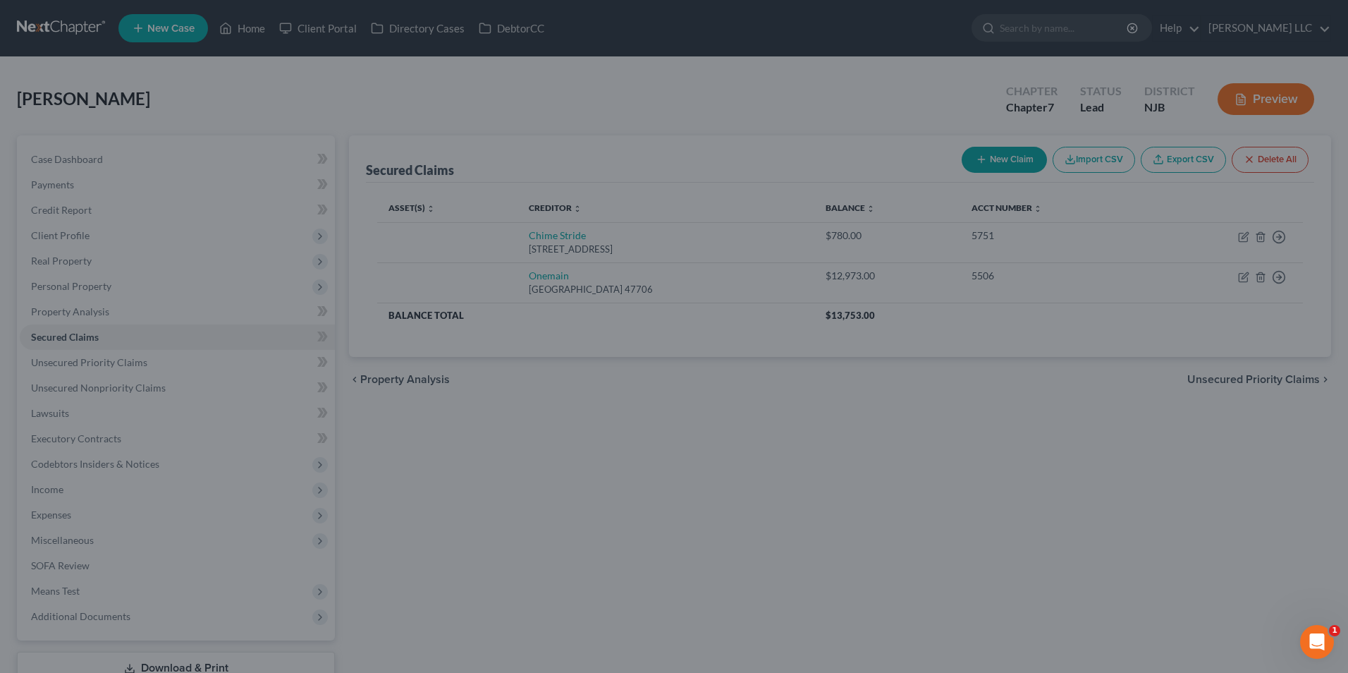
type input "-2,973.00"
select select "2"
type input "0"
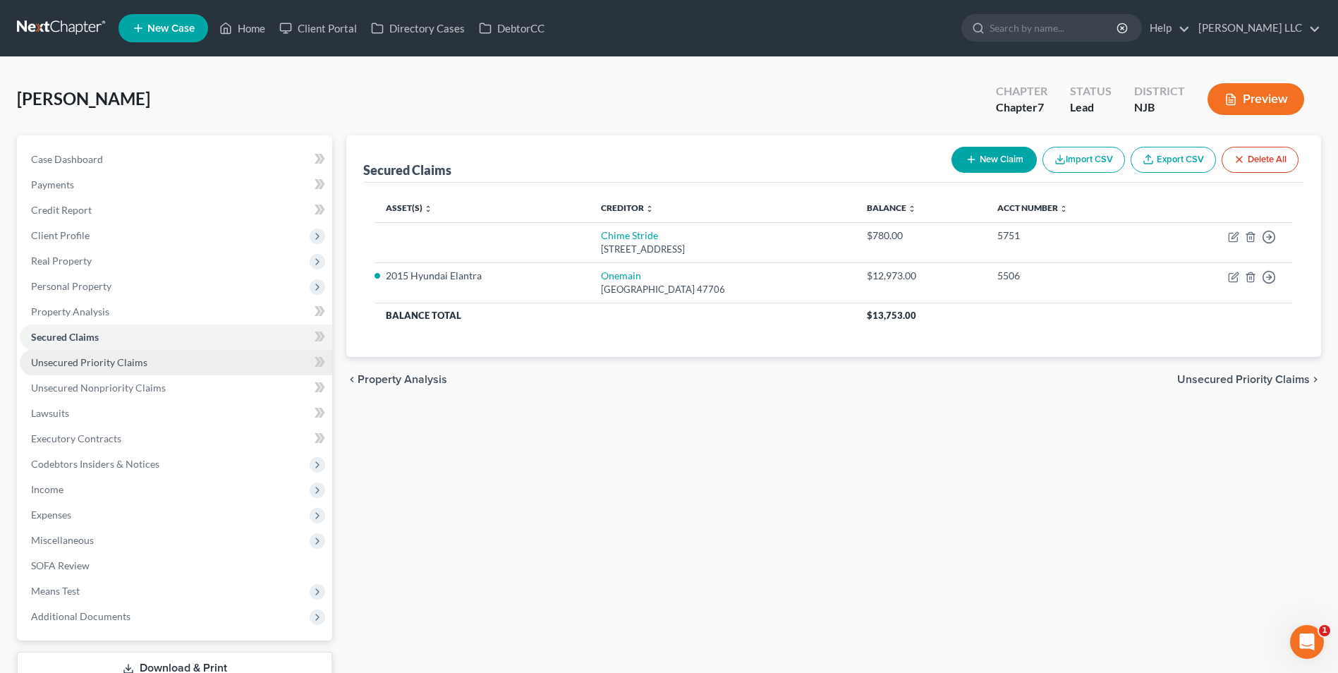
click at [126, 365] on span "Unsecured Priority Claims" at bounding box center [89, 362] width 116 height 12
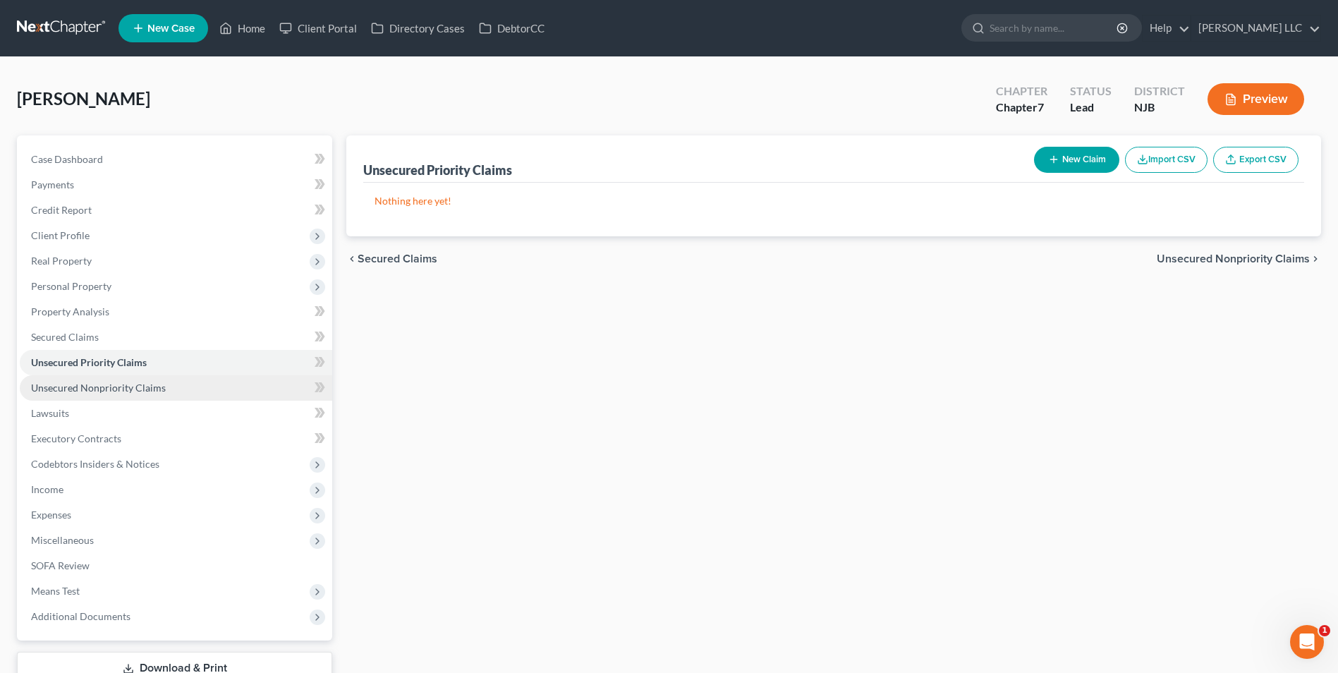
click at [123, 383] on span "Unsecured Nonpriority Claims" at bounding box center [98, 387] width 135 height 12
